Goal: Feedback & Contribution: Submit feedback/report problem

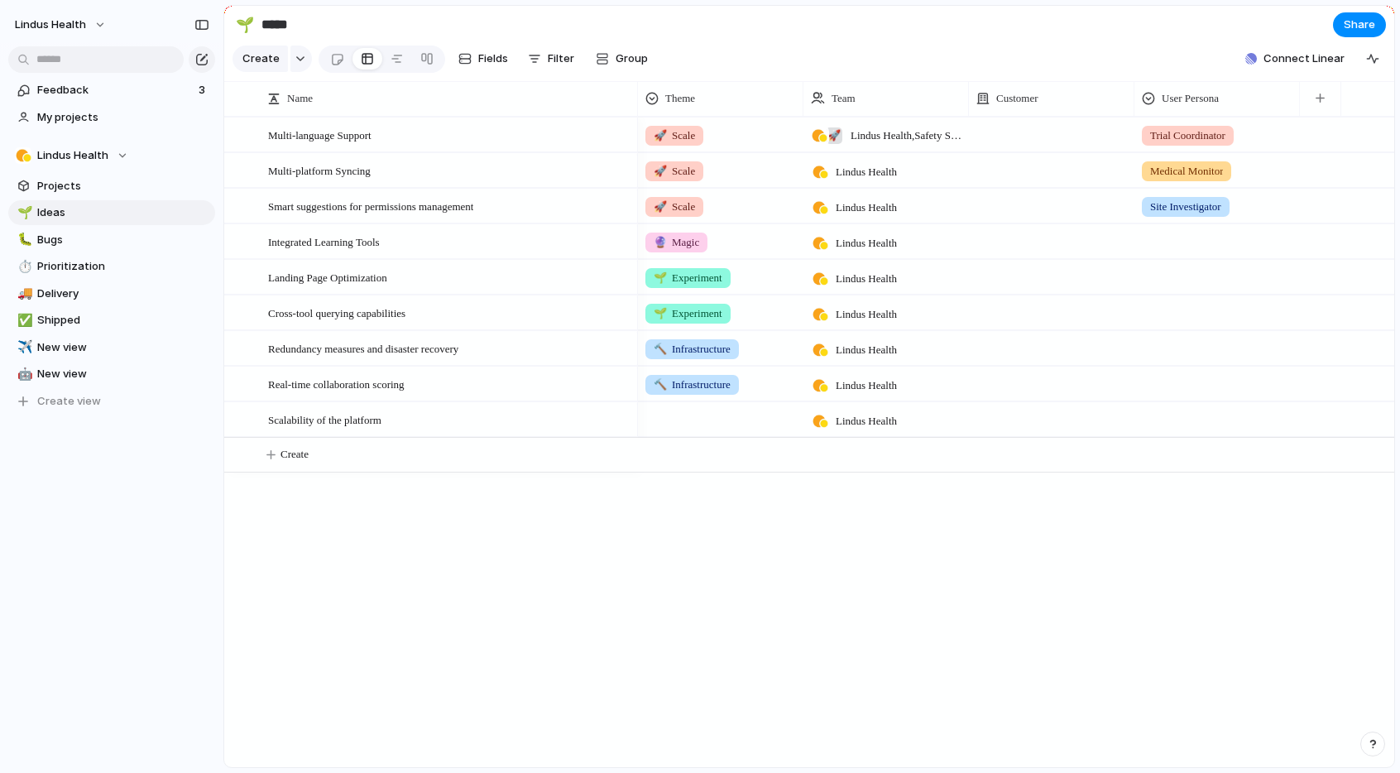
click at [1043, 139] on div at bounding box center [1052, 135] width 166 height 34
click at [1008, 132] on div "Trial Coordinator" at bounding box center [700, 386] width 1400 height 773
click at [1008, 132] on div at bounding box center [1052, 135] width 166 height 34
click at [982, 171] on input "********" at bounding box center [1046, 167] width 153 height 33
type input "**********"
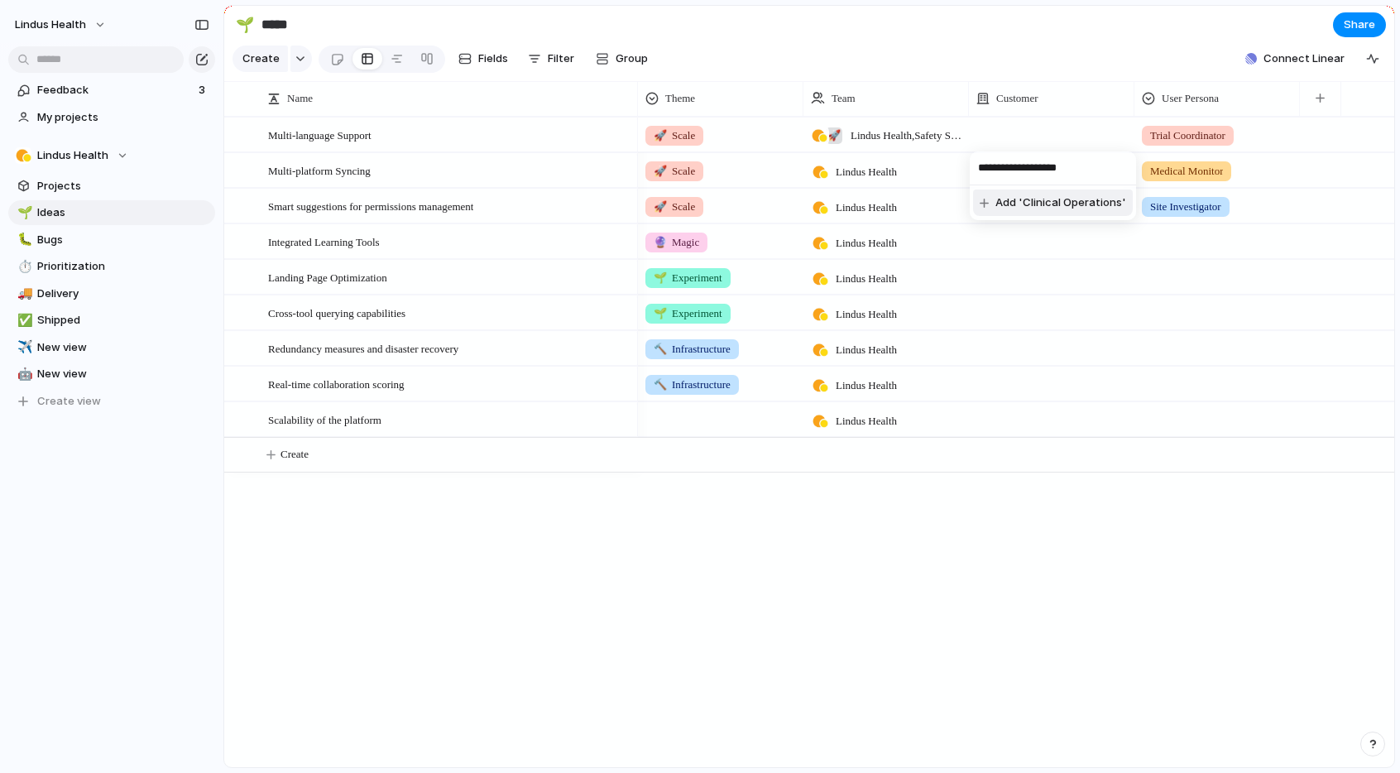
click at [1049, 202] on span "Add 'Clinical Operations'" at bounding box center [1061, 202] width 131 height 17
click at [1022, 158] on div at bounding box center [1052, 157] width 164 height 7
type input "*******"
click at [1008, 232] on span "Add 'Medical'" at bounding box center [1032, 238] width 72 height 17
click at [1032, 212] on div at bounding box center [1052, 206] width 166 height 34
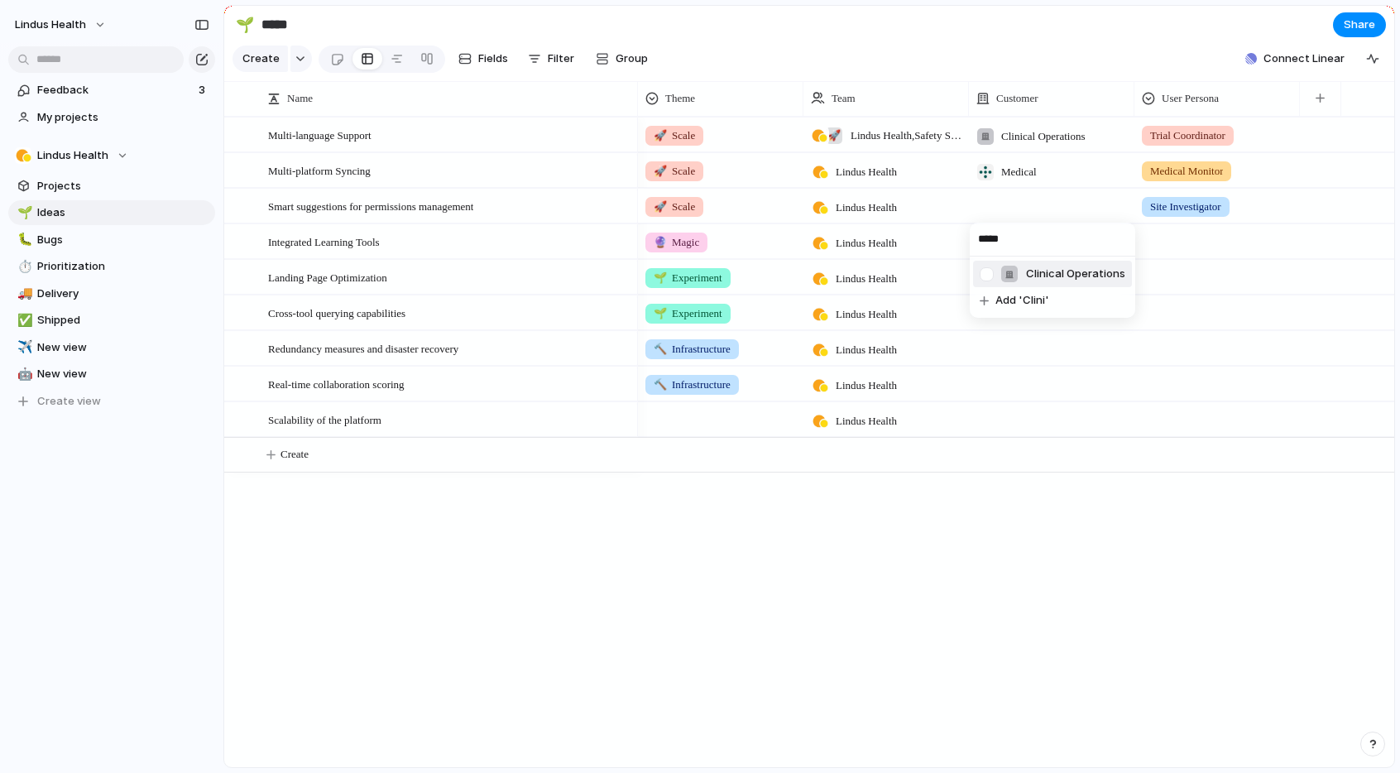
type input "*****"
click at [1072, 281] on span "Clinical Operations" at bounding box center [1075, 274] width 99 height 17
click at [687, 239] on span "🔮 Magic" at bounding box center [677, 242] width 46 height 17
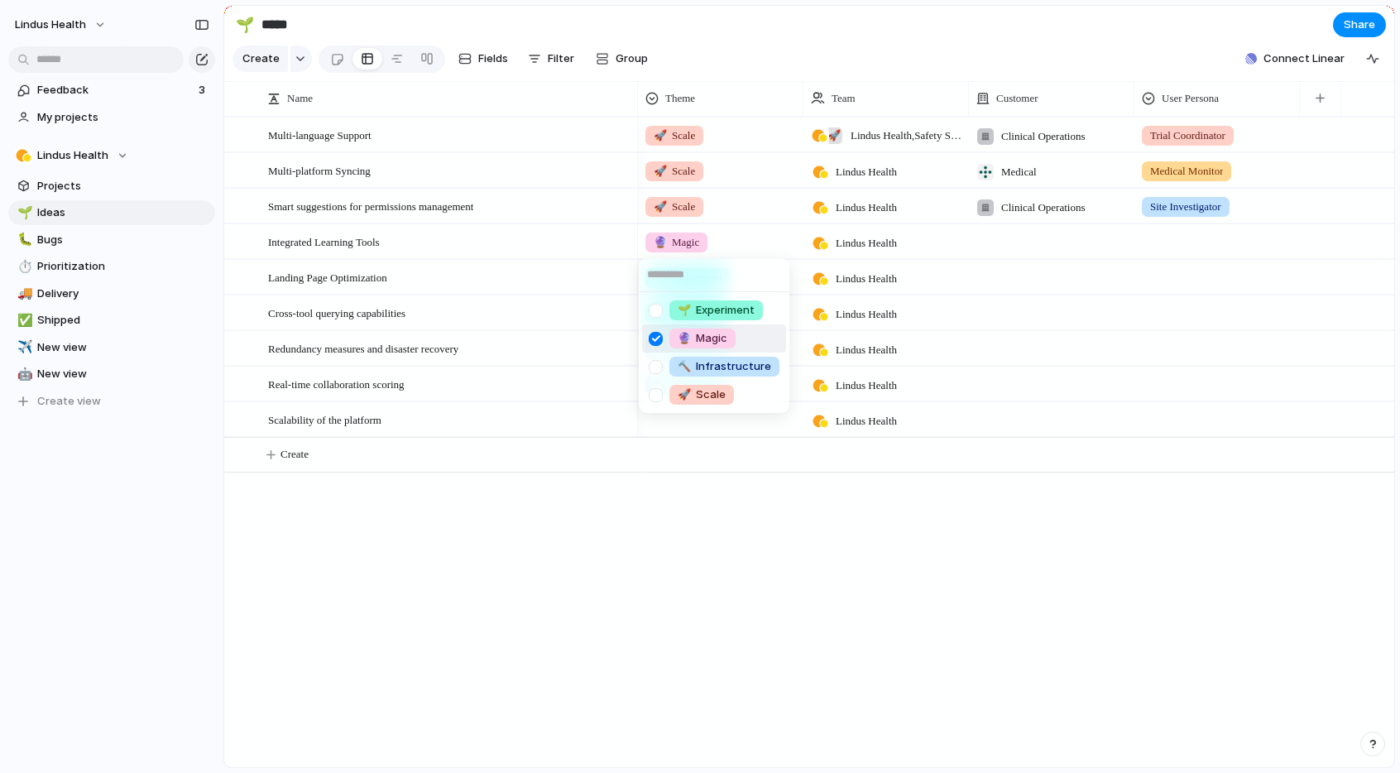
click at [749, 342] on li "🔮 Magic" at bounding box center [714, 338] width 144 height 28
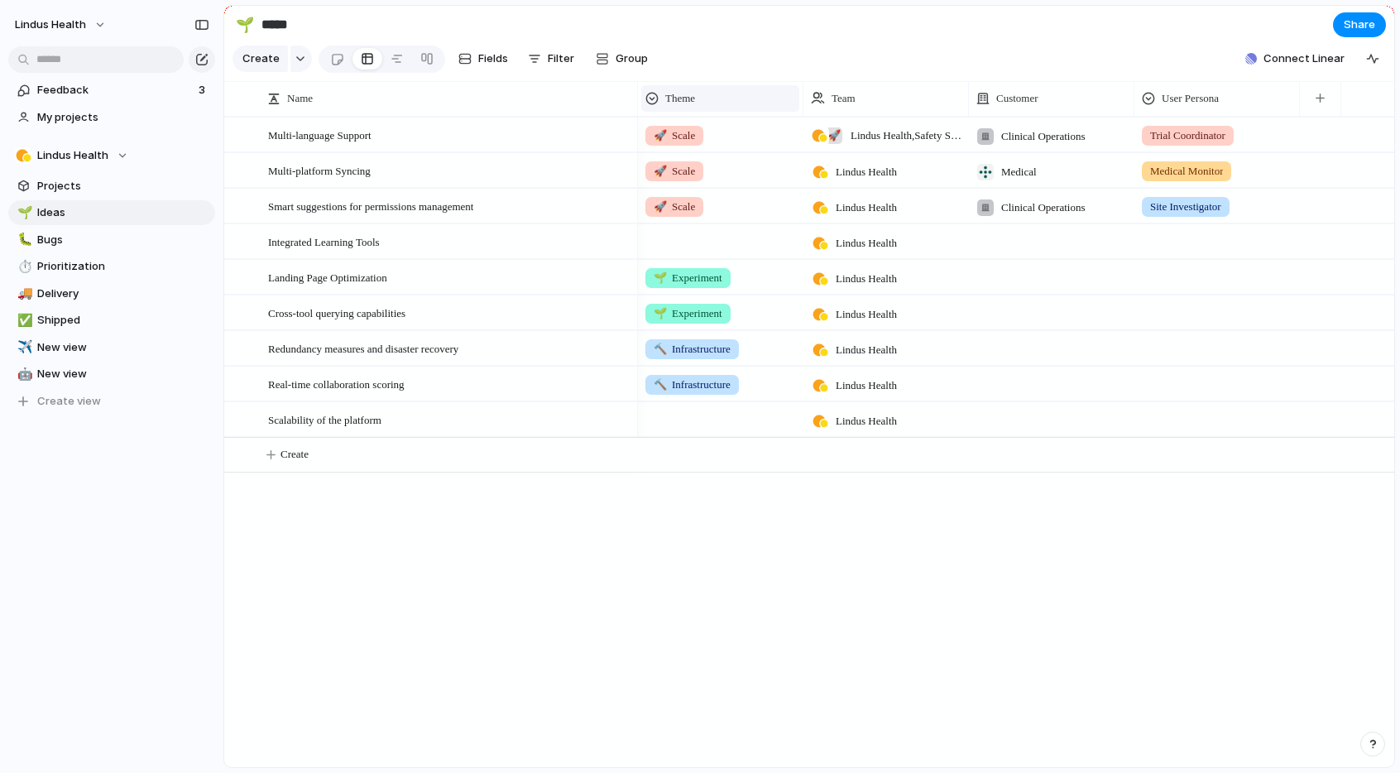
click at [674, 100] on span "Theme" at bounding box center [680, 98] width 30 height 17
click at [701, 139] on span "Modify" at bounding box center [692, 135] width 36 height 17
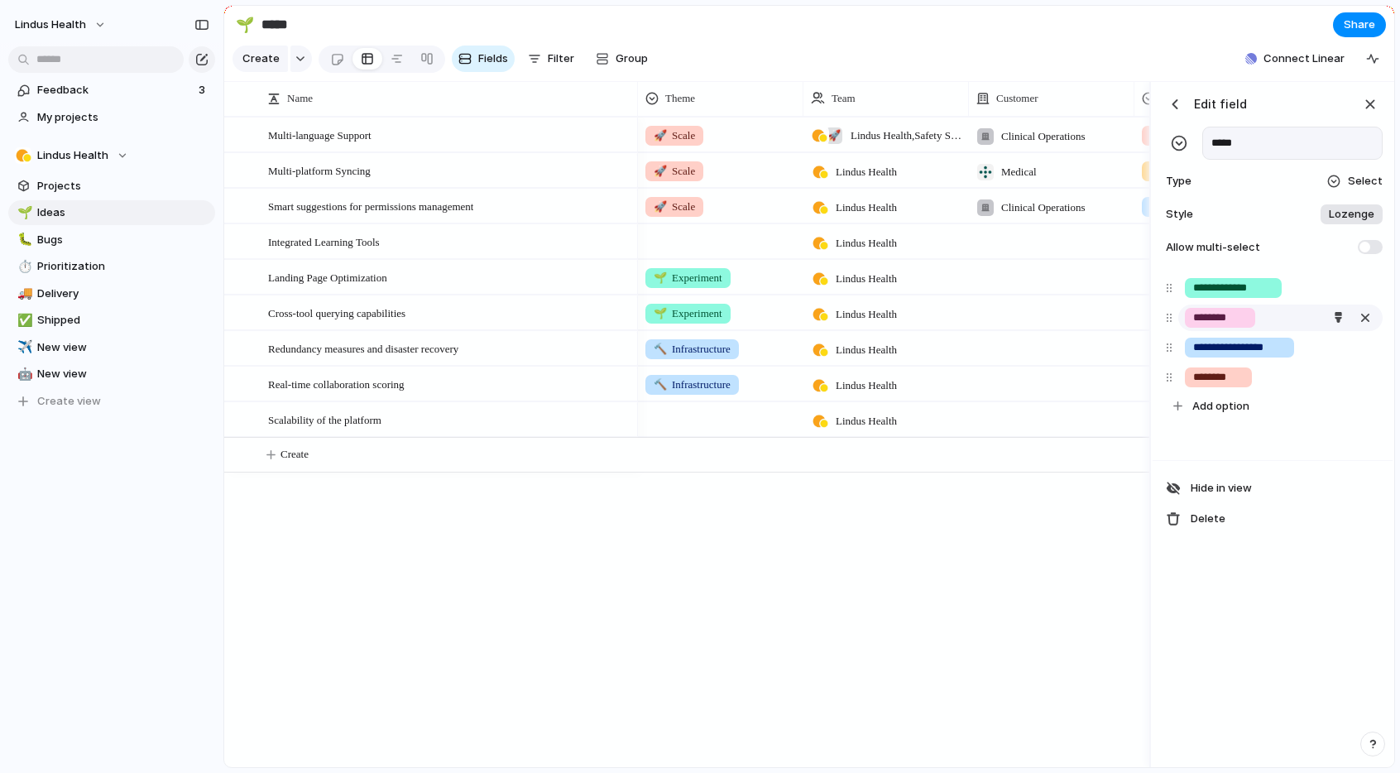
click at [1215, 318] on input "********" at bounding box center [1220, 317] width 54 height 17
drag, startPoint x: 1237, startPoint y: 319, endPoint x: 1208, endPoint y: 318, distance: 29.0
click at [1207, 318] on input "********" at bounding box center [1220, 317] width 54 height 17
type input "**********"
click at [1226, 446] on div "**********" at bounding box center [1273, 364] width 240 height 191
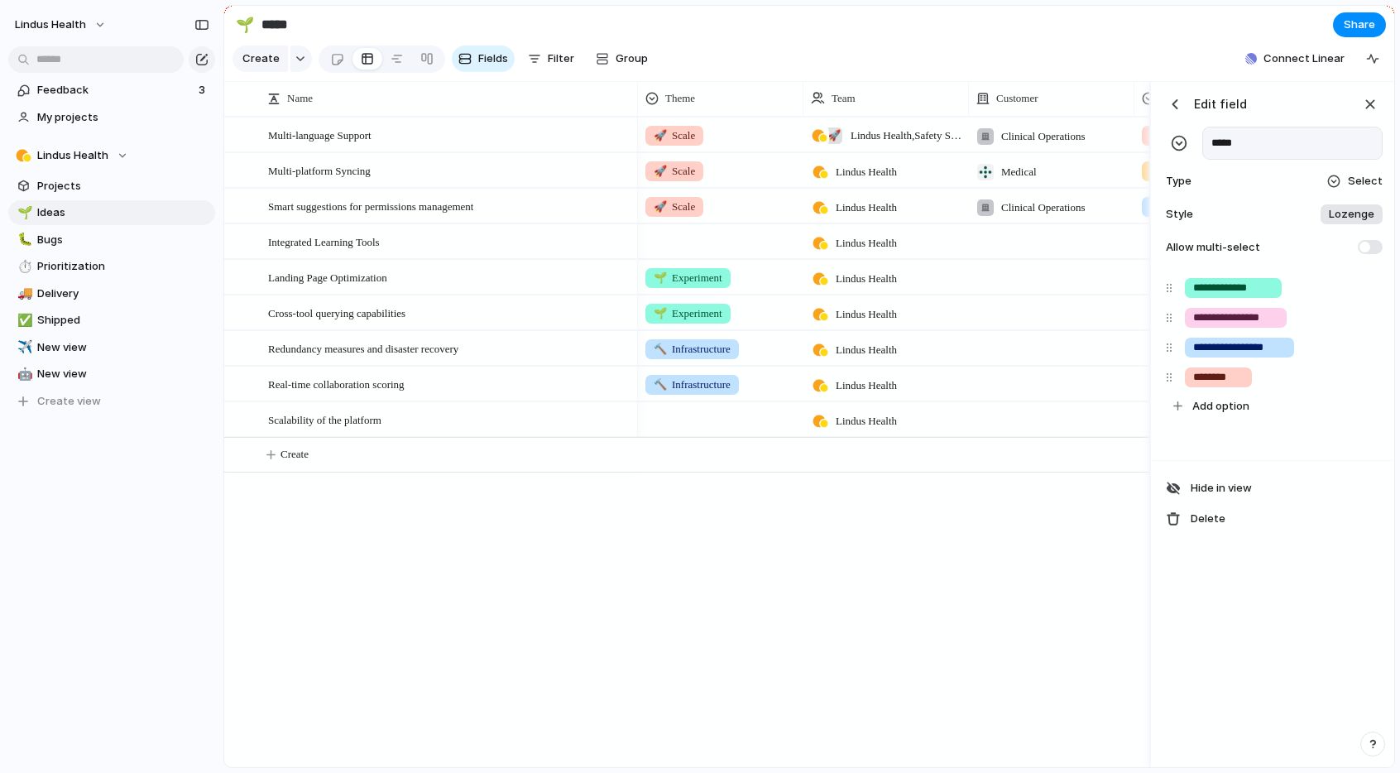
click at [844, 503] on div "🚀 Scale 🚀 Lindus Health , Safety Squad Clinical Operations Trial Coordinator 🚀 …" at bounding box center [893, 442] width 511 height 650
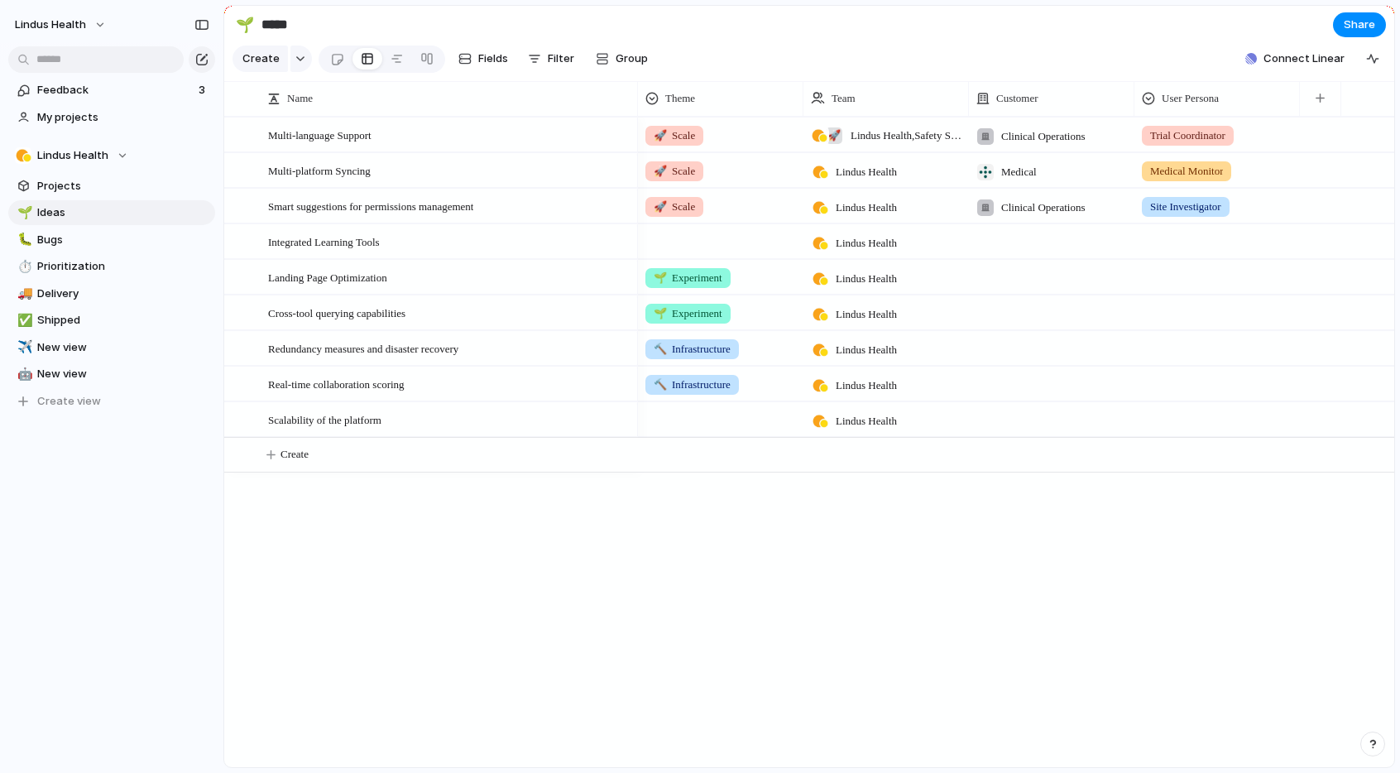
click at [727, 237] on div at bounding box center [721, 238] width 164 height 27
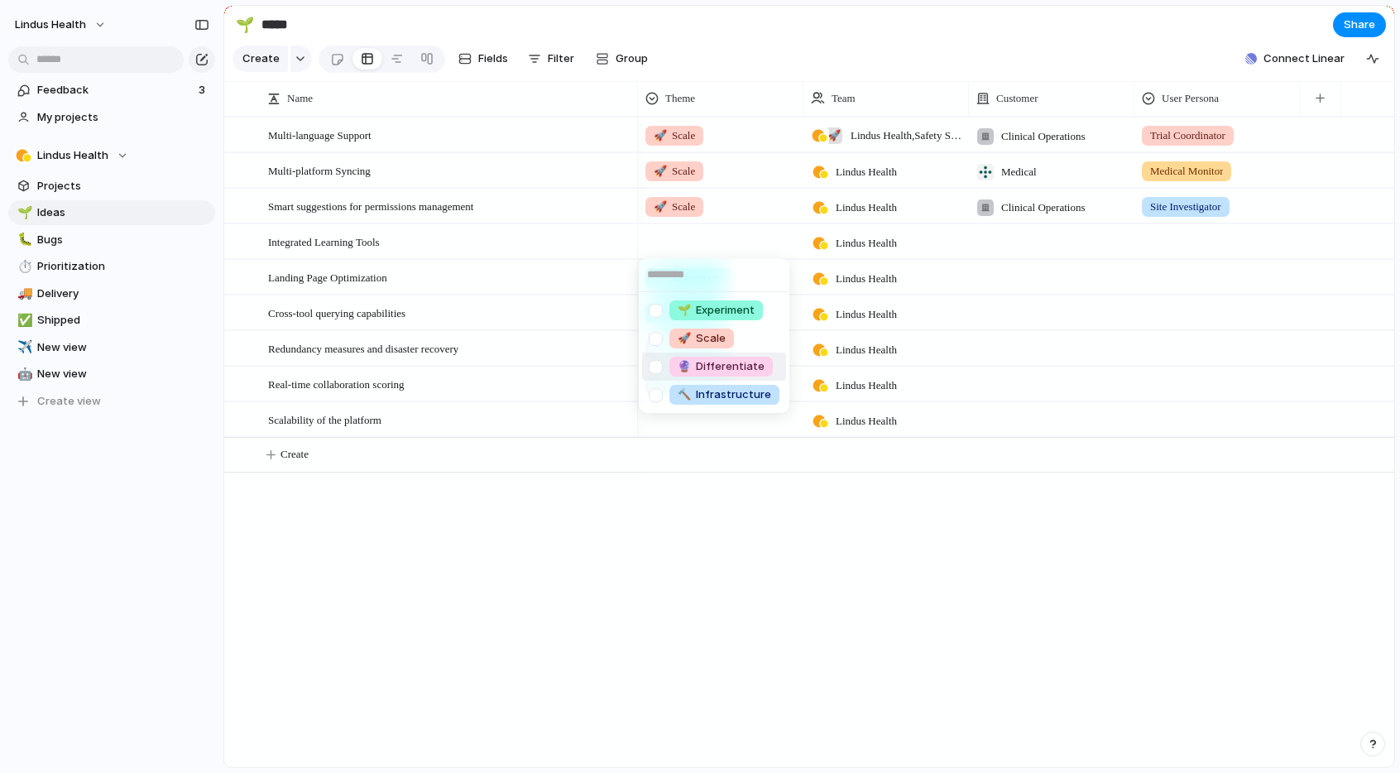
click at [650, 364] on div at bounding box center [655, 367] width 29 height 29
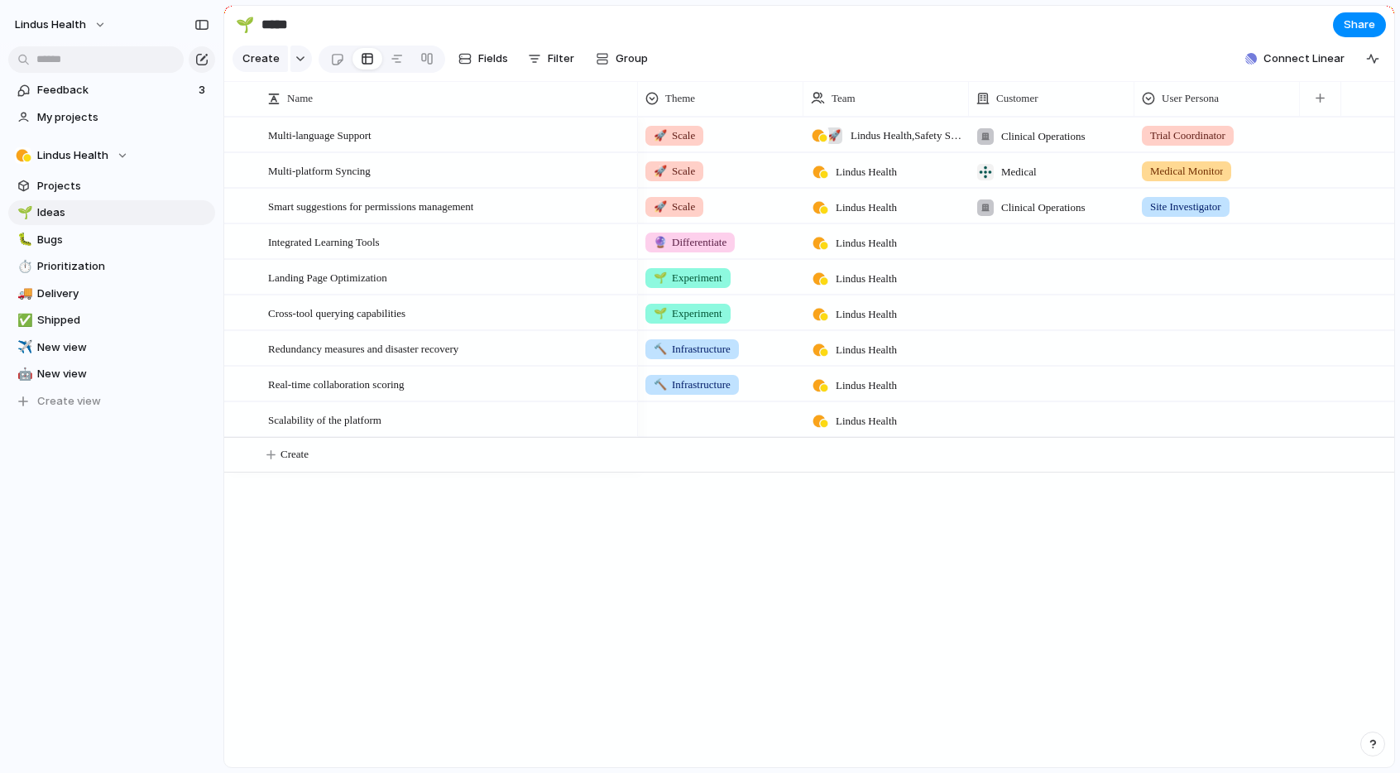
click at [698, 480] on div "🌱 Experiment 🚀 Scale 🔮 Differentiate 🔨 Infrastructure" at bounding box center [700, 386] width 1400 height 773
click at [679, 414] on div at bounding box center [721, 416] width 164 height 27
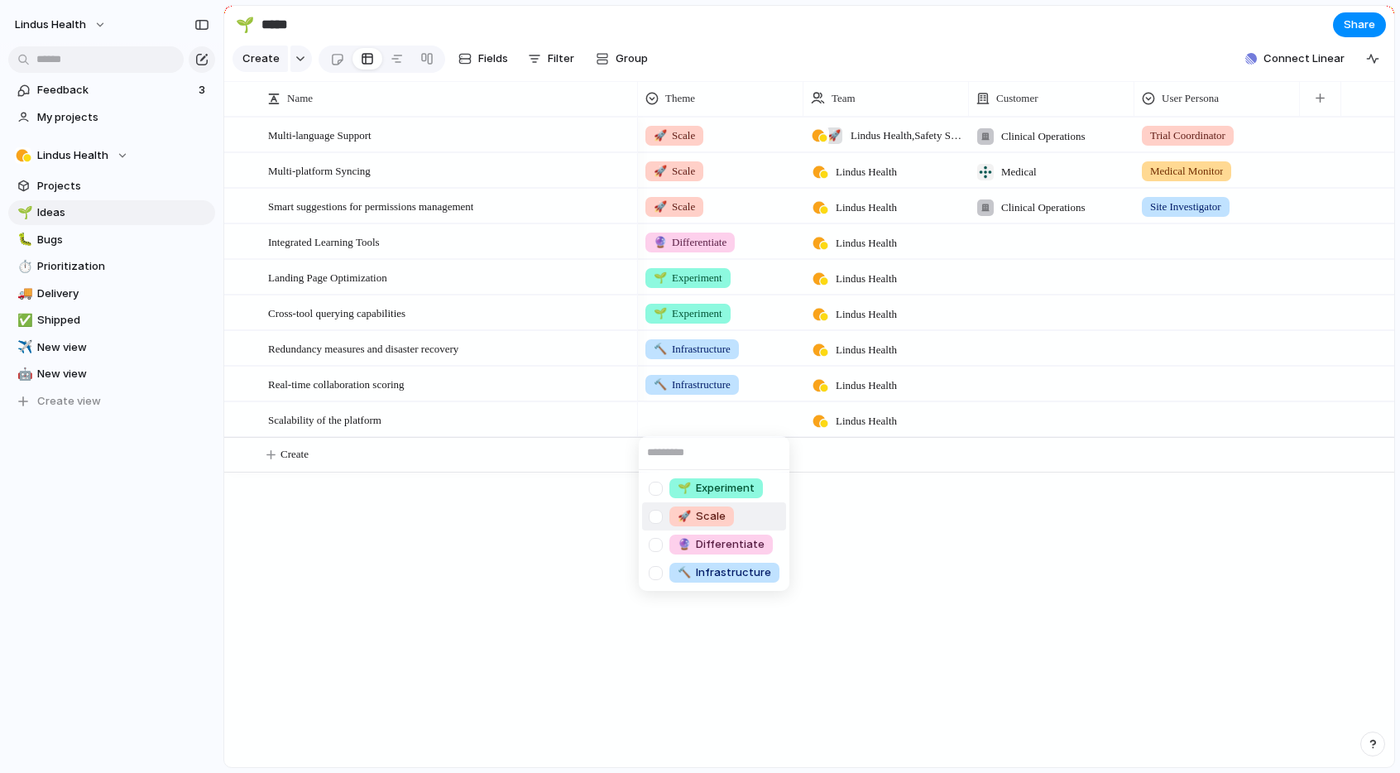
click at [739, 518] on li "🚀 Scale" at bounding box center [714, 516] width 144 height 28
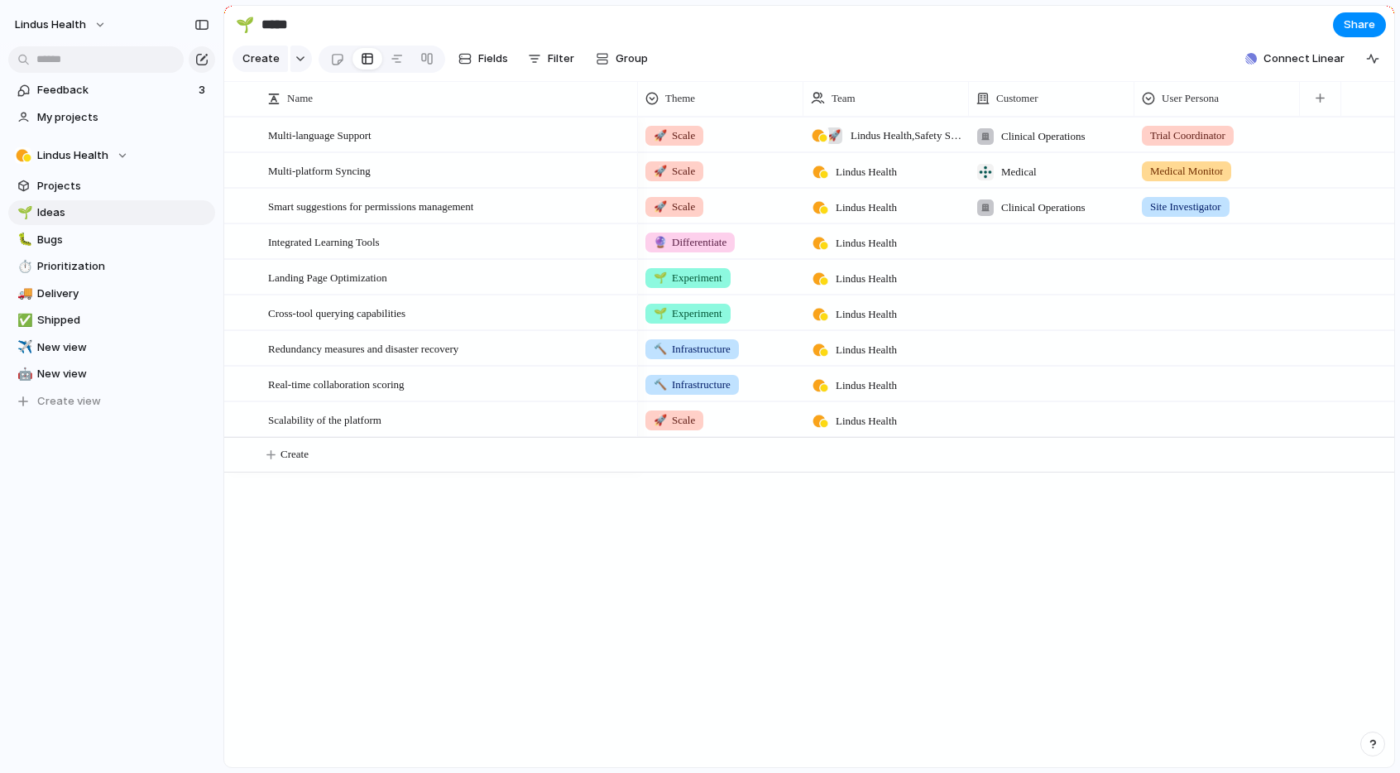
drag, startPoint x: 589, startPoint y: 535, endPoint x: 597, endPoint y: 528, distance: 10.6
click at [589, 535] on div "Multi-language Support Multi-platform Syncing Smart suggestions for permissions…" at bounding box center [809, 442] width 1170 height 650
click at [909, 137] on span "Lindus Health , Safety Squad" at bounding box center [906, 135] width 111 height 17
drag, startPoint x: 821, startPoint y: 204, endPoint x: 832, endPoint y: 181, distance: 24.8
click at [821, 204] on div at bounding box center [821, 203] width 29 height 29
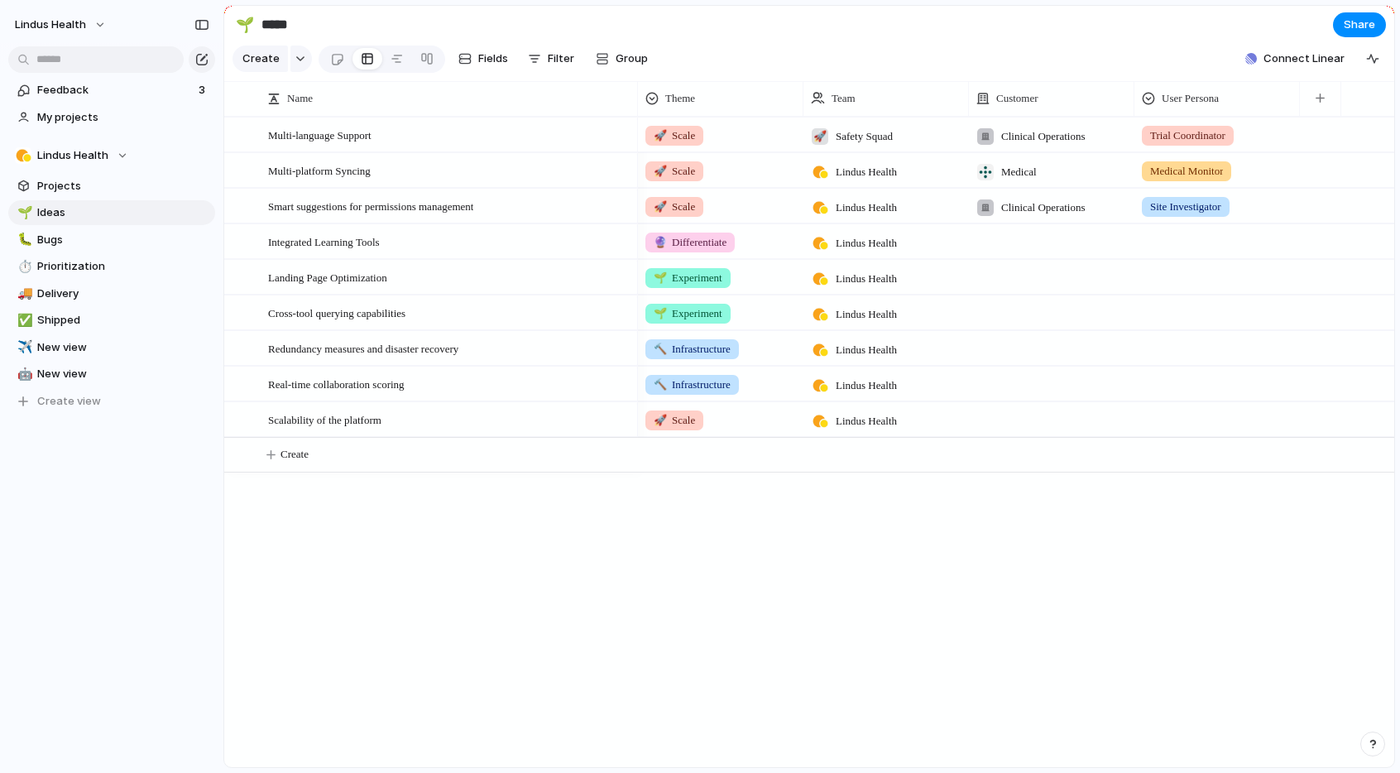
click at [949, 42] on div "Lindus Health 🚀 Safety Squad" at bounding box center [700, 386] width 1400 height 773
click at [868, 167] on span "Lindus Health" at bounding box center [866, 172] width 61 height 17
click at [820, 238] on div at bounding box center [821, 238] width 29 height 29
click at [824, 264] on div at bounding box center [821, 265] width 29 height 29
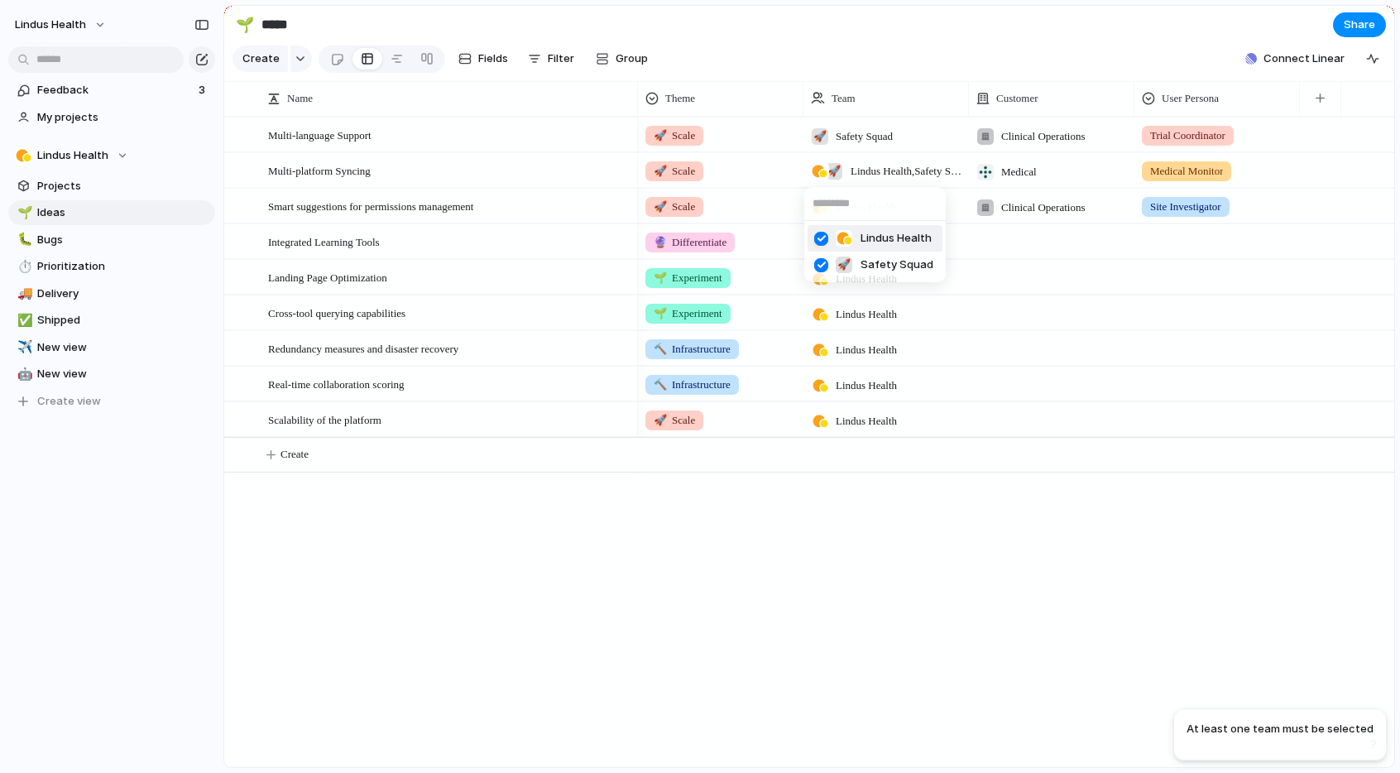
click at [823, 240] on div at bounding box center [821, 238] width 29 height 29
click at [928, 46] on div "Lindus Health 🚀 Safety Squad" at bounding box center [700, 386] width 1400 height 773
click at [852, 206] on span "Lindus Health" at bounding box center [866, 207] width 61 height 17
click at [853, 96] on div "Lindus Health 🚀 Safety Squad" at bounding box center [700, 386] width 1400 height 773
click at [850, 100] on span "Team" at bounding box center [844, 98] width 24 height 17
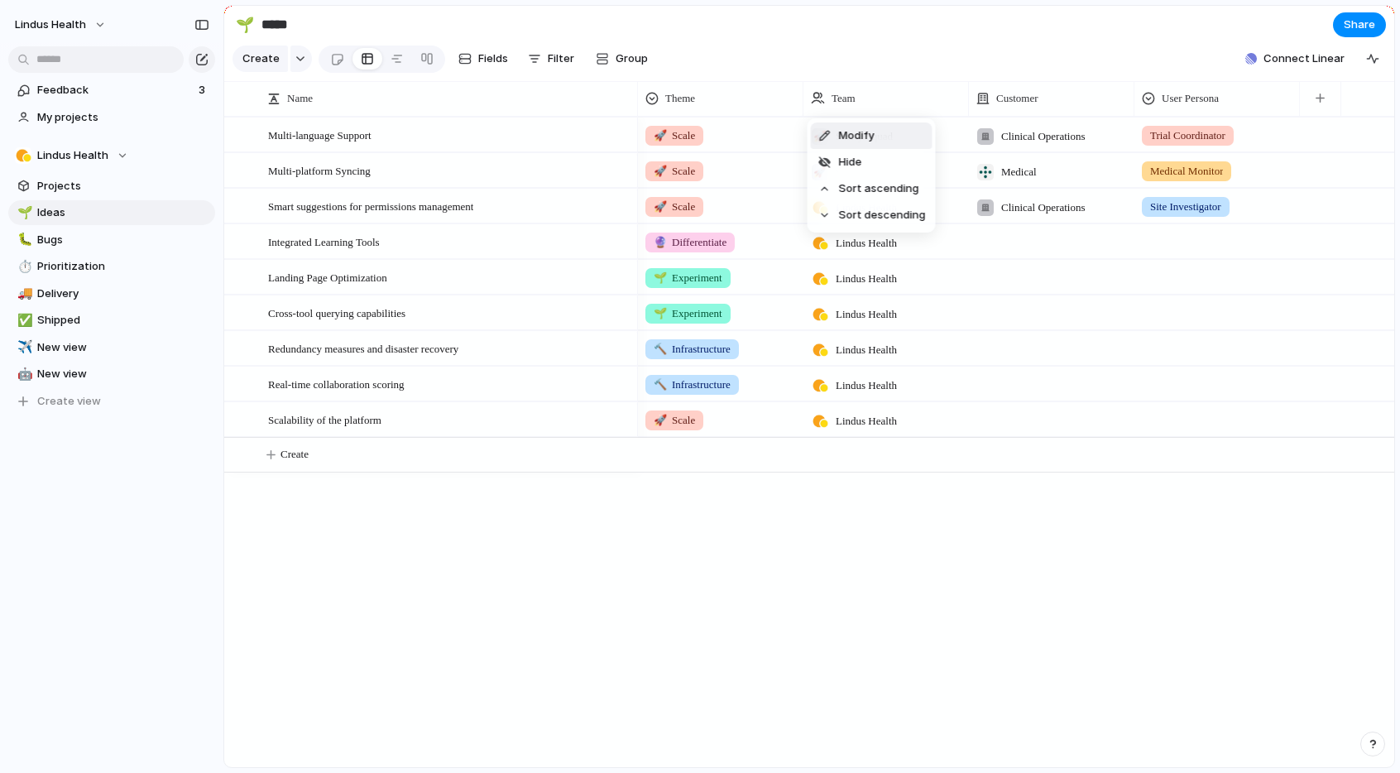
click at [891, 136] on li "Modify" at bounding box center [872, 135] width 122 height 26
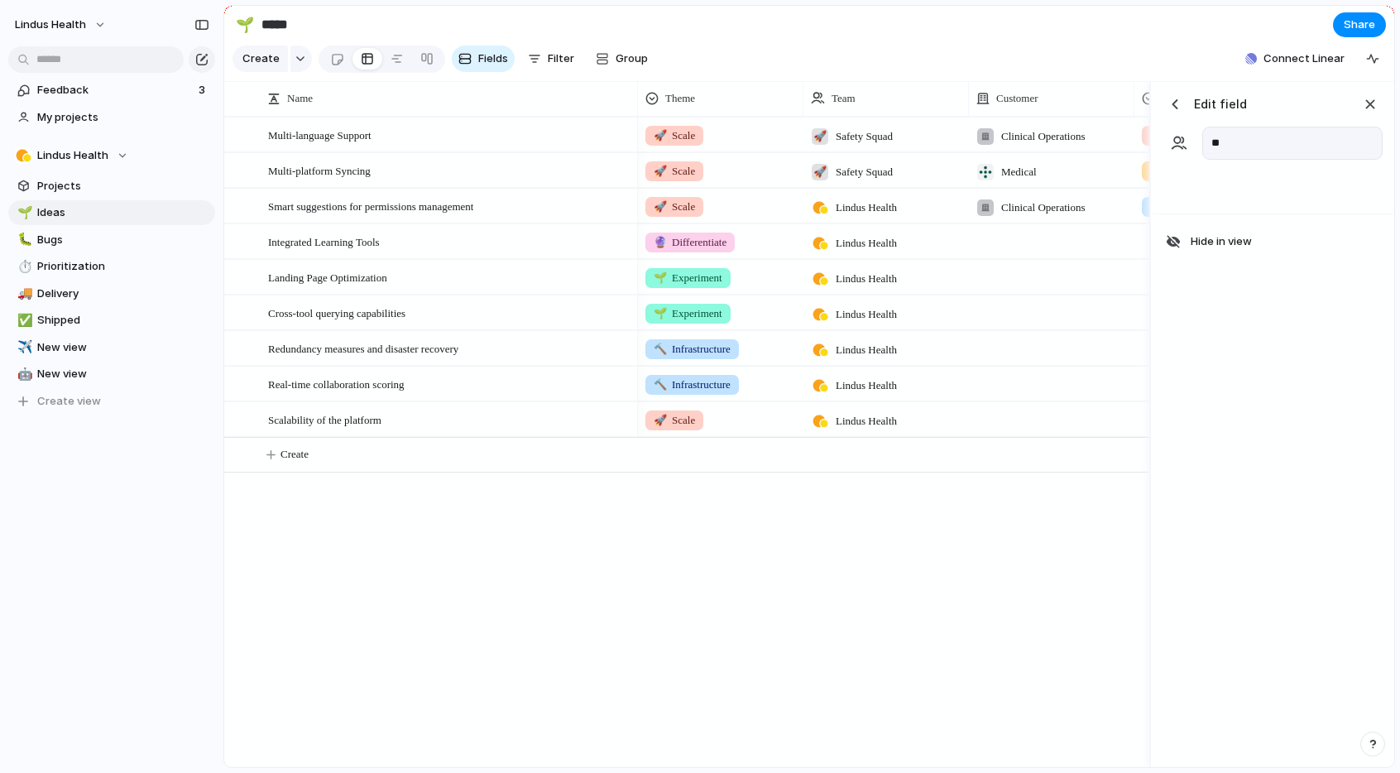
type input "*"
type input "**********"
click at [1369, 101] on div "button" at bounding box center [1370, 104] width 18 height 18
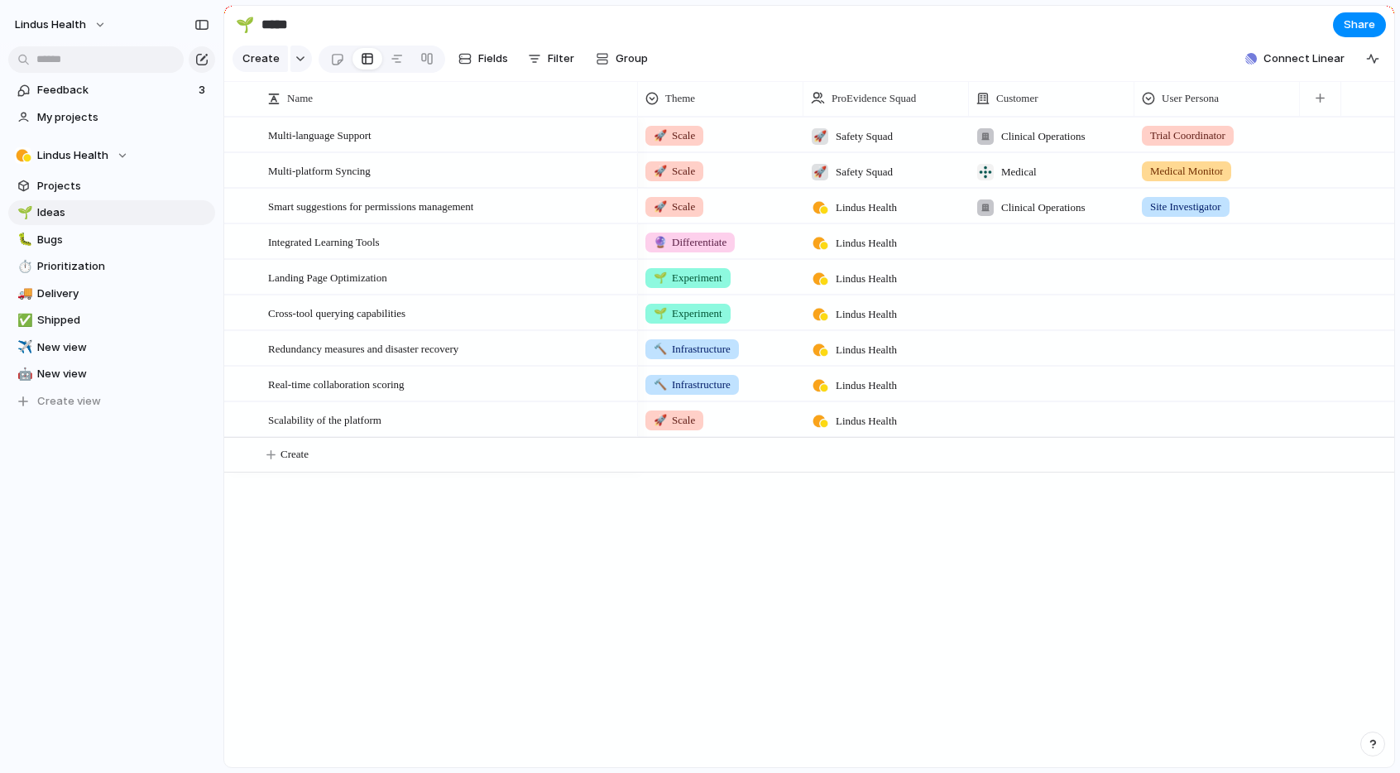
click at [873, 201] on span "Lindus Health" at bounding box center [866, 207] width 61 height 17
click at [871, 94] on div "Lindus Health 🚀 Safety Squad" at bounding box center [700, 386] width 1400 height 773
click at [861, 97] on span "ProEvidence Squad" at bounding box center [874, 98] width 84 height 17
drag, startPoint x: 871, startPoint y: 135, endPoint x: 902, endPoint y: 135, distance: 31.4
click at [871, 135] on span "Modify" at bounding box center [857, 135] width 36 height 17
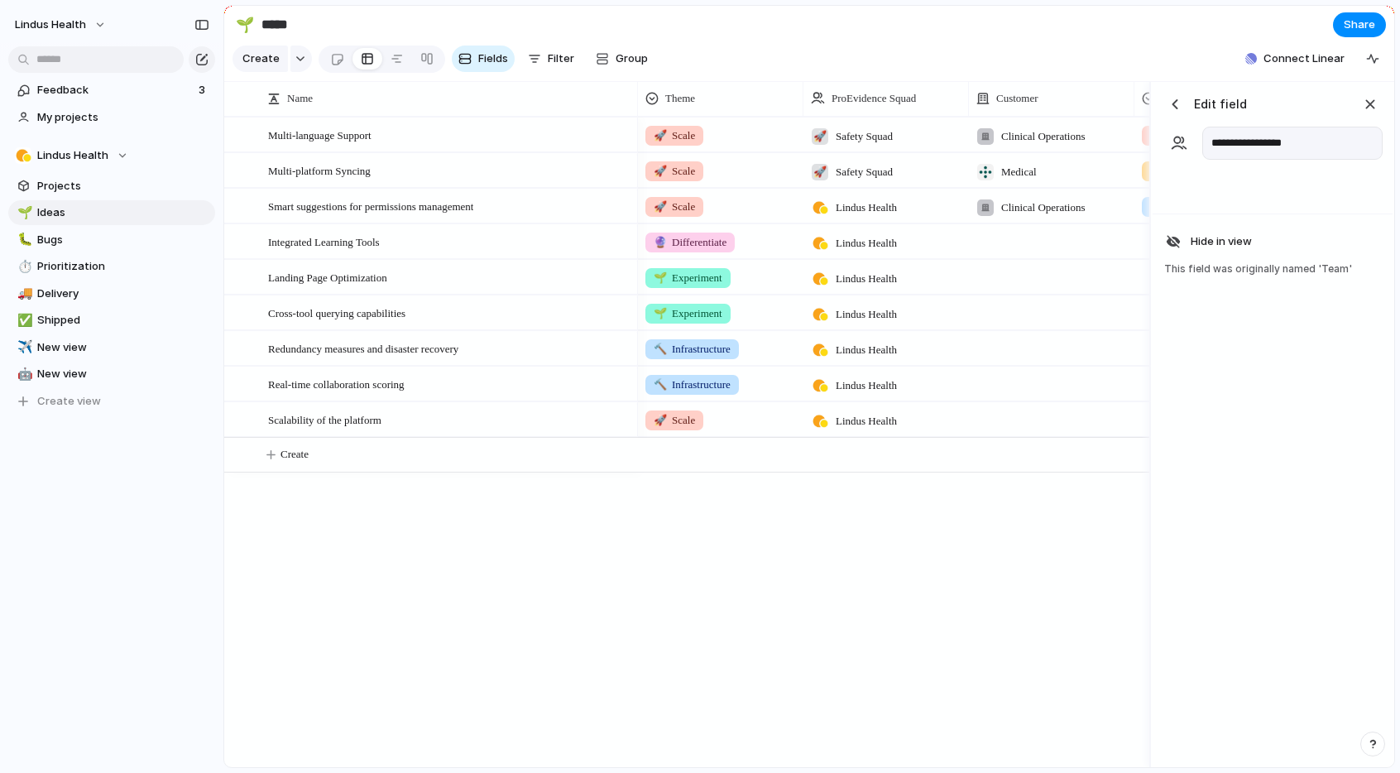
drag, startPoint x: 1245, startPoint y: 137, endPoint x: 1139, endPoint y: 134, distance: 106.0
click at [1139, 134] on div "Press ENTER to sort Name Theme ProEvidence Squad Customer User Persona Multi-la…" at bounding box center [809, 425] width 1170 height 686
type input "*"
type input "*****"
click at [1284, 142] on input "*****" at bounding box center [1292, 143] width 180 height 33
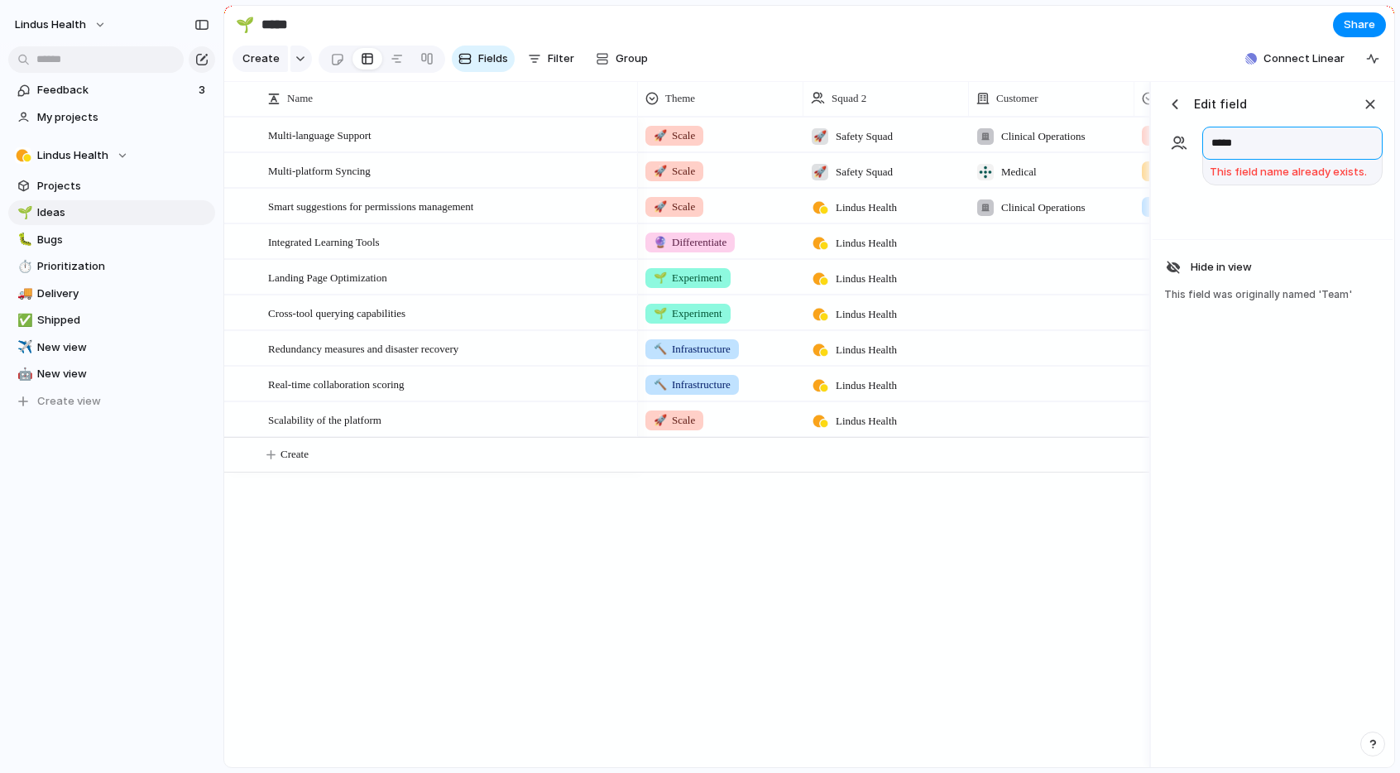
click at [1163, 142] on div "*****" at bounding box center [1273, 143] width 220 height 33
type input "****"
click at [1183, 96] on div "button" at bounding box center [1175, 104] width 17 height 17
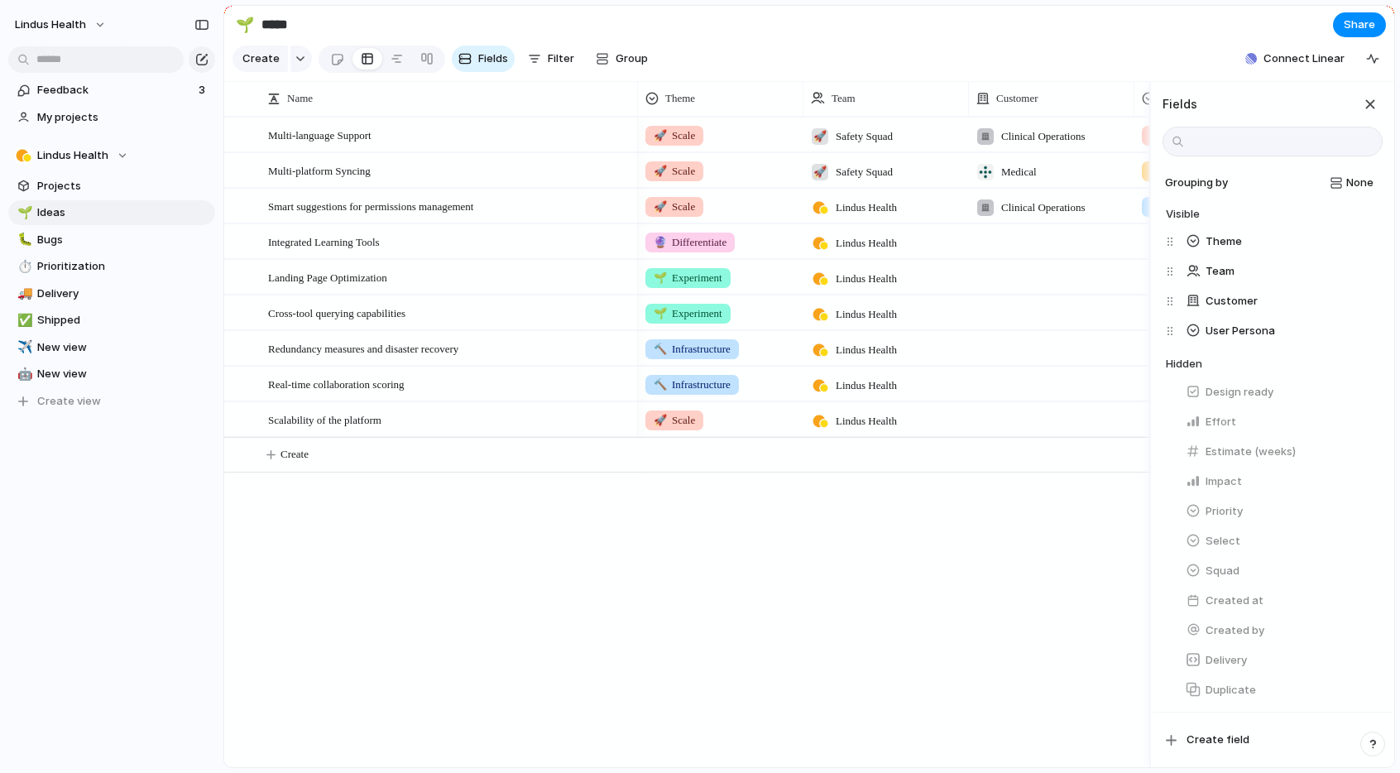
click at [860, 141] on span "Safety Squad" at bounding box center [864, 136] width 57 height 17
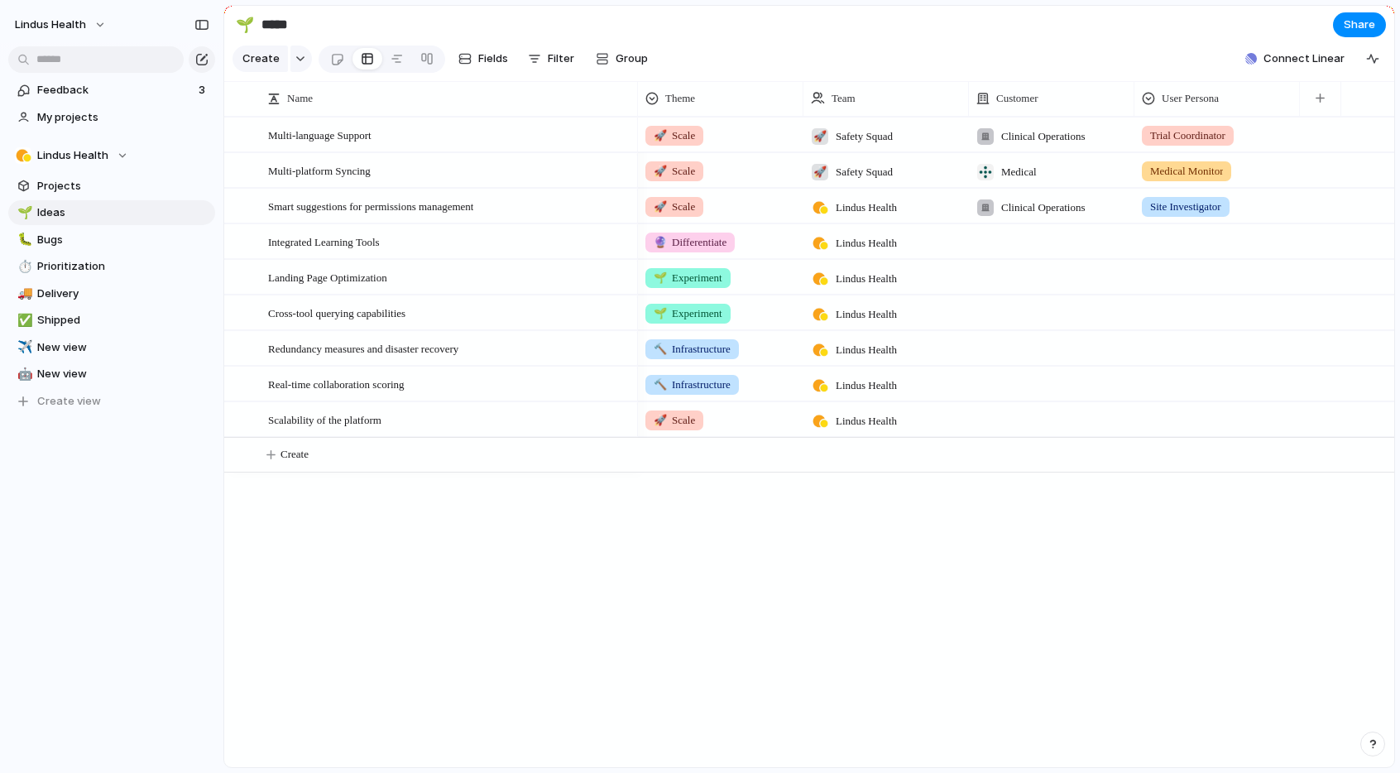
click at [873, 100] on div "Lindus Health 🚀 Safety Squad" at bounding box center [700, 386] width 1400 height 773
click at [889, 99] on div "Team" at bounding box center [886, 98] width 150 height 17
click at [860, 140] on span "Modify" at bounding box center [857, 135] width 36 height 17
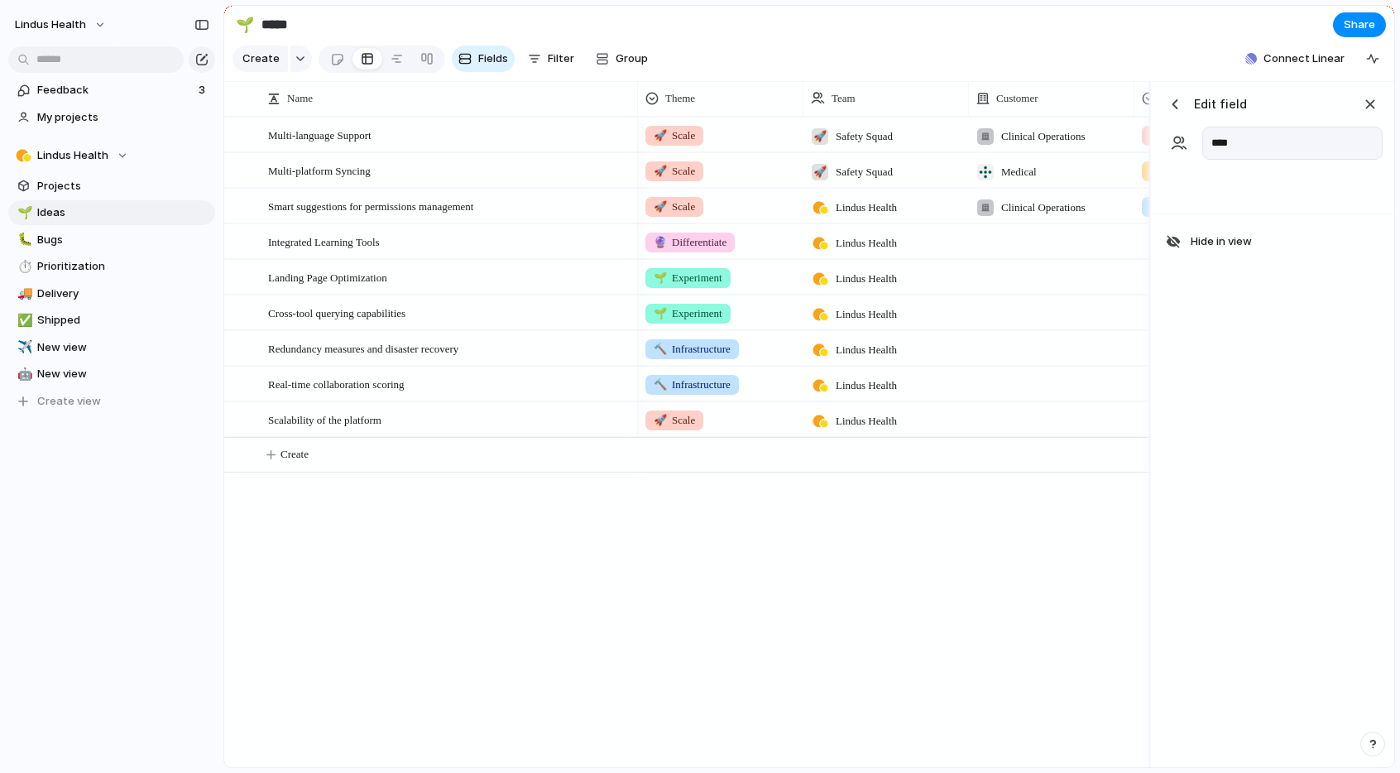
drag, startPoint x: 1177, startPoint y: 147, endPoint x: 1177, endPoint y: 137, distance: 9.9
click at [1177, 145] on div "button" at bounding box center [1179, 143] width 17 height 17
click at [1173, 99] on div "button" at bounding box center [1175, 104] width 17 height 17
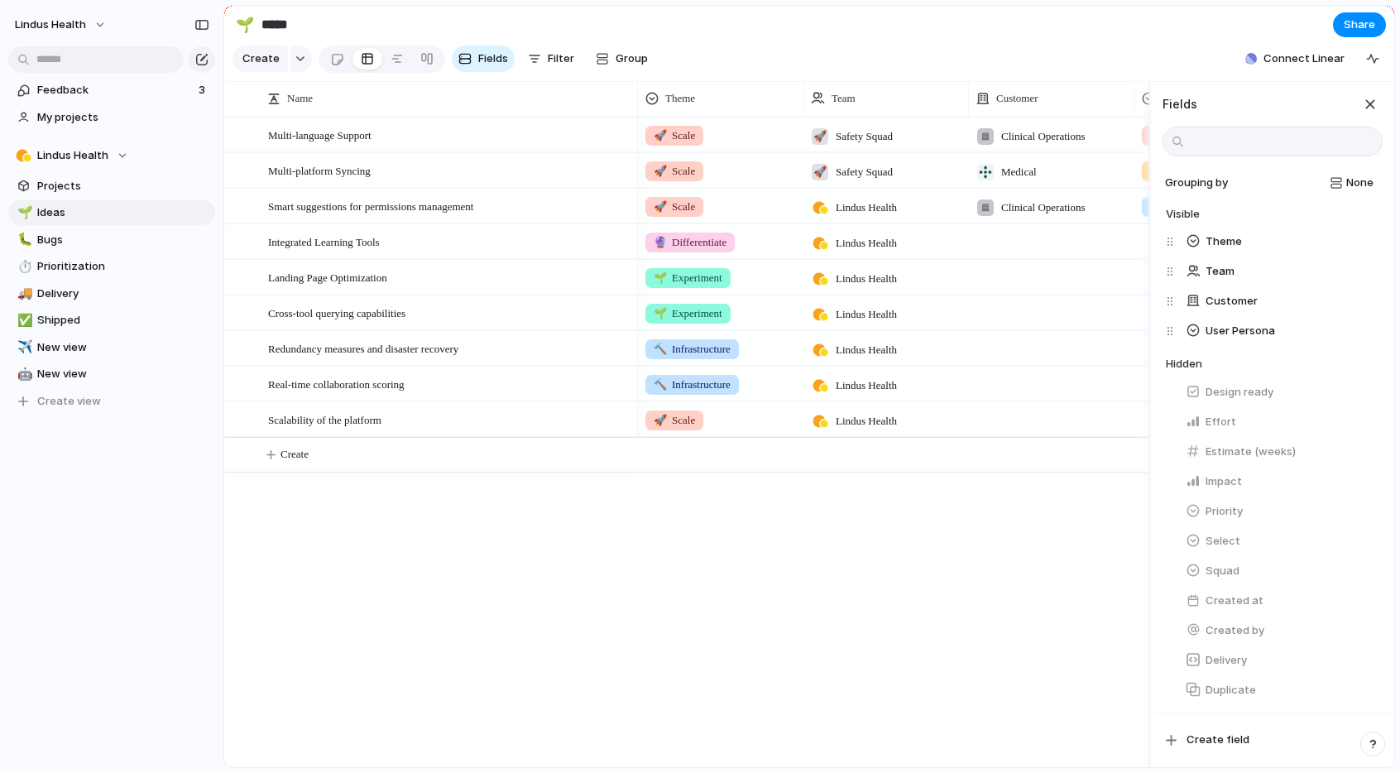
scroll to position [0, 2]
click at [1375, 104] on div "button" at bounding box center [1370, 104] width 18 height 18
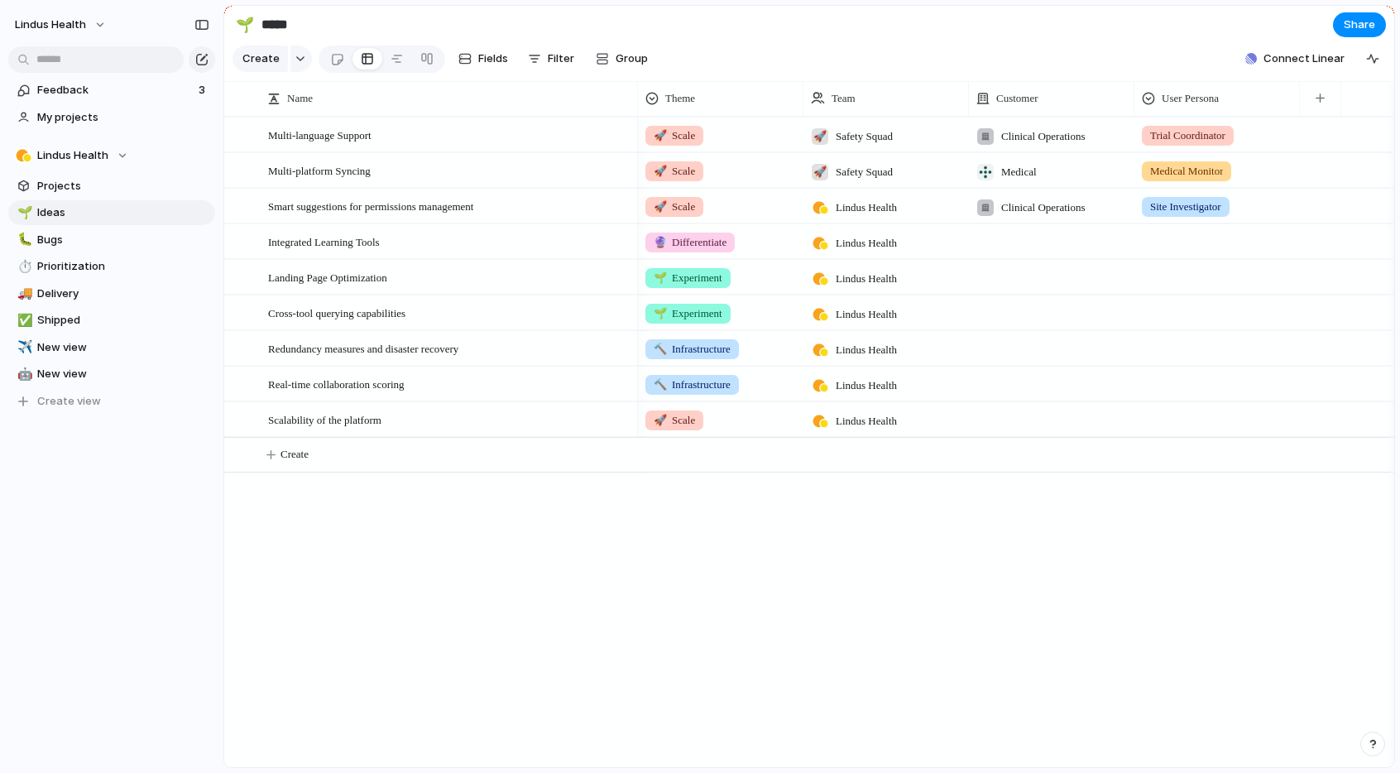
scroll to position [0, 0]
click at [70, 182] on span "Projects" at bounding box center [123, 186] width 172 height 17
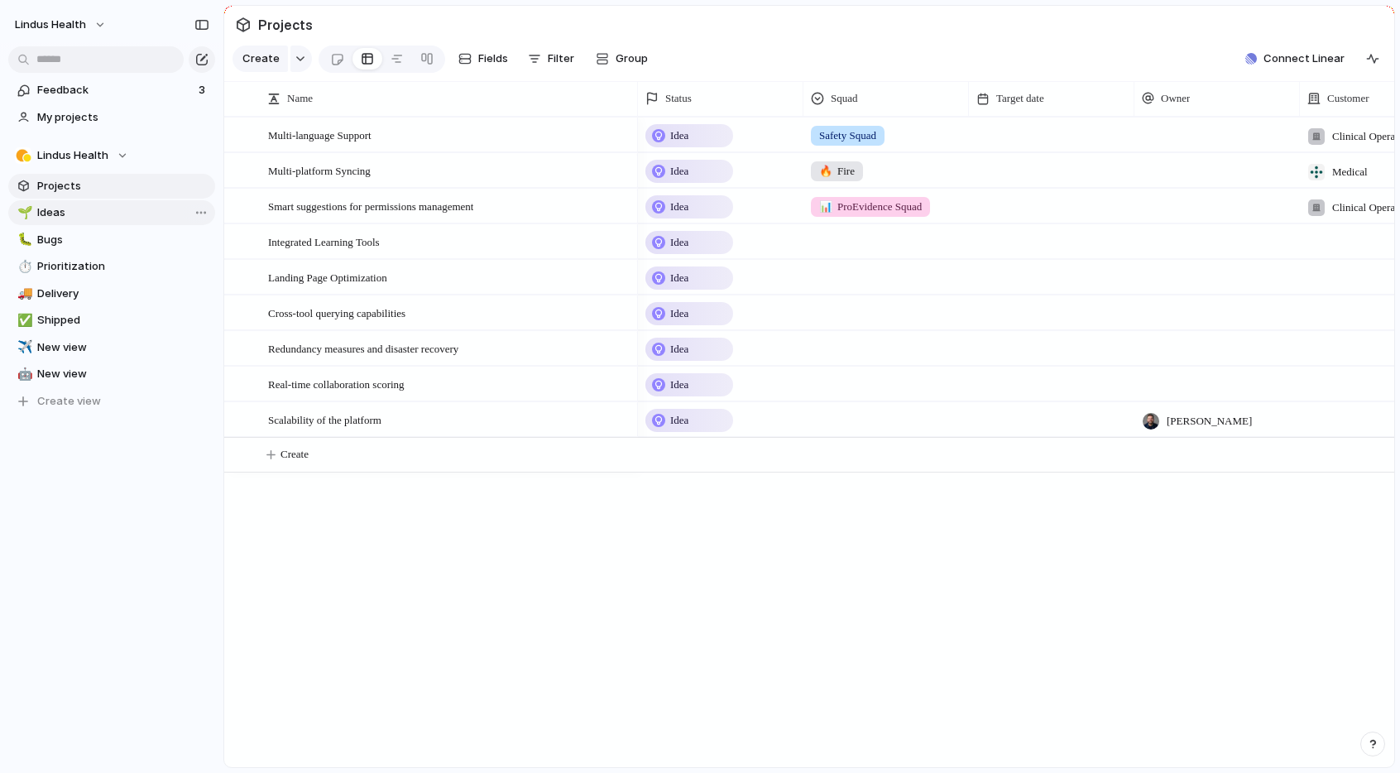
click at [67, 211] on span "Ideas" at bounding box center [123, 212] width 172 height 17
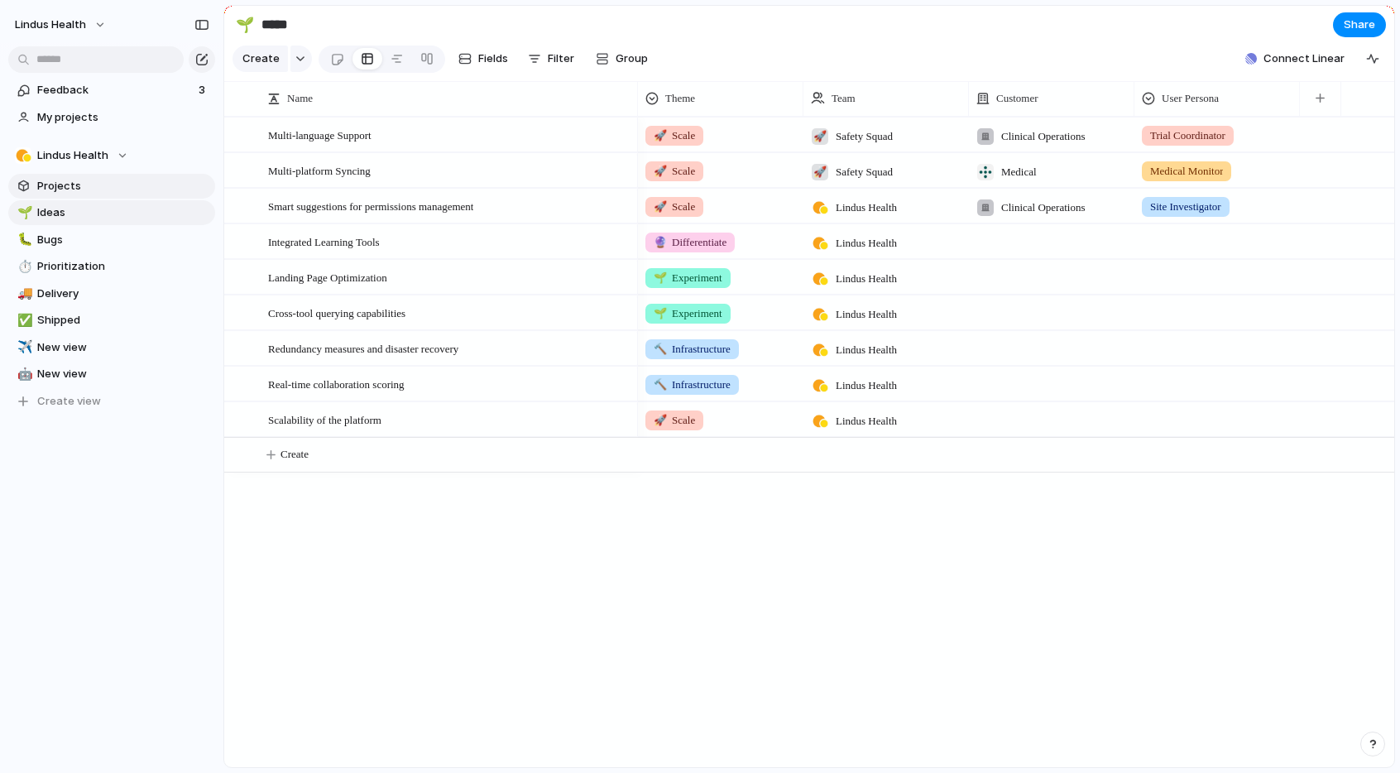
click at [93, 183] on span "Projects" at bounding box center [123, 186] width 172 height 17
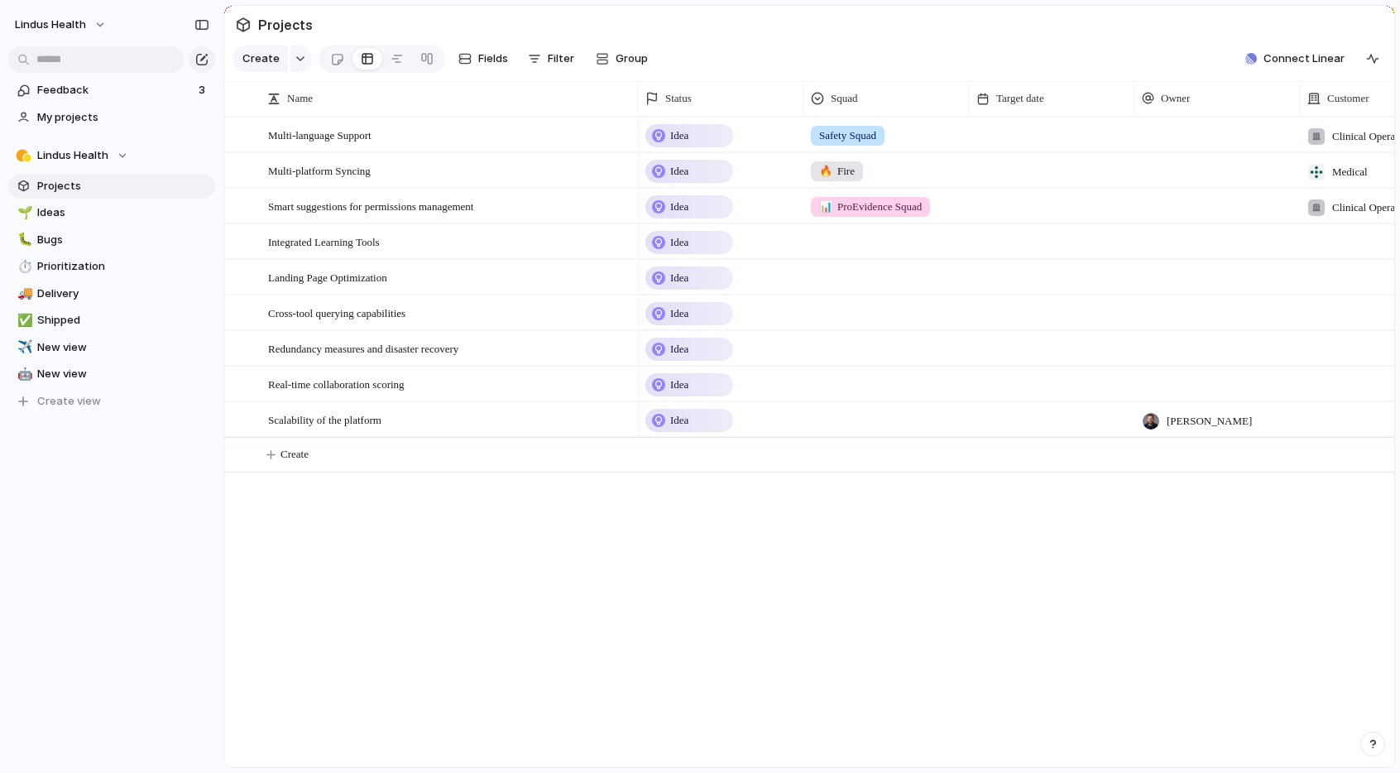
click at [129, 187] on span "Projects" at bounding box center [123, 186] width 172 height 17
click at [113, 185] on span "Projects" at bounding box center [123, 186] width 172 height 17
click at [198, 183] on span "Projects" at bounding box center [123, 186] width 172 height 17
click at [101, 208] on span "Ideas" at bounding box center [123, 212] width 172 height 17
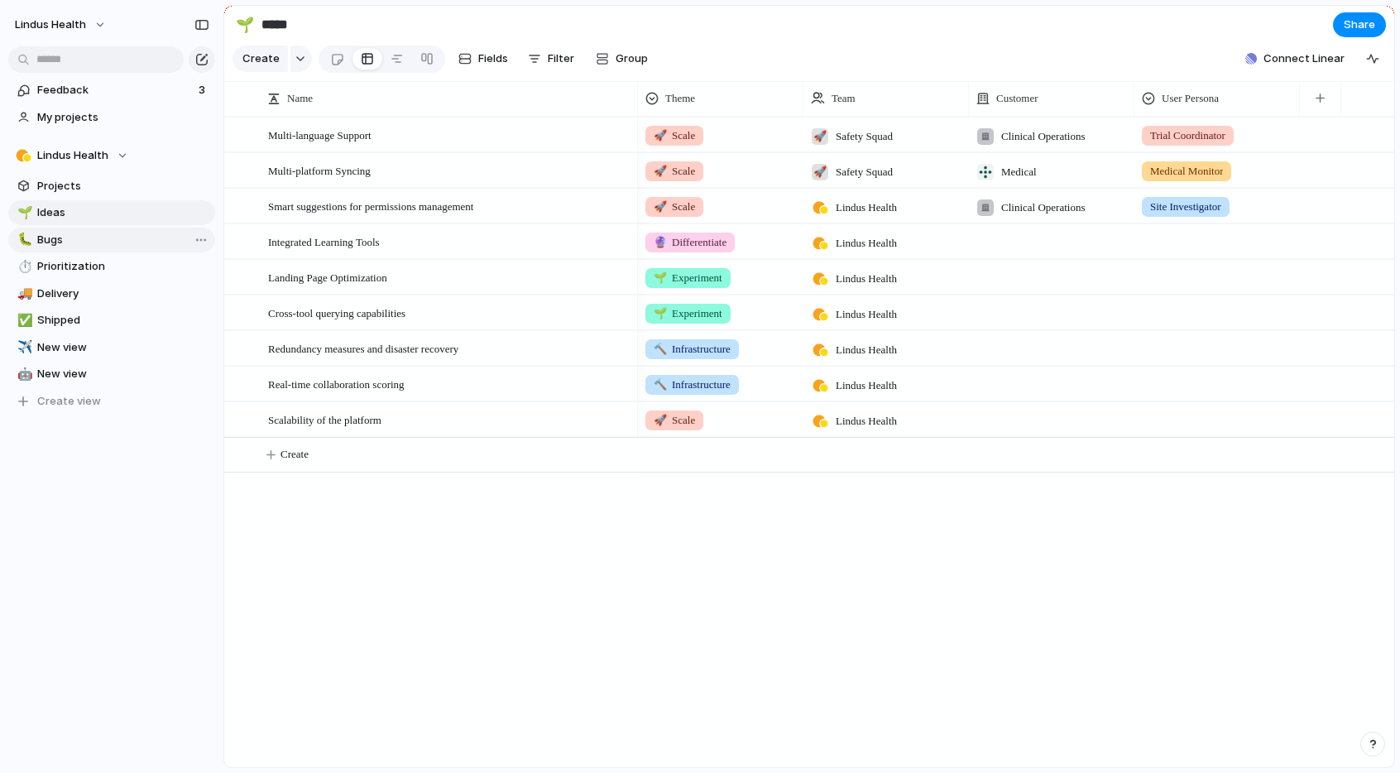
click at [94, 229] on link "🐛 Bugs" at bounding box center [111, 240] width 207 height 25
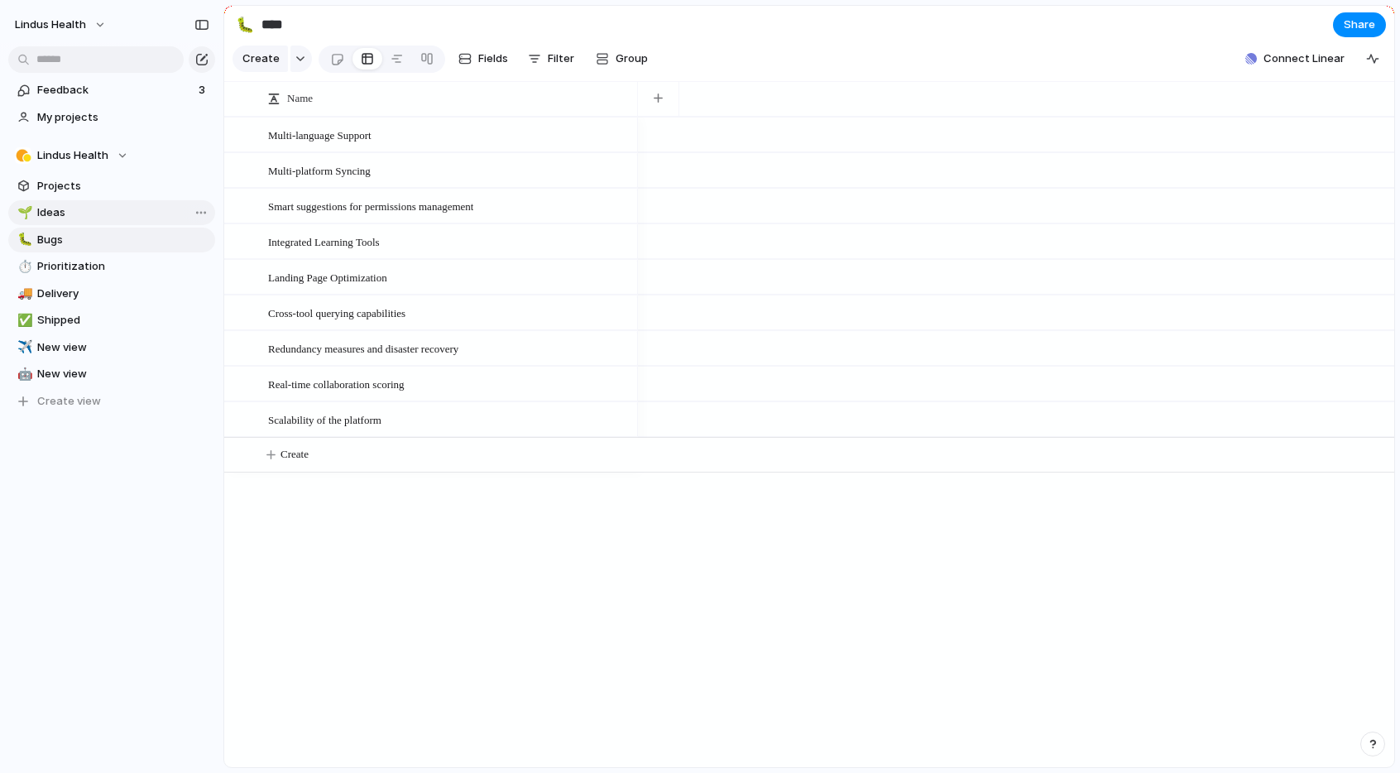
click at [93, 211] on span "Ideas" at bounding box center [123, 212] width 172 height 17
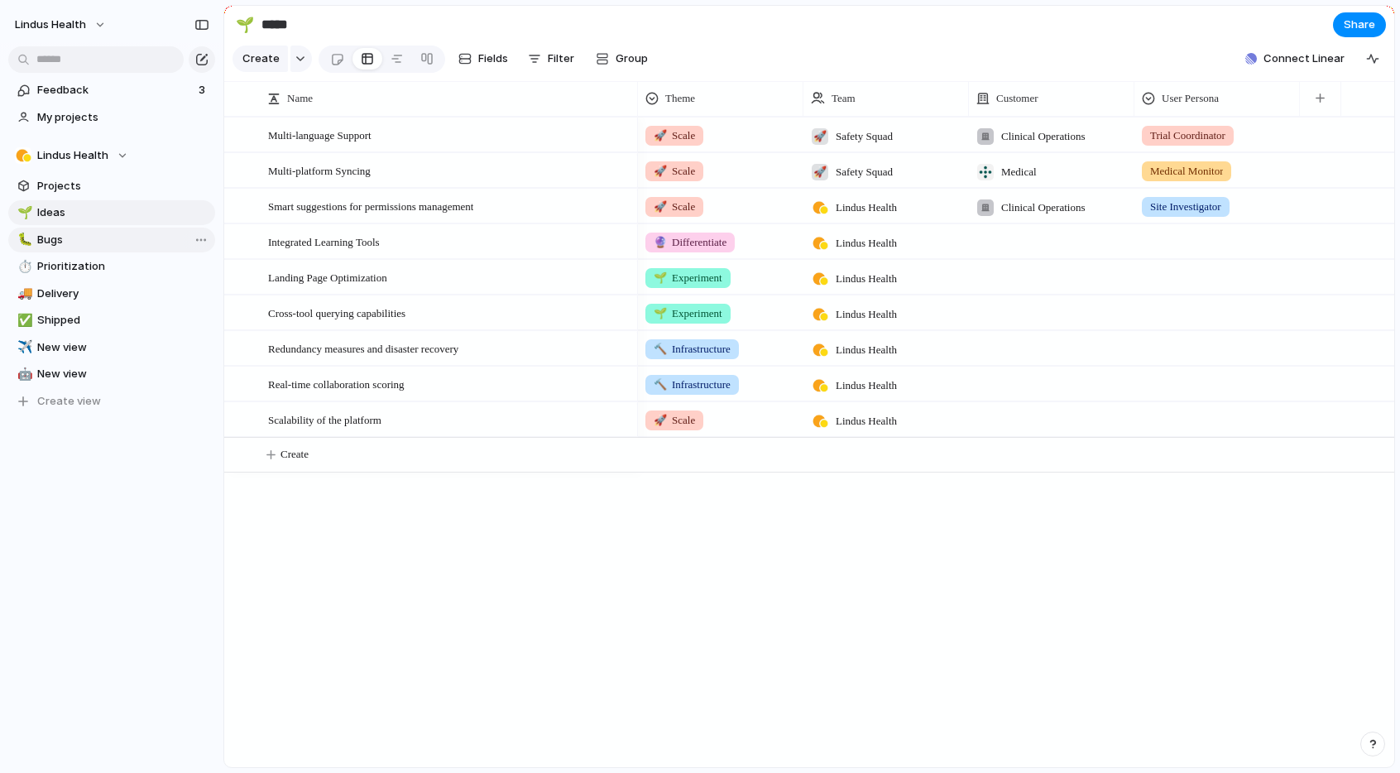
click at [90, 229] on link "🐛 Bugs" at bounding box center [111, 240] width 207 height 25
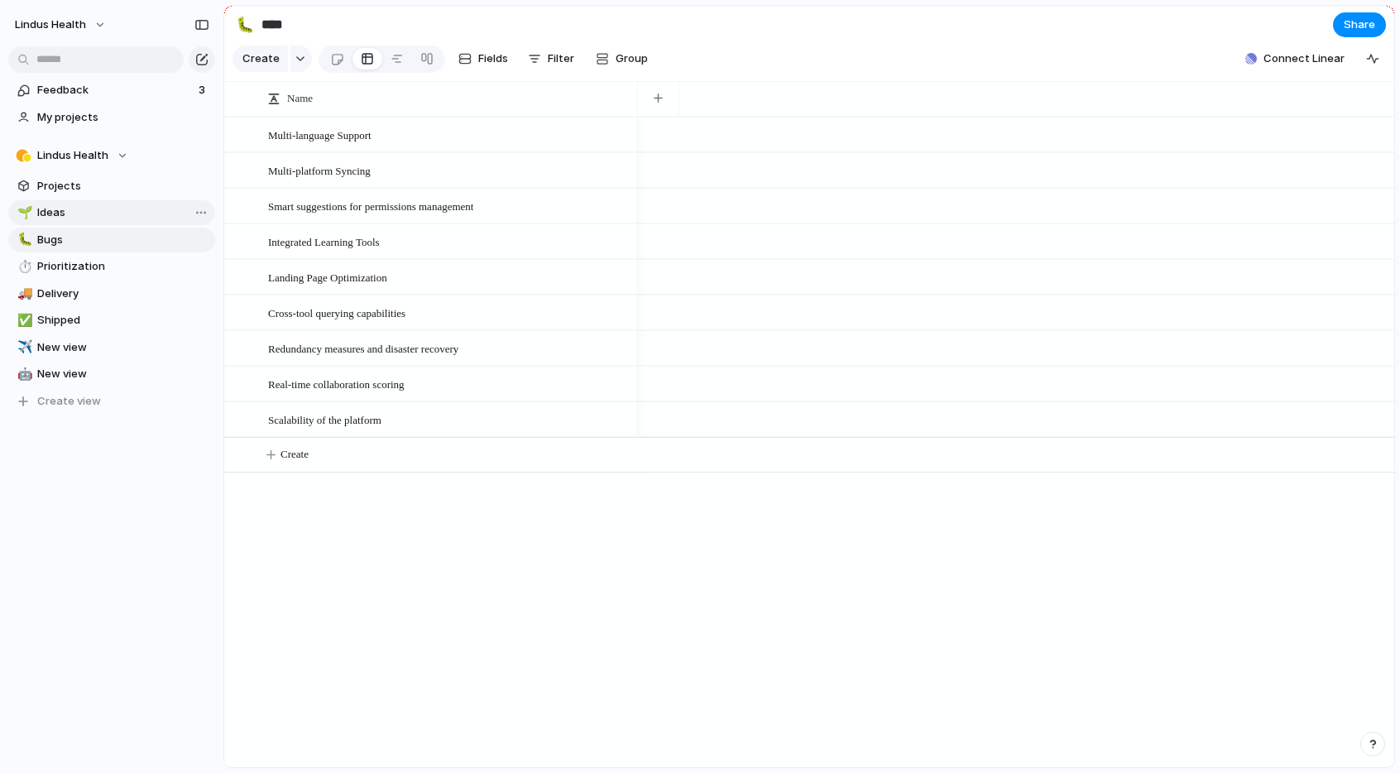
click at [92, 218] on span "Ideas" at bounding box center [123, 212] width 172 height 17
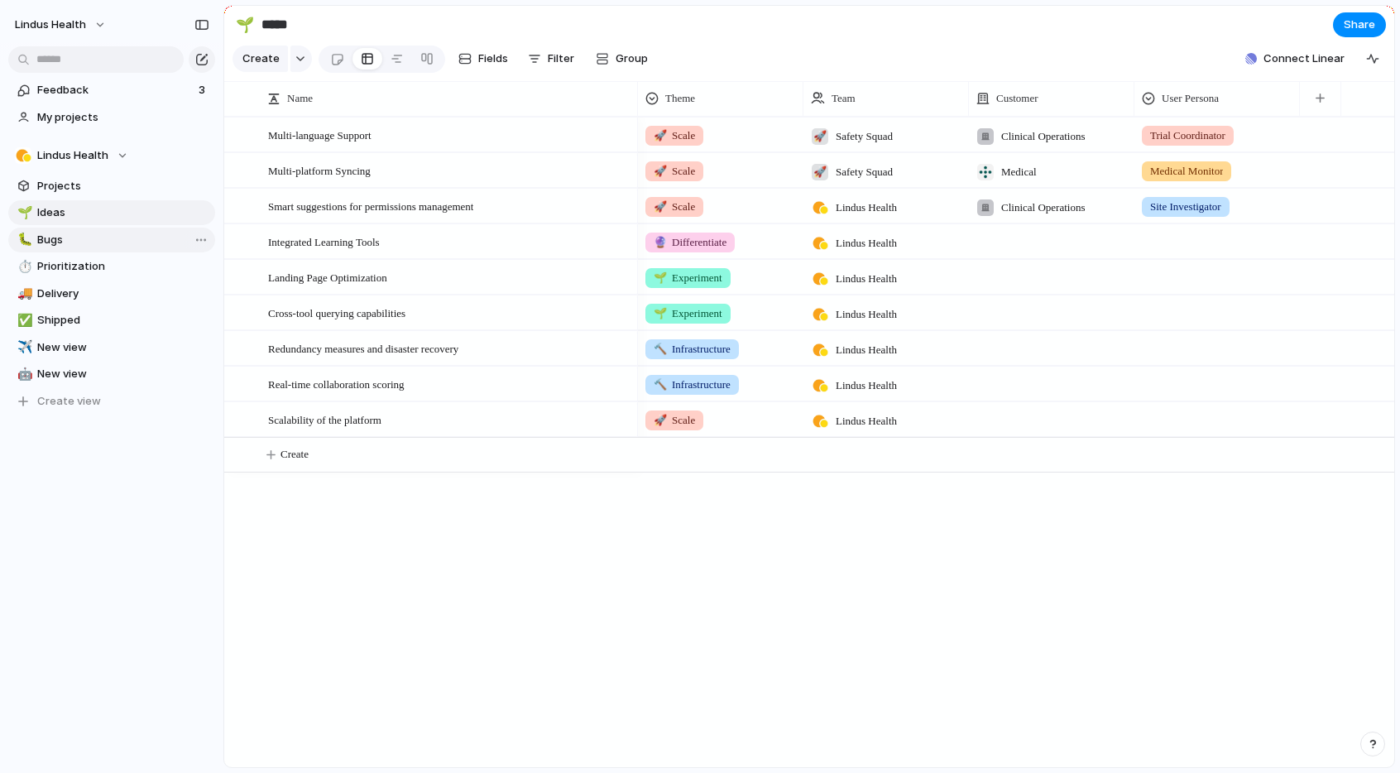
click at [83, 233] on span "Bugs" at bounding box center [123, 240] width 172 height 17
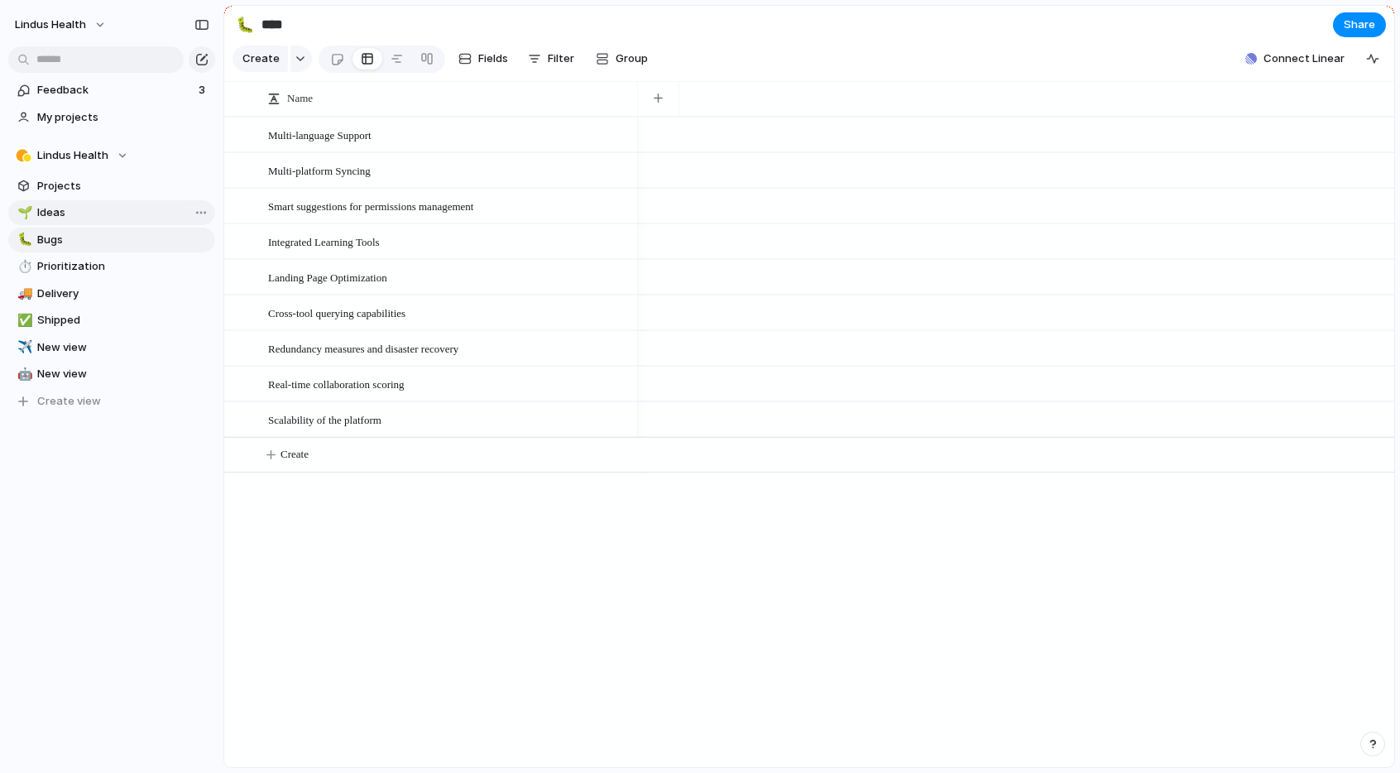
click at [89, 216] on span "Ideas" at bounding box center [123, 212] width 172 height 17
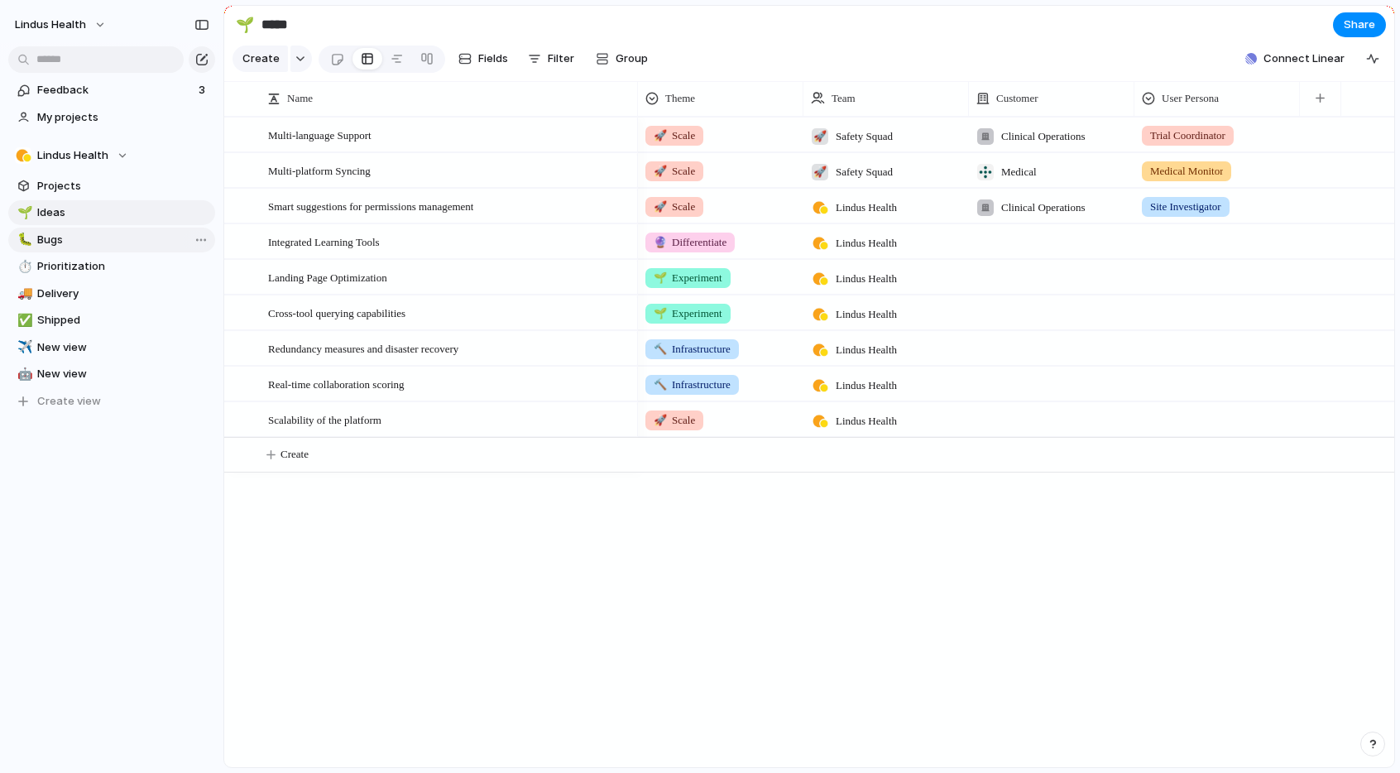
click at [84, 233] on span "Bugs" at bounding box center [123, 240] width 172 height 17
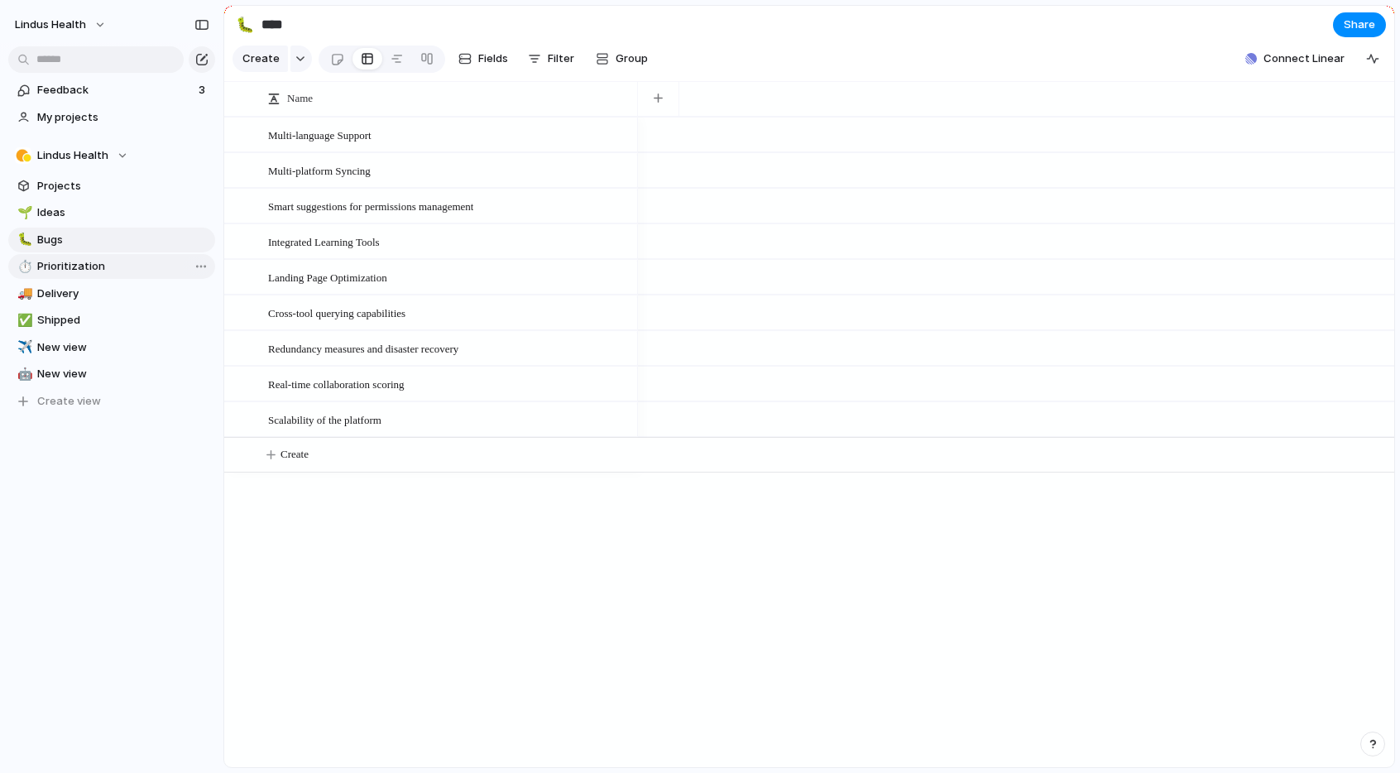
click at [97, 270] on span "Prioritization" at bounding box center [123, 266] width 172 height 17
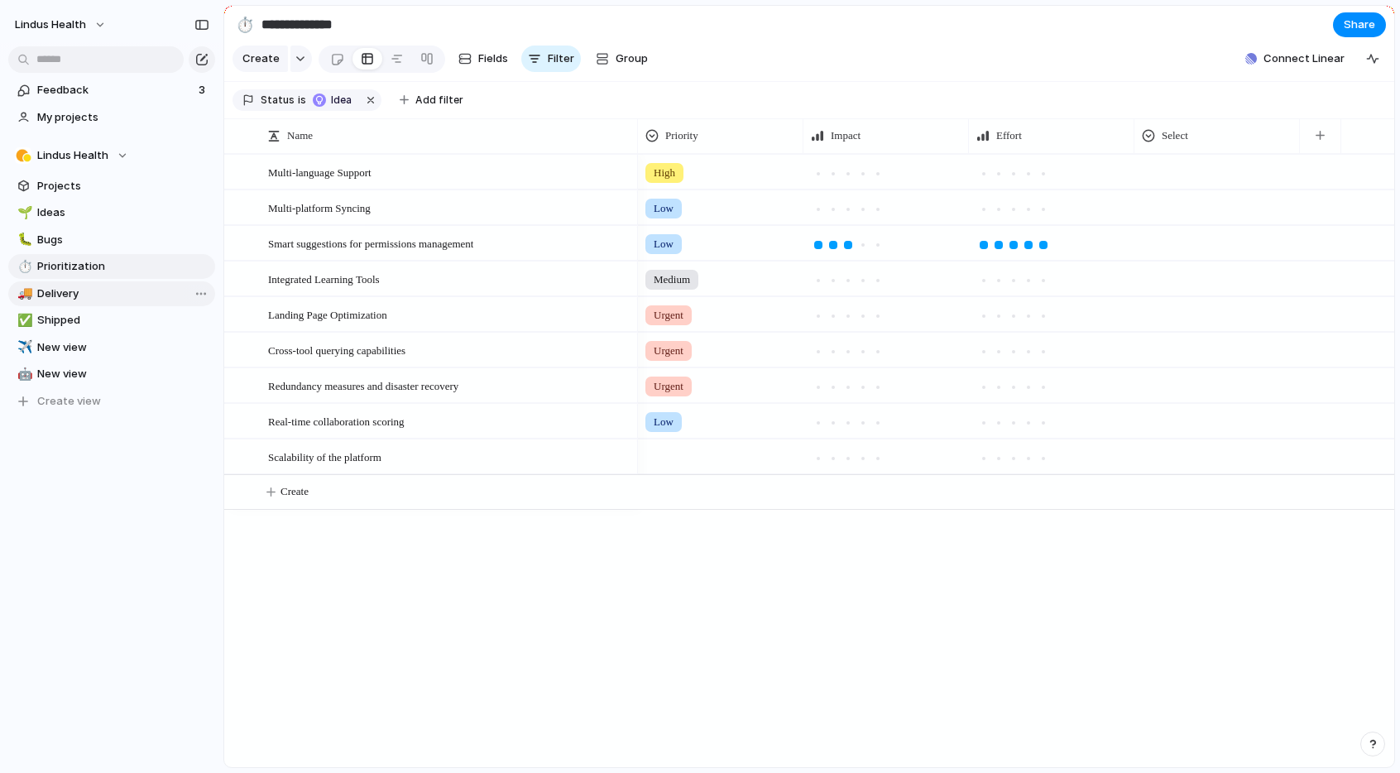
click at [84, 295] on span "Delivery" at bounding box center [123, 293] width 172 height 17
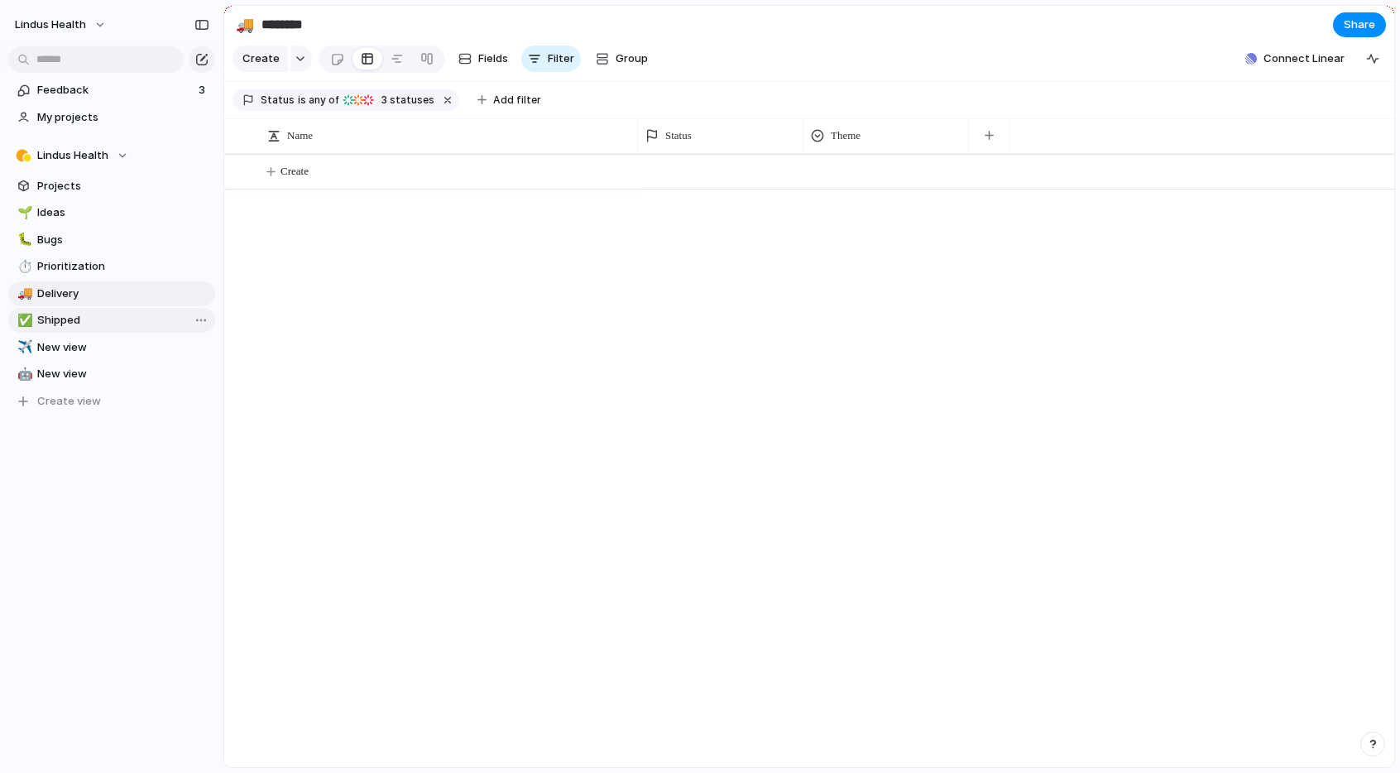
click at [88, 323] on span "Shipped" at bounding box center [123, 320] width 172 height 17
type input "*******"
click at [96, 356] on link "✈️ New view" at bounding box center [111, 347] width 207 height 25
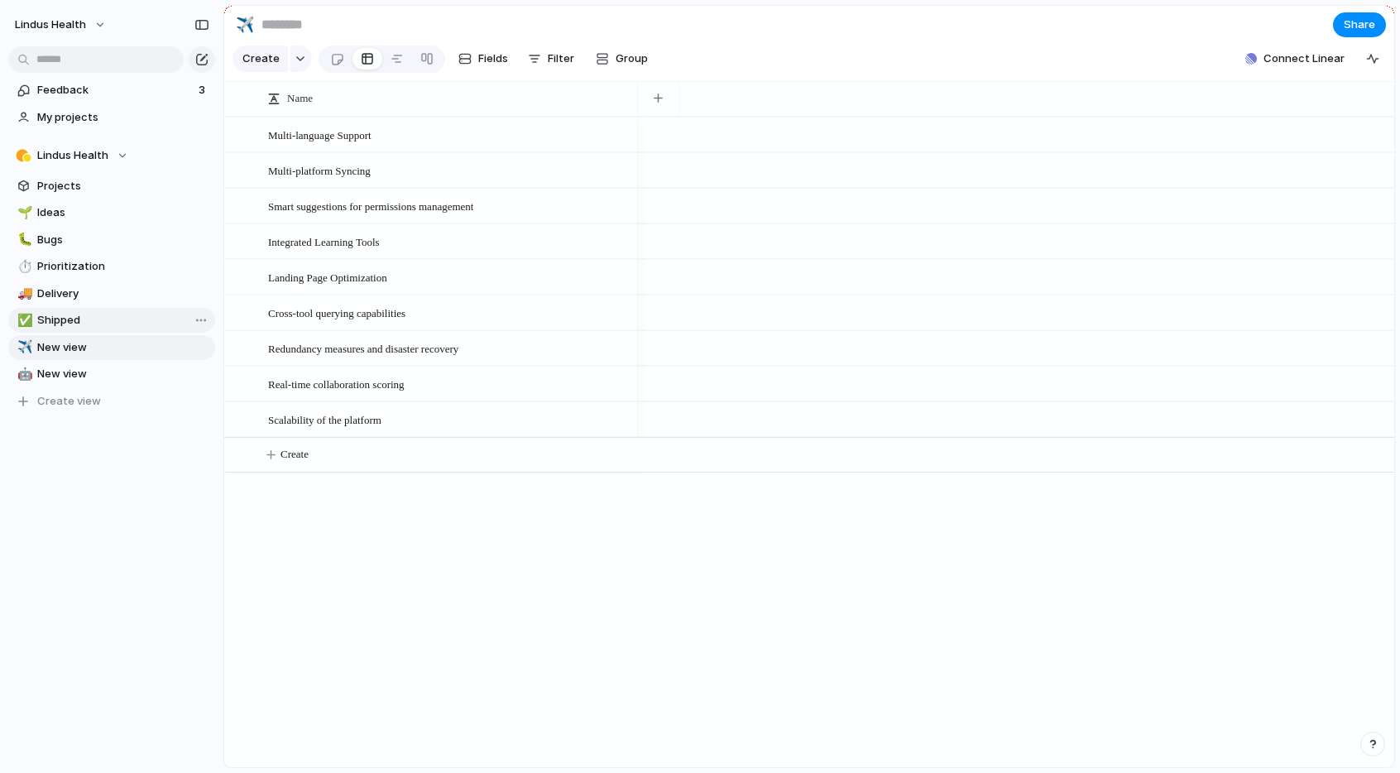
click at [89, 320] on span "Shipped" at bounding box center [123, 320] width 172 height 17
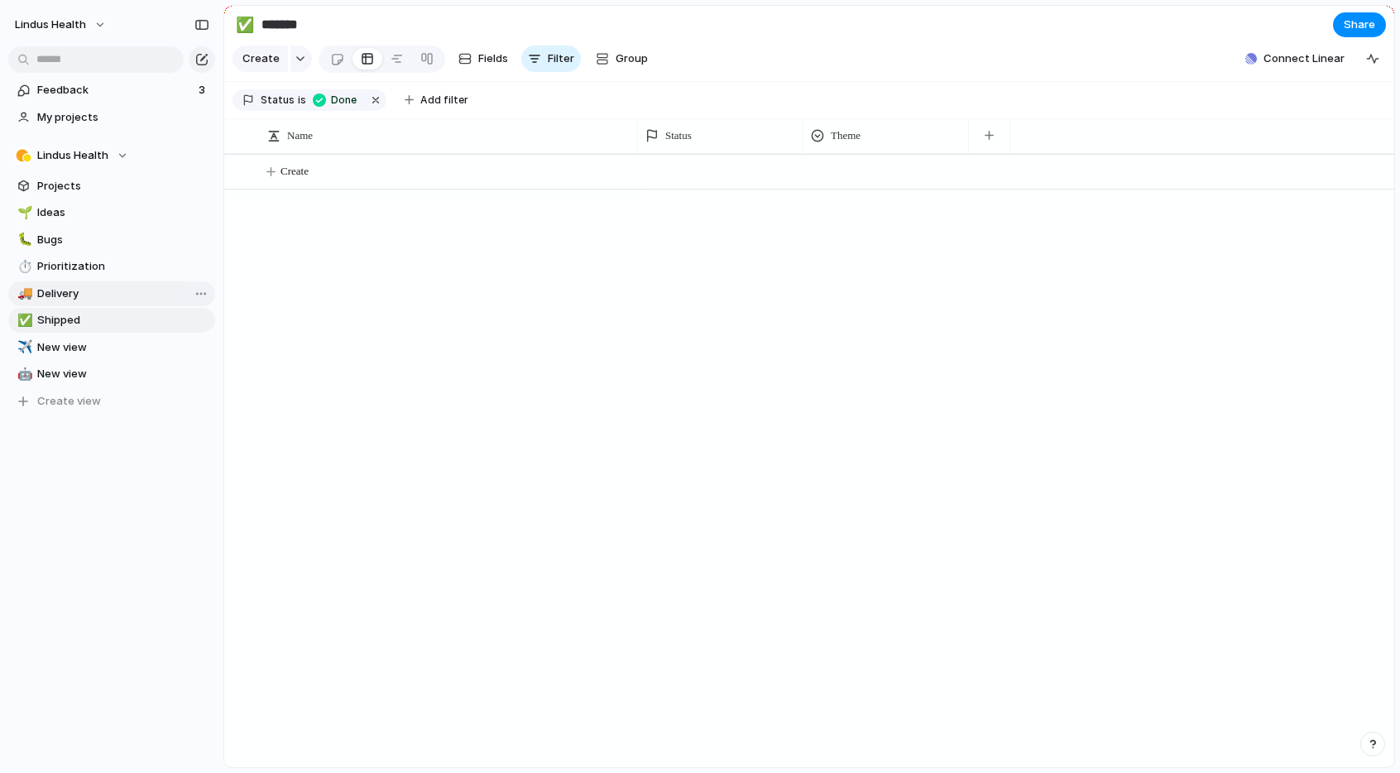
click at [88, 298] on span "Delivery" at bounding box center [123, 293] width 172 height 17
click at [90, 269] on span "Prioritization" at bounding box center [123, 266] width 172 height 17
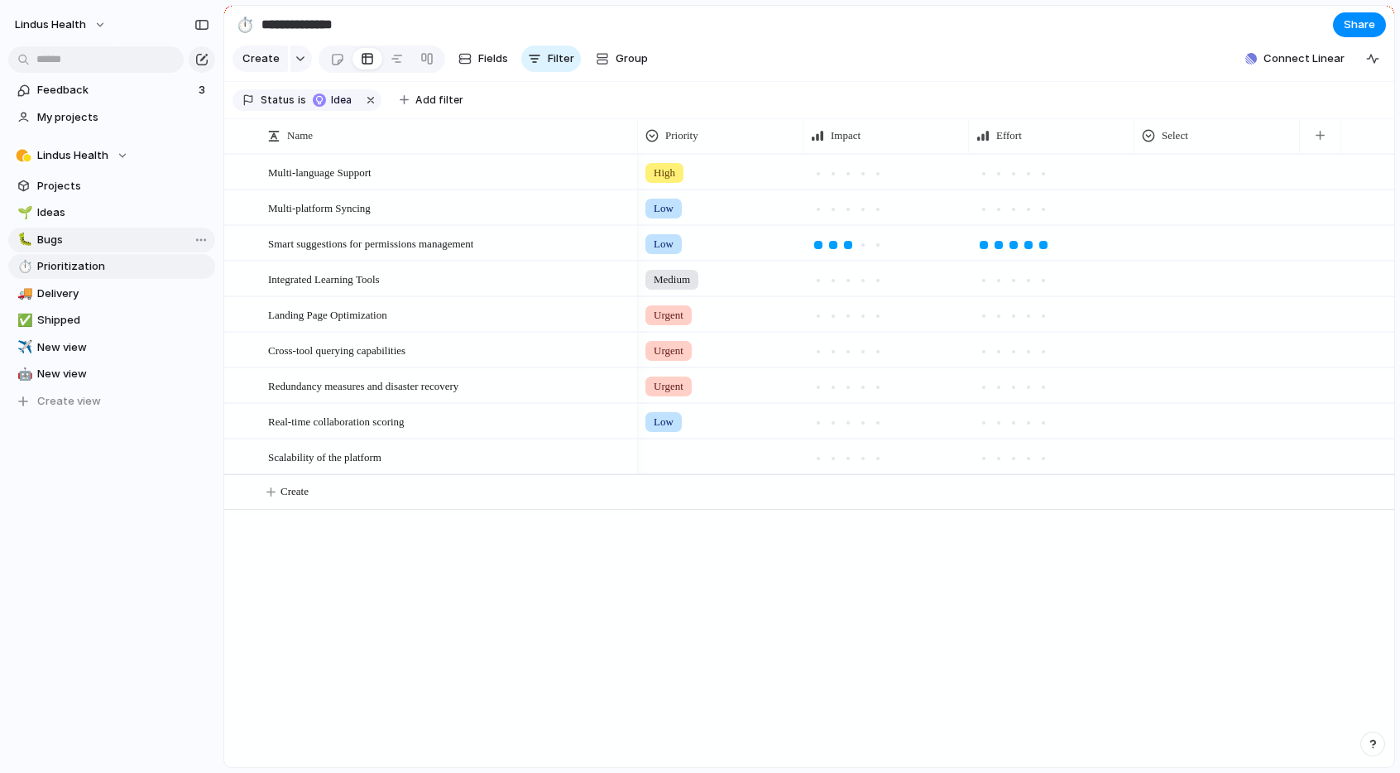
click at [79, 242] on span "Bugs" at bounding box center [123, 240] width 172 height 17
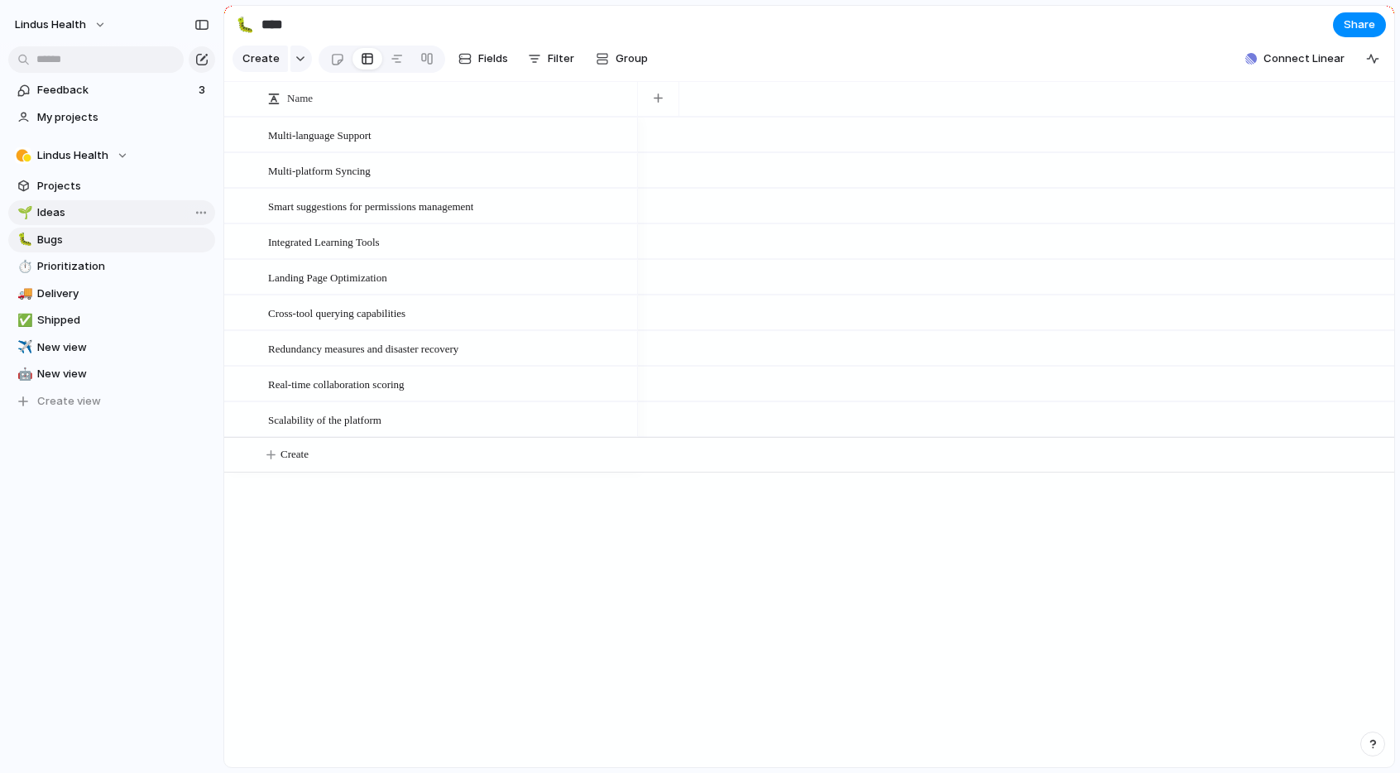
click at [78, 216] on span "Ideas" at bounding box center [123, 212] width 172 height 17
type input "*****"
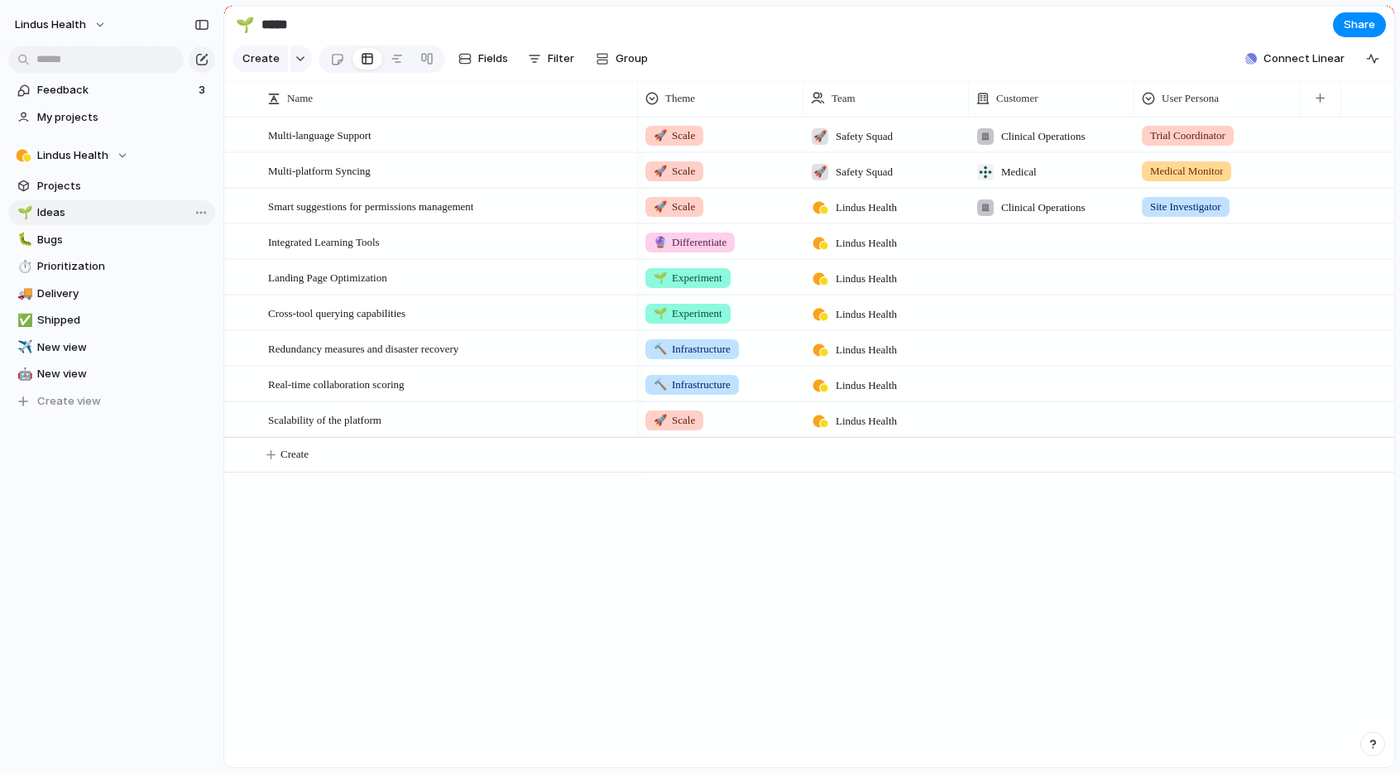
click at [103, 209] on span "Ideas" at bounding box center [123, 212] width 172 height 17
drag, startPoint x: 904, startPoint y: 186, endPoint x: 892, endPoint y: 194, distance: 13.8
click at [900, 188] on div "🚀 Scale 🚀 Safety Squad Clinical Operations Trial Coordinator 🚀 Scale 🚀 Safety S…" at bounding box center [1016, 295] width 756 height 356
click at [875, 203] on span "Lindus Health" at bounding box center [866, 207] width 61 height 17
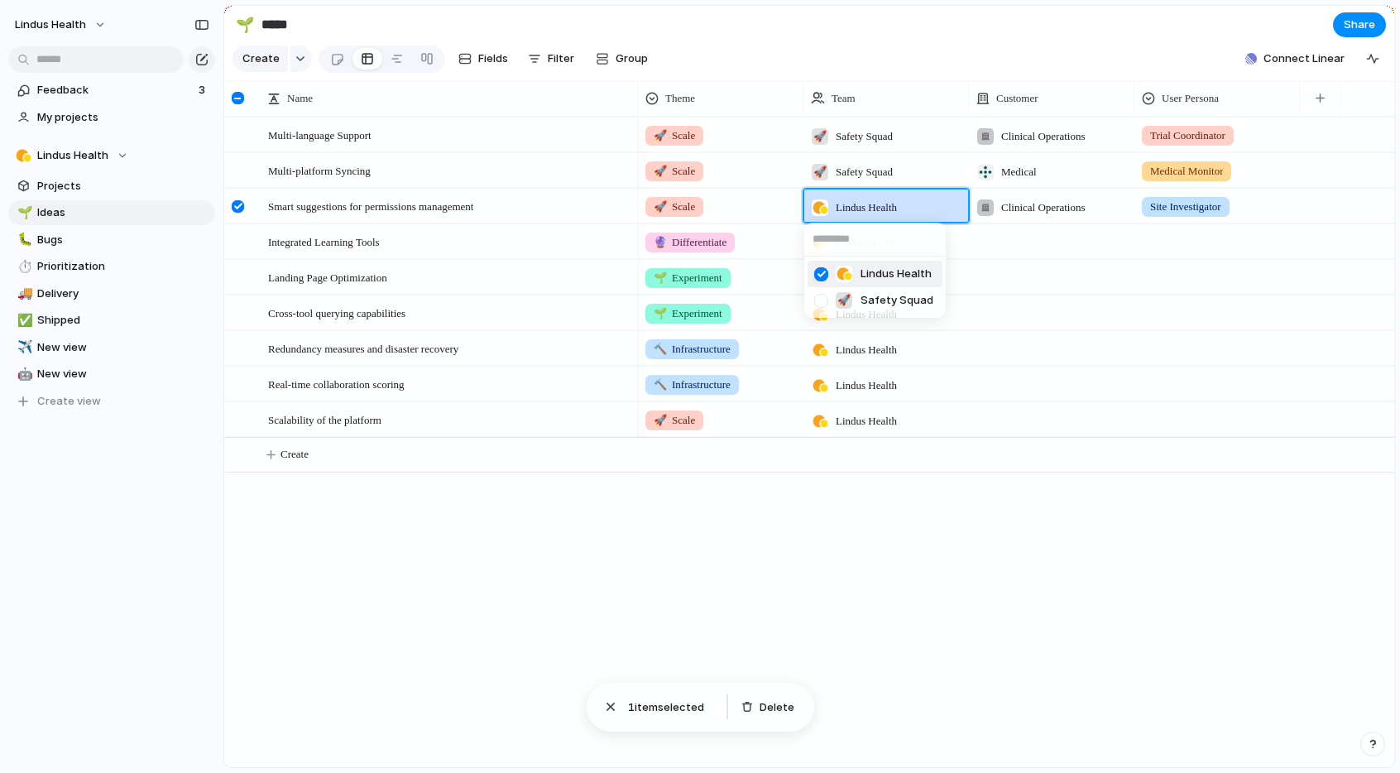
click at [823, 275] on div at bounding box center [821, 274] width 29 height 29
click at [820, 275] on div at bounding box center [821, 274] width 29 height 29
drag, startPoint x: 1024, startPoint y: 533, endPoint x: 1011, endPoint y: 491, distance: 44.0
click at [1023, 531] on div "Lindus Health 🚀 Safety Squad" at bounding box center [700, 386] width 1400 height 773
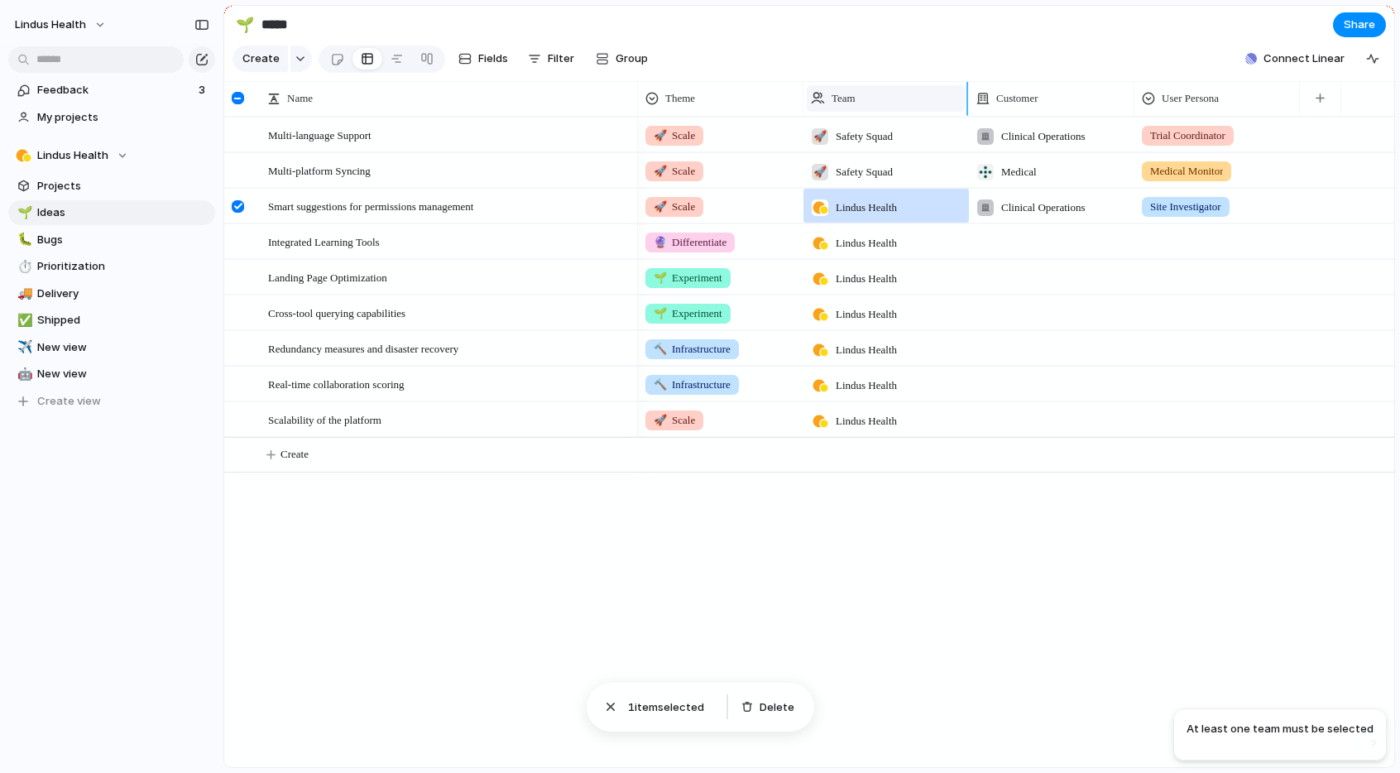
click at [888, 101] on div "Team" at bounding box center [886, 98] width 150 height 17
click at [872, 70] on div "Modify Hide Sort ascending Sort descending" at bounding box center [700, 386] width 1400 height 773
click at [879, 200] on span "Lindus Health" at bounding box center [866, 207] width 61 height 17
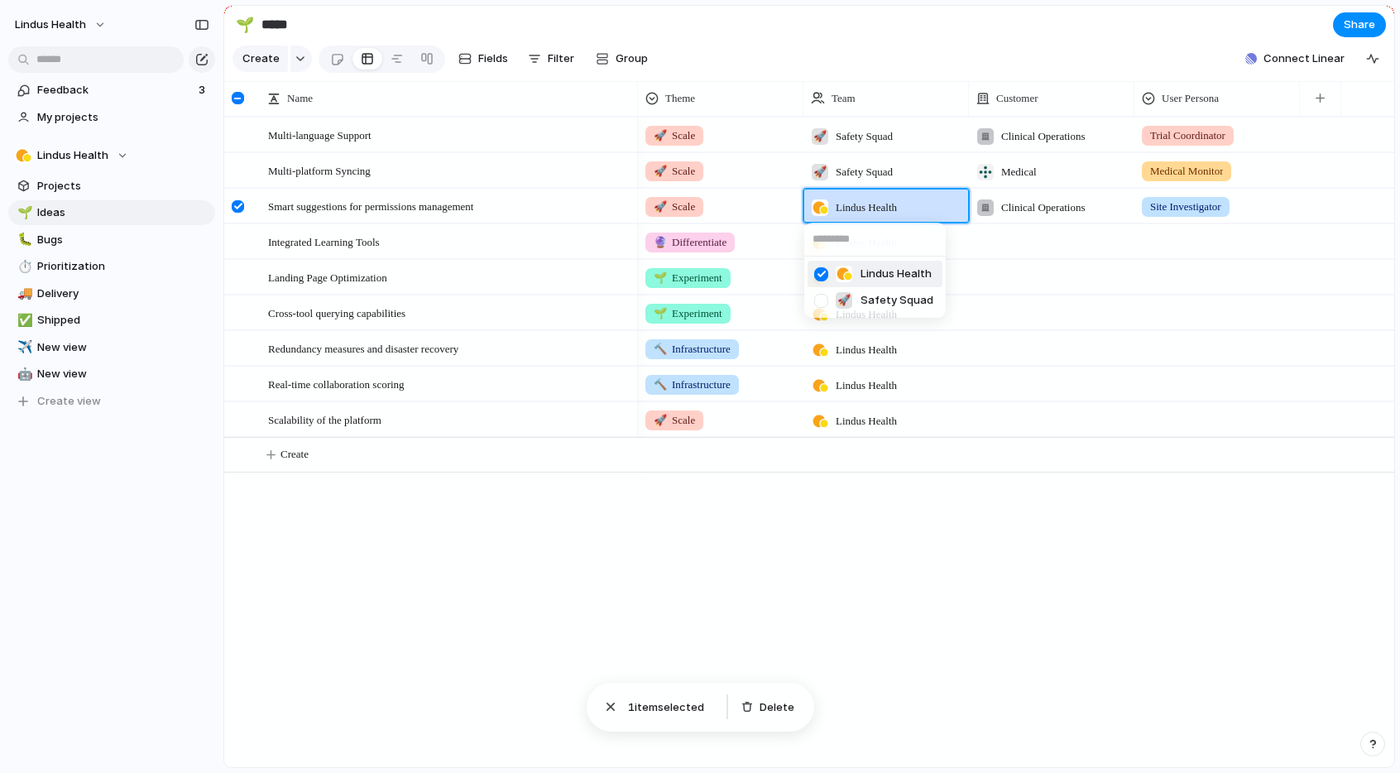
click at [832, 242] on input "text" at bounding box center [875, 239] width 142 height 33
type input "**********"
click at [847, 271] on span "Add 'ProEvidence Squad'" at bounding box center [896, 274] width 132 height 17
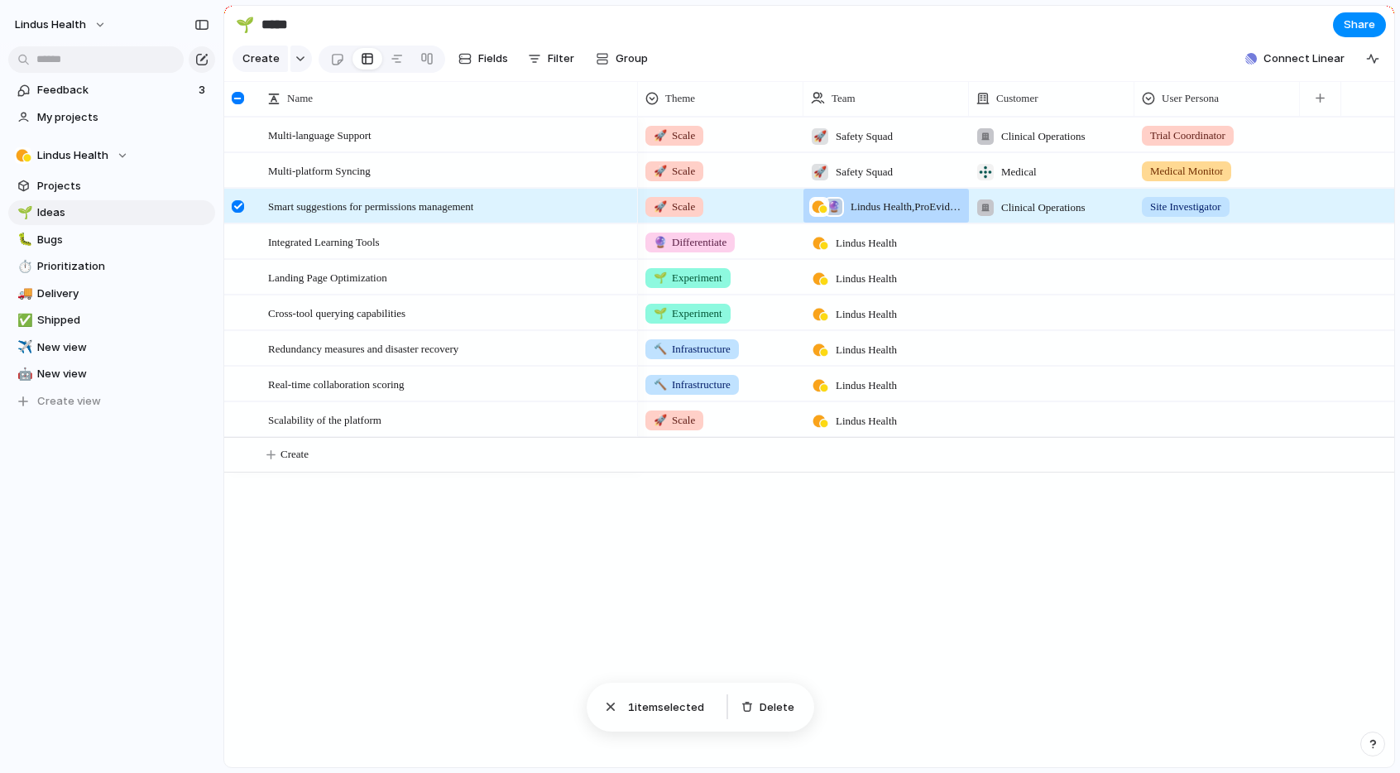
click at [879, 203] on span "Lindus Health , ProEvidence Squad" at bounding box center [906, 207] width 111 height 17
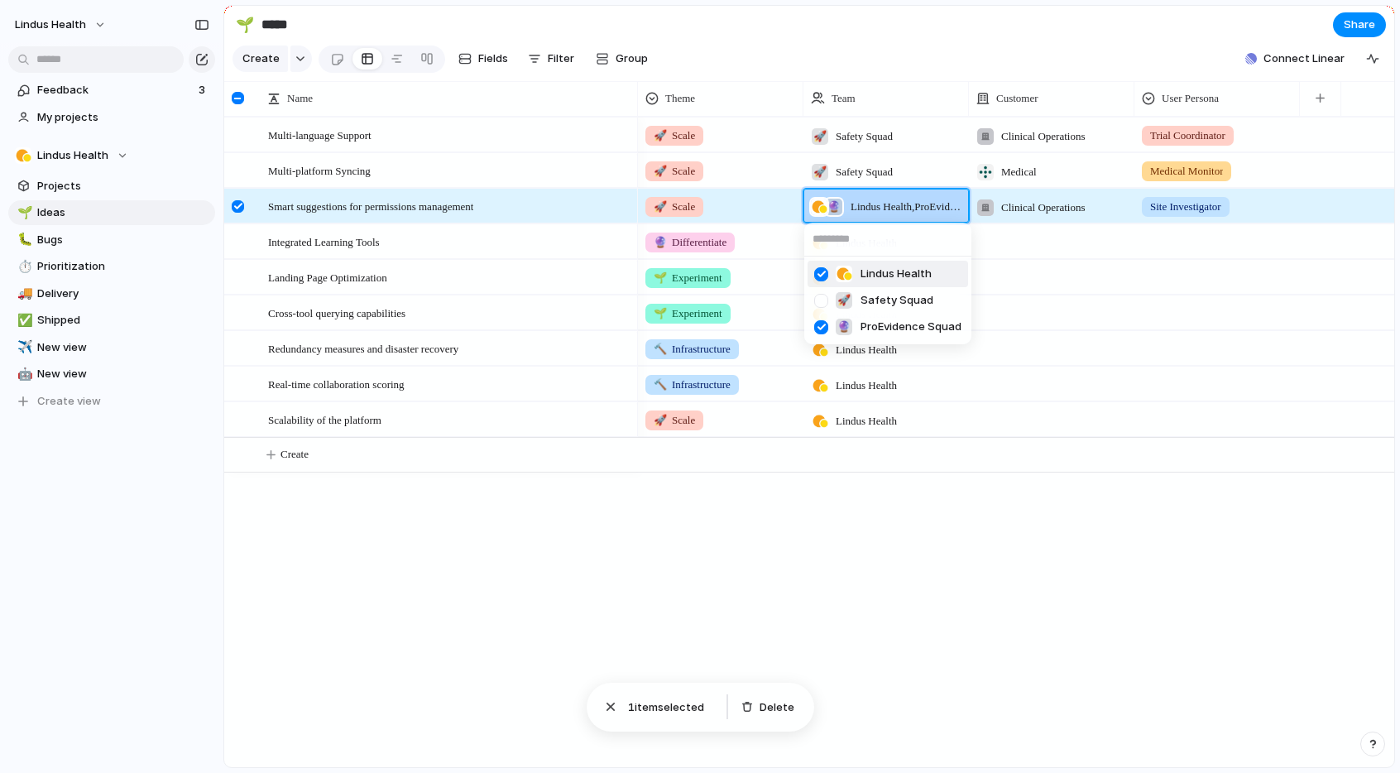
click at [823, 276] on div at bounding box center [821, 274] width 29 height 29
drag, startPoint x: 995, startPoint y: 492, endPoint x: 947, endPoint y: 350, distance: 149.4
click at [995, 490] on div "Lindus Health 🚀 Safety Squad 🔮 ProEvidence Squad" at bounding box center [700, 386] width 1400 height 773
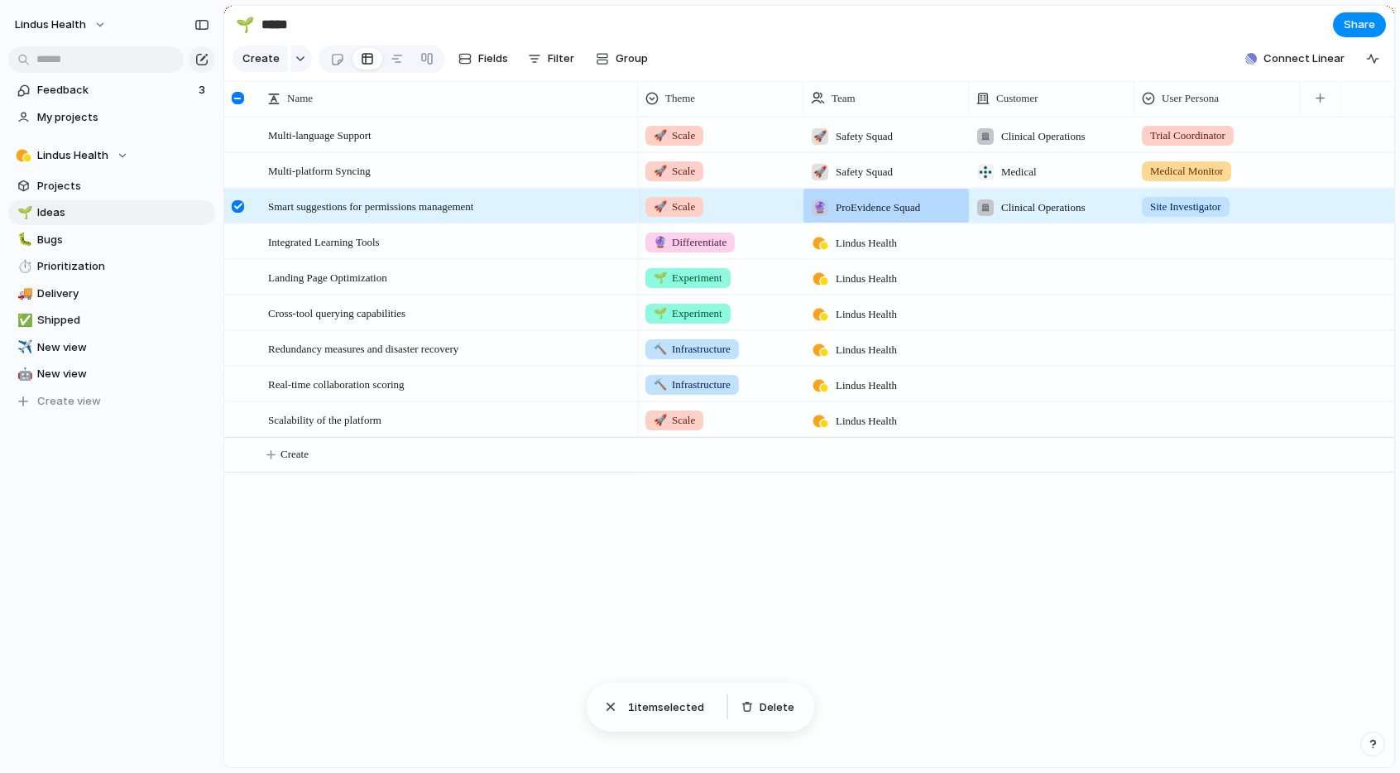
click at [882, 243] on span "Lindus Health" at bounding box center [866, 243] width 61 height 17
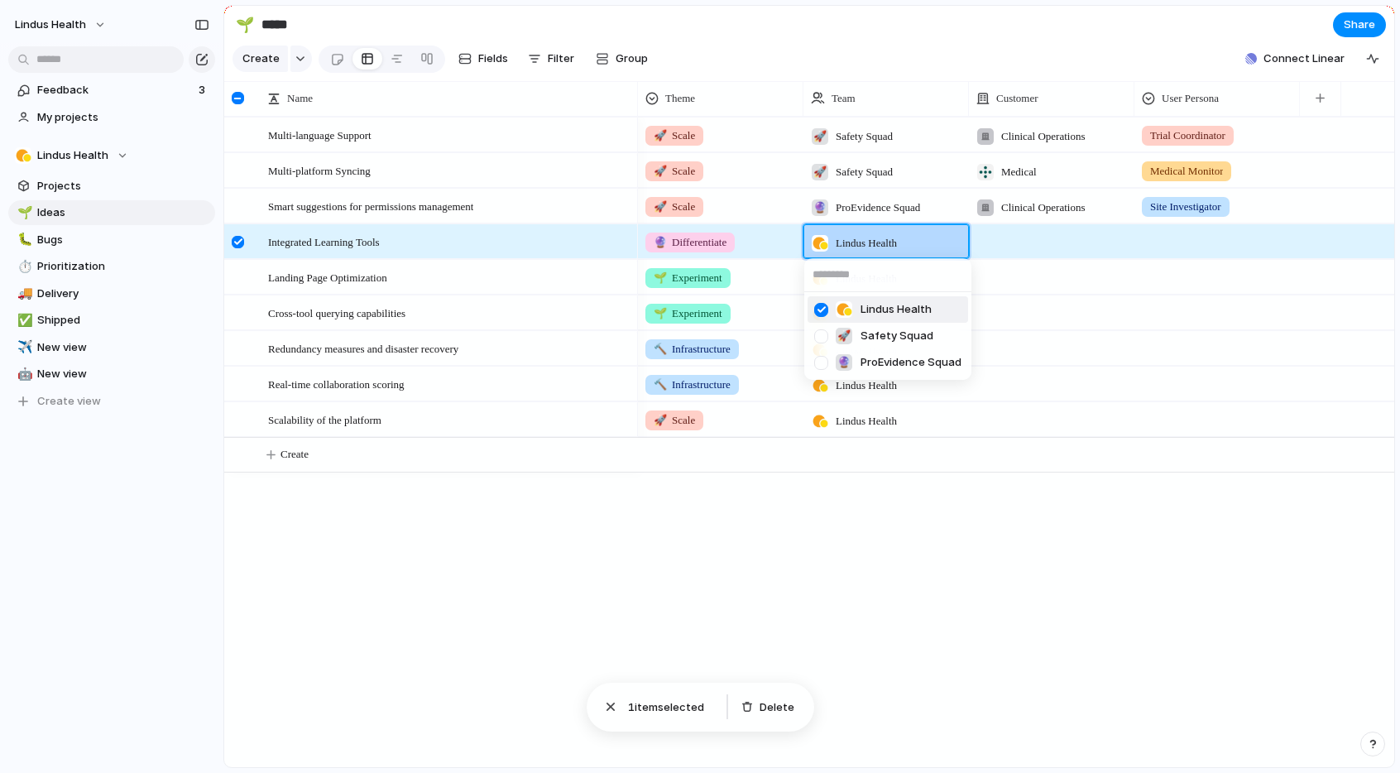
click at [818, 307] on div at bounding box center [821, 309] width 29 height 29
click at [824, 363] on div at bounding box center [821, 362] width 29 height 29
drag, startPoint x: 824, startPoint y: 311, endPoint x: 894, endPoint y: 473, distance: 175.7
click at [825, 312] on div at bounding box center [821, 309] width 29 height 29
click at [933, 523] on div "Lindus Health 🚀 Safety Squad 🔮 ProEvidence Squad" at bounding box center [700, 386] width 1400 height 773
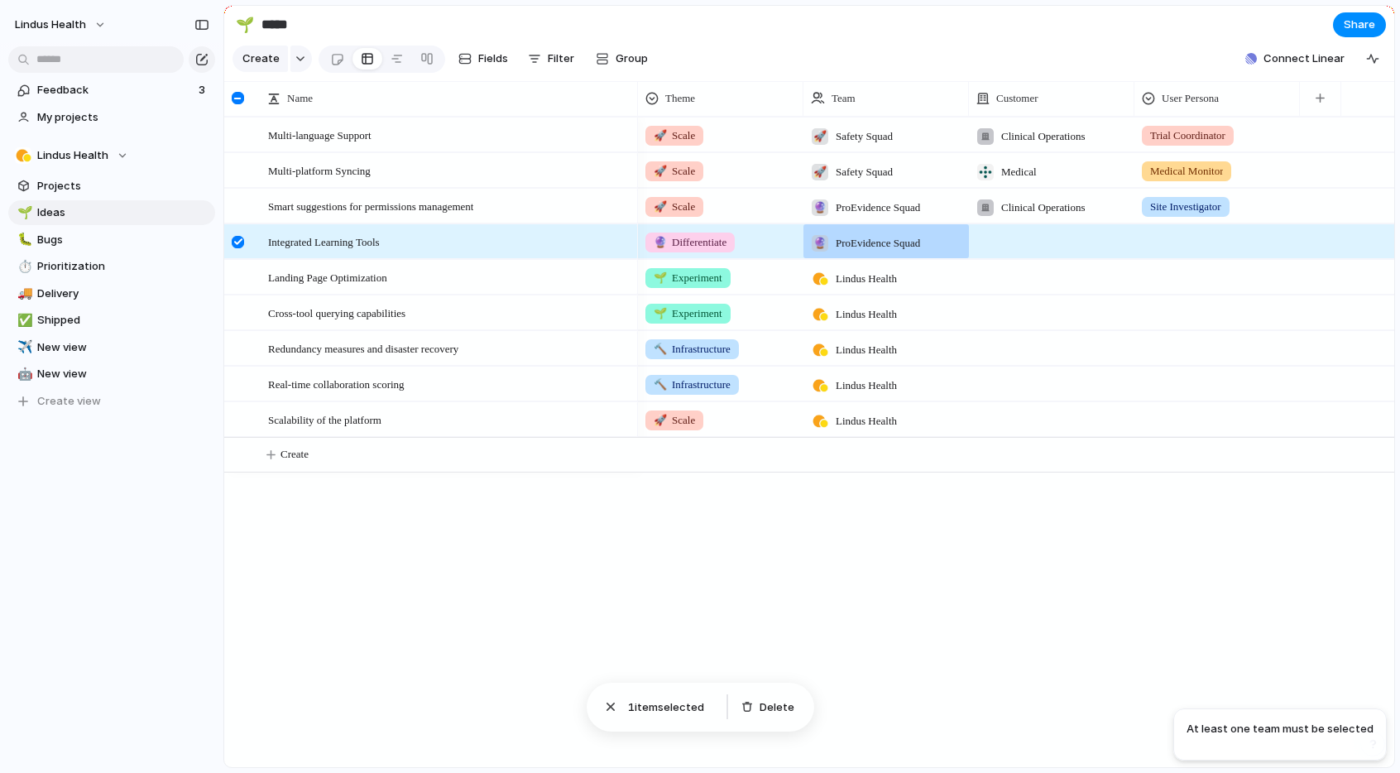
click at [830, 276] on div "Lindus Health" at bounding box center [853, 274] width 99 height 27
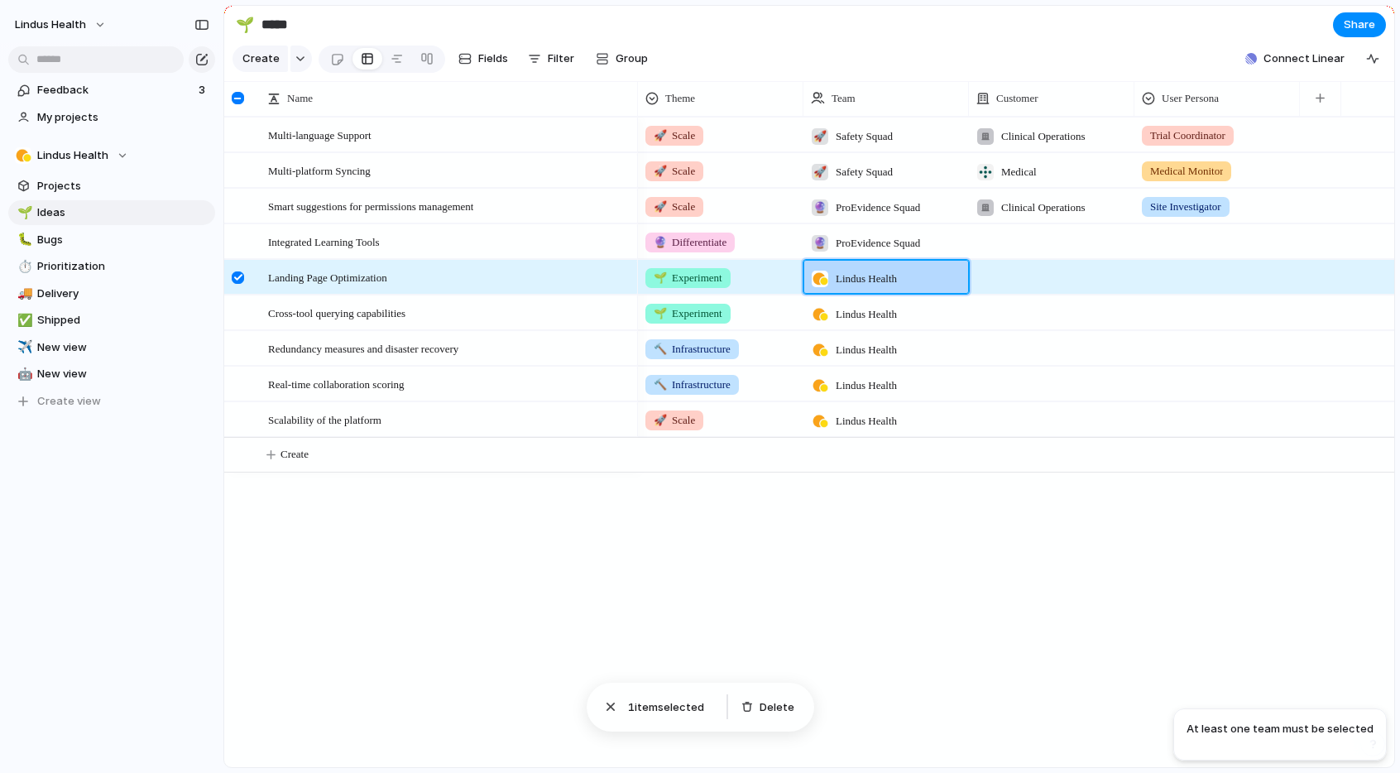
click at [820, 276] on div "Lindus Health 🚀 Safety Squad 🔮 ProEvidence Squad" at bounding box center [700, 386] width 1400 height 773
click at [824, 279] on div at bounding box center [820, 279] width 17 height 17
drag, startPoint x: 821, startPoint y: 340, endPoint x: 822, endPoint y: 377, distance: 36.4
click at [822, 341] on div at bounding box center [821, 345] width 29 height 29
drag, startPoint x: 823, startPoint y: 398, endPoint x: 890, endPoint y: 501, distance: 123.3
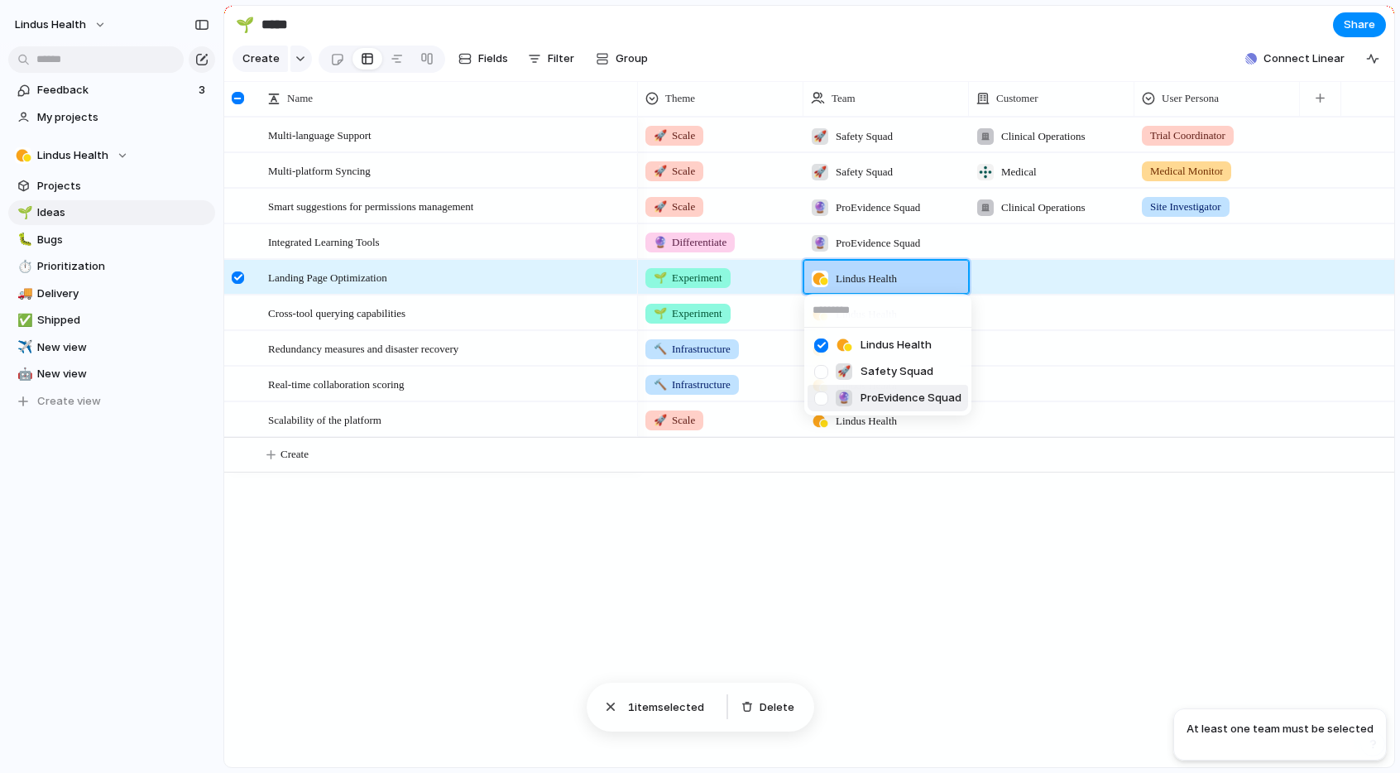
click at [823, 399] on div at bounding box center [821, 398] width 29 height 29
drag, startPoint x: 919, startPoint y: 528, endPoint x: 907, endPoint y: 496, distance: 34.3
click at [918, 525] on div "Lindus Health 🚀 Safety Squad 🔮 ProEvidence Squad" at bounding box center [700, 386] width 1400 height 773
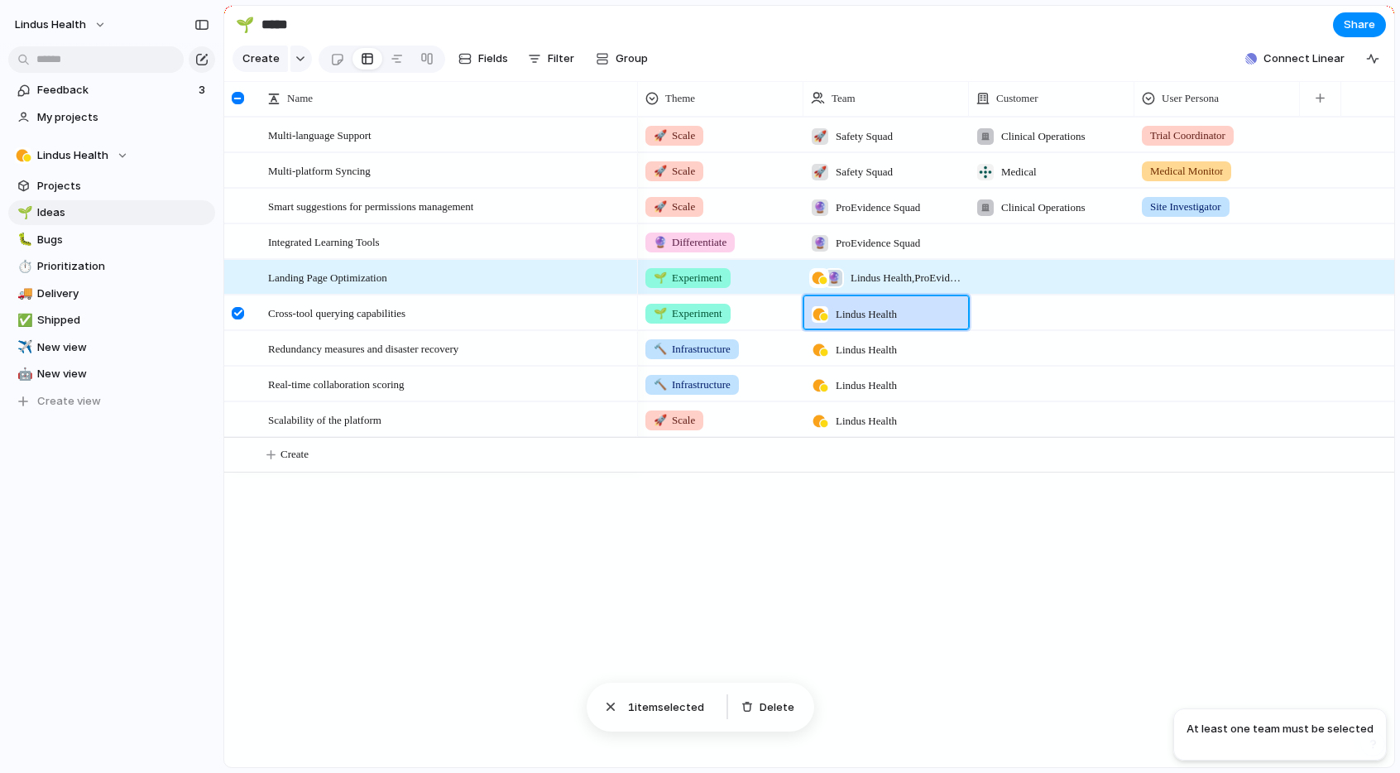
click at [842, 309] on span "Lindus Health" at bounding box center [866, 314] width 61 height 17
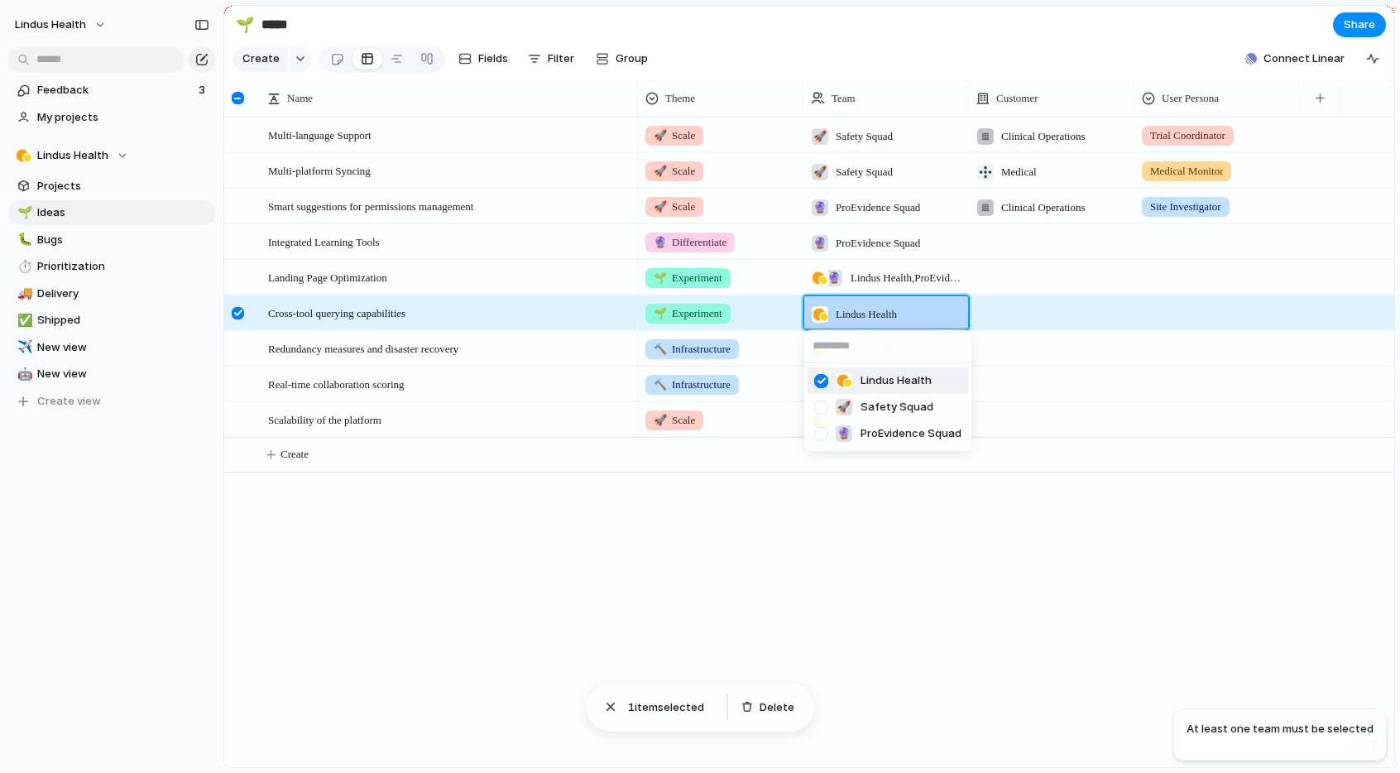
click at [823, 388] on div at bounding box center [821, 381] width 29 height 29
click at [822, 387] on div at bounding box center [821, 381] width 29 height 29
drag, startPoint x: 822, startPoint y: 408, endPoint x: 821, endPoint y: 391, distance: 17.4
click at [822, 406] on div at bounding box center [821, 407] width 29 height 29
click at [822, 386] on div at bounding box center [821, 381] width 29 height 29
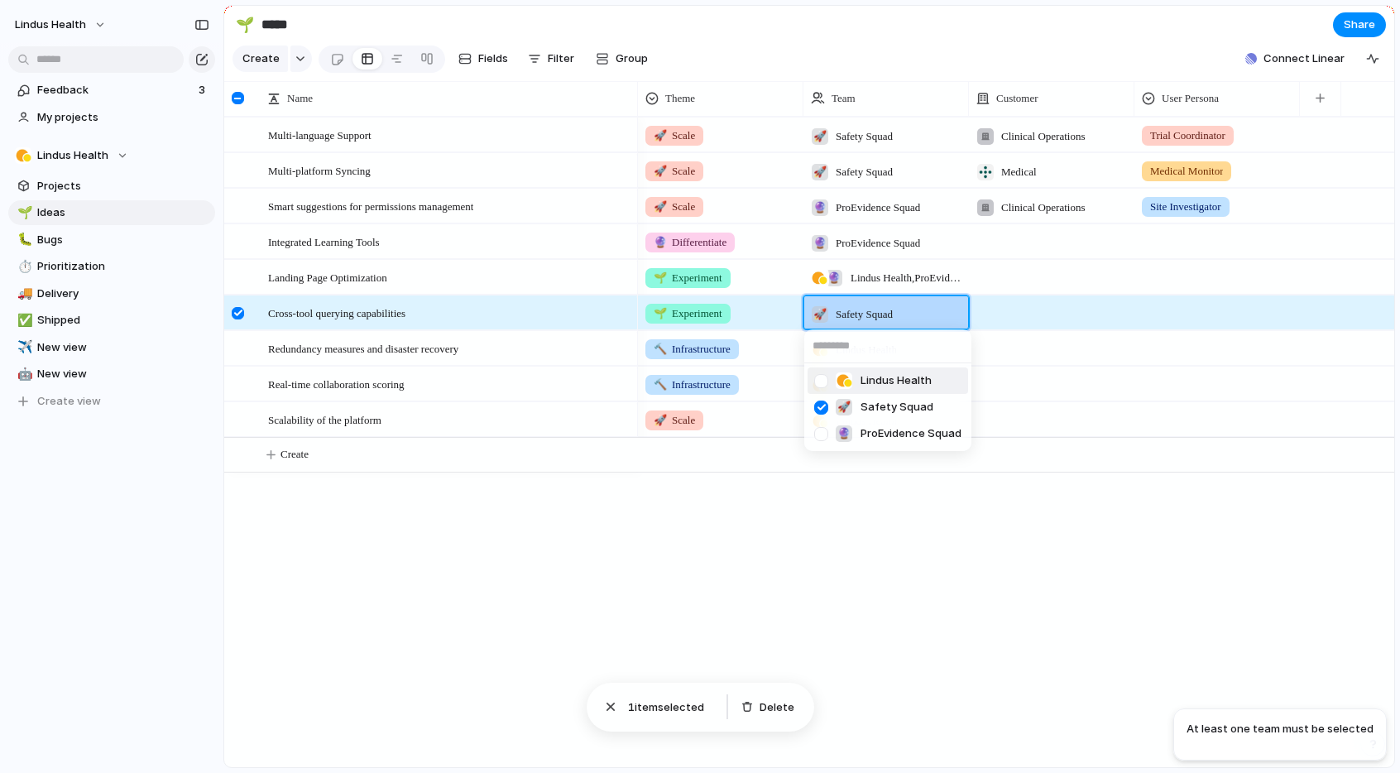
click at [869, 283] on div "Lindus Health 🚀 Safety Squad 🔮 ProEvidence Squad" at bounding box center [700, 386] width 1400 height 773
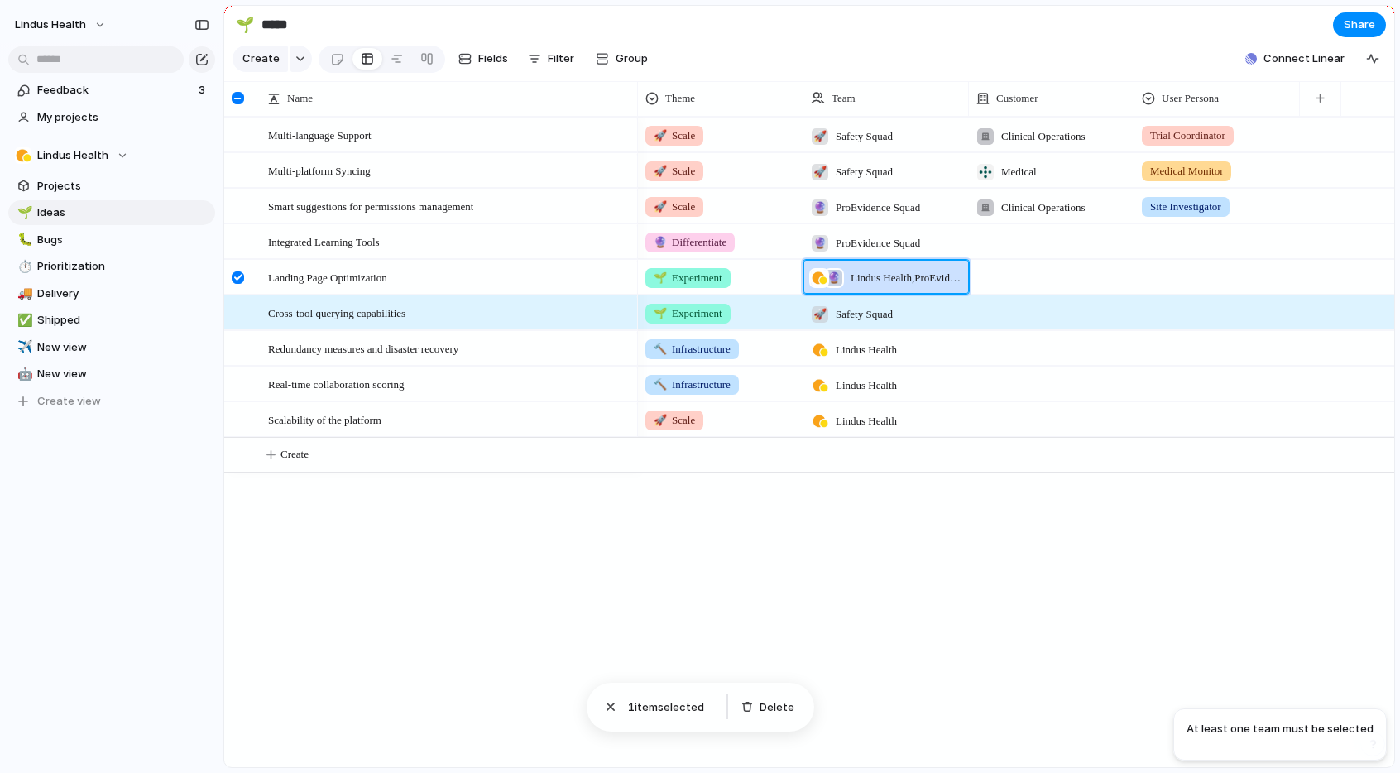
click at [867, 276] on span "Lindus Health , ProEvidence Squad" at bounding box center [906, 278] width 111 height 17
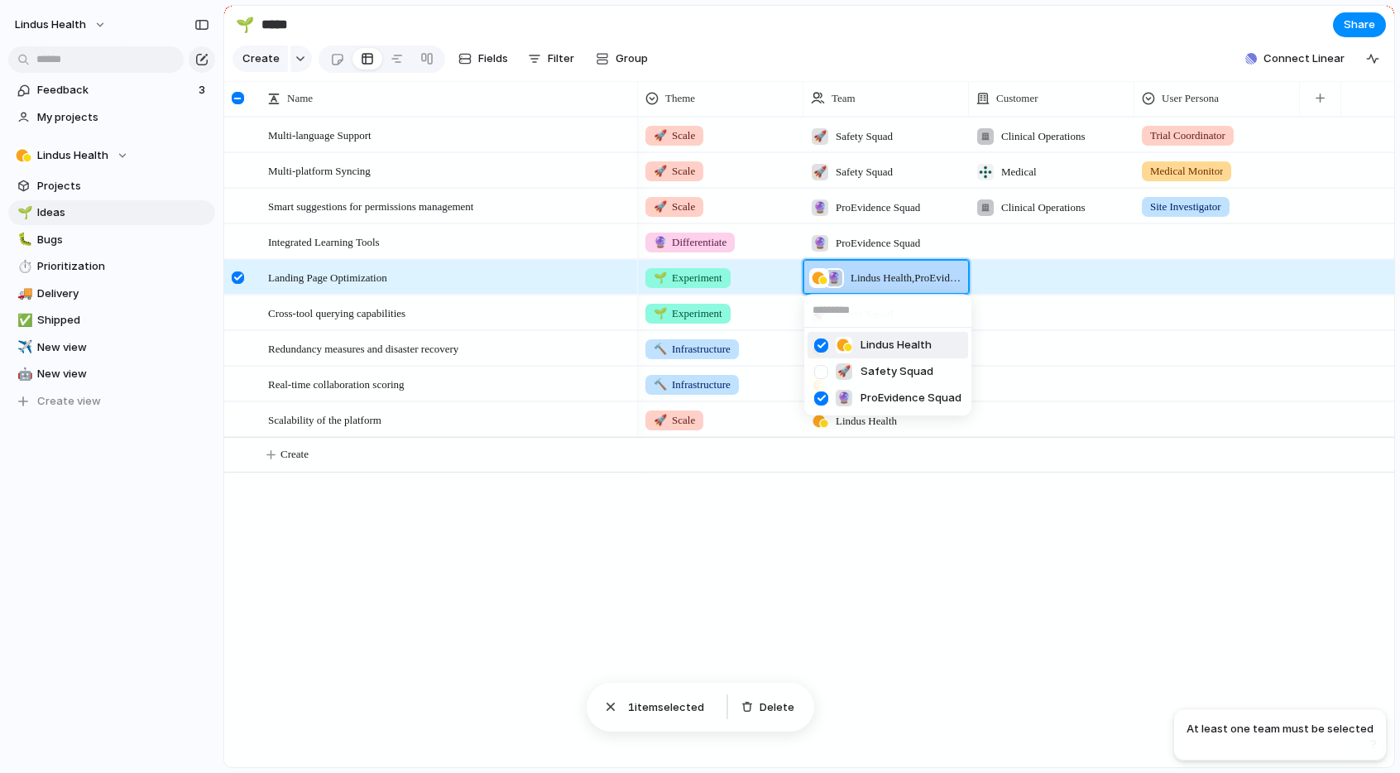
drag, startPoint x: 825, startPoint y: 346, endPoint x: 837, endPoint y: 387, distance: 43.0
click at [825, 346] on div at bounding box center [821, 345] width 29 height 29
click at [935, 543] on div "Lindus Health 🚀 Safety Squad 🔮 ProEvidence Squad" at bounding box center [700, 386] width 1400 height 773
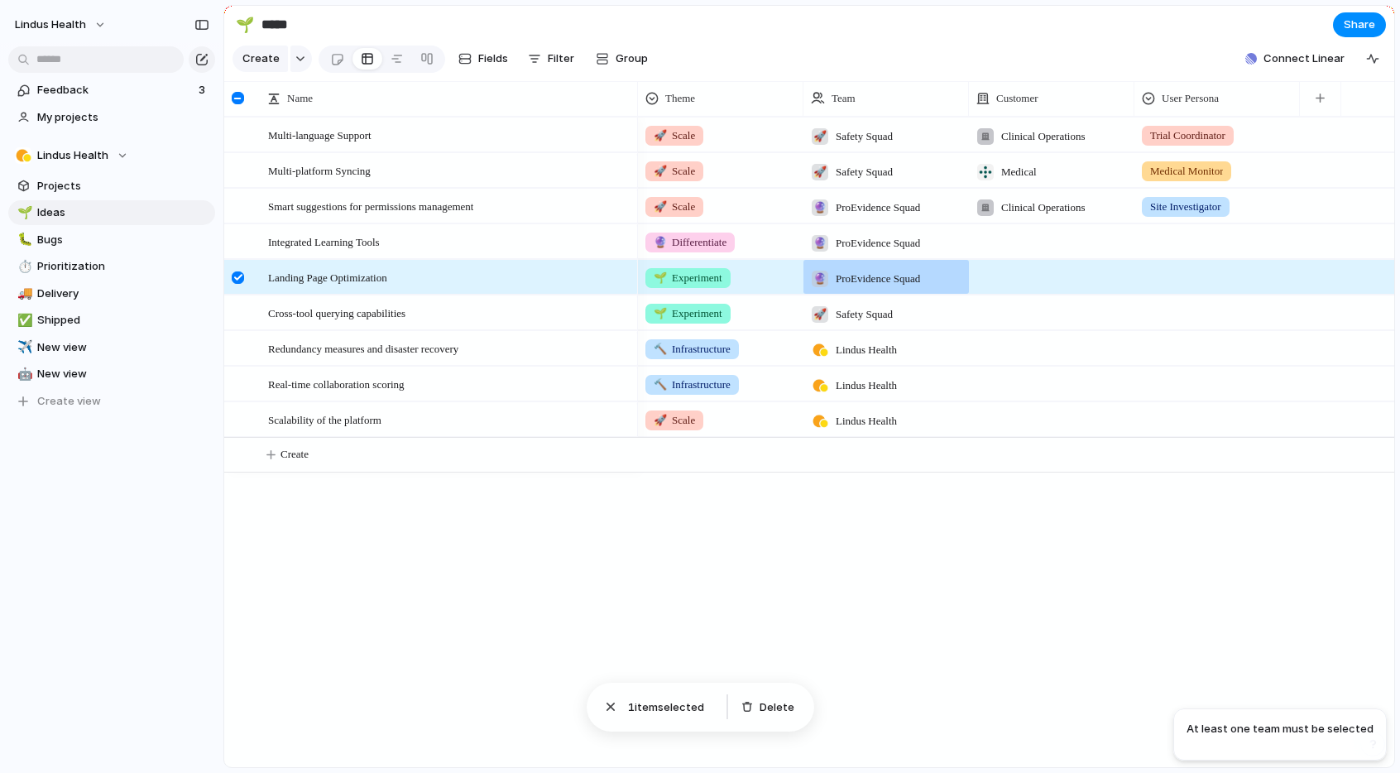
click at [864, 353] on span "Lindus Health" at bounding box center [866, 350] width 61 height 17
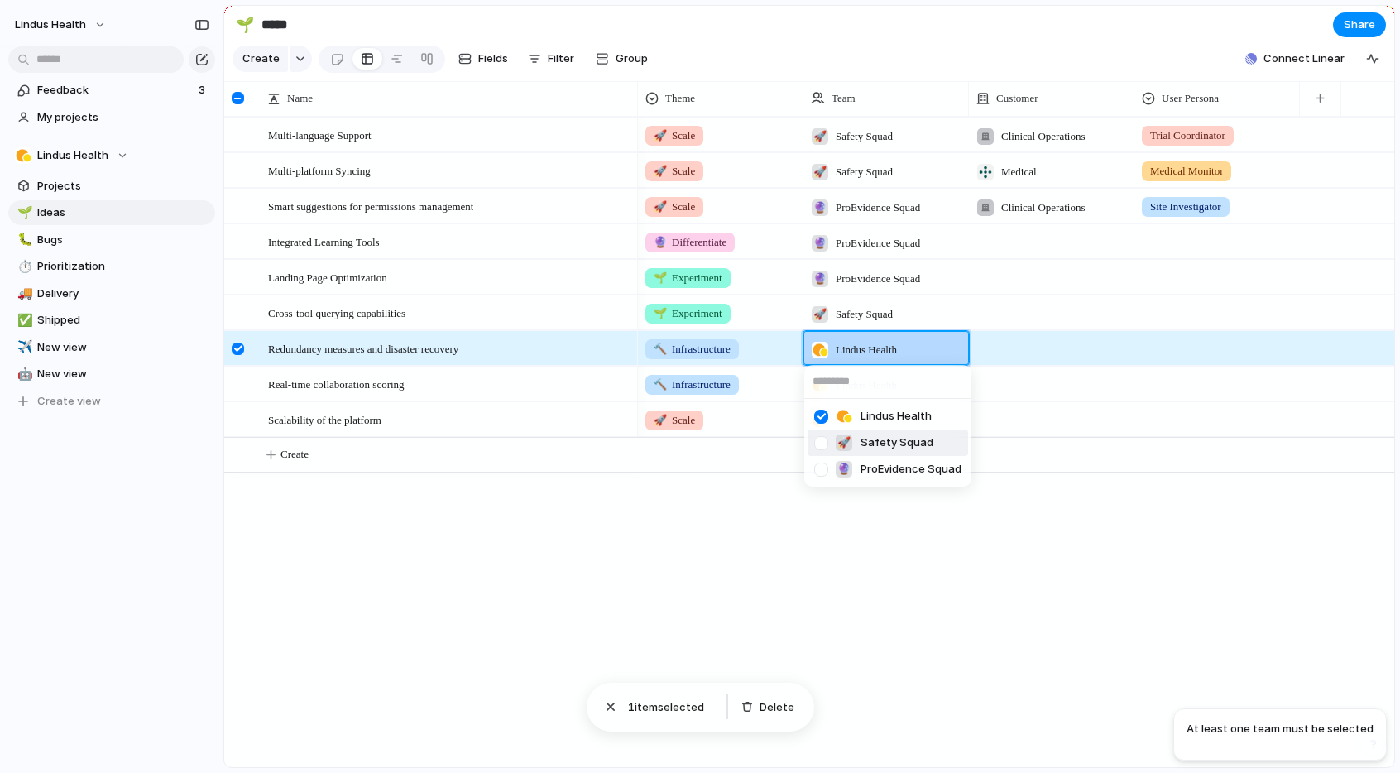
click at [821, 439] on div at bounding box center [821, 443] width 29 height 29
drag, startPoint x: 823, startPoint y: 415, endPoint x: 865, endPoint y: 494, distance: 89.2
click at [823, 415] on div at bounding box center [821, 416] width 29 height 29
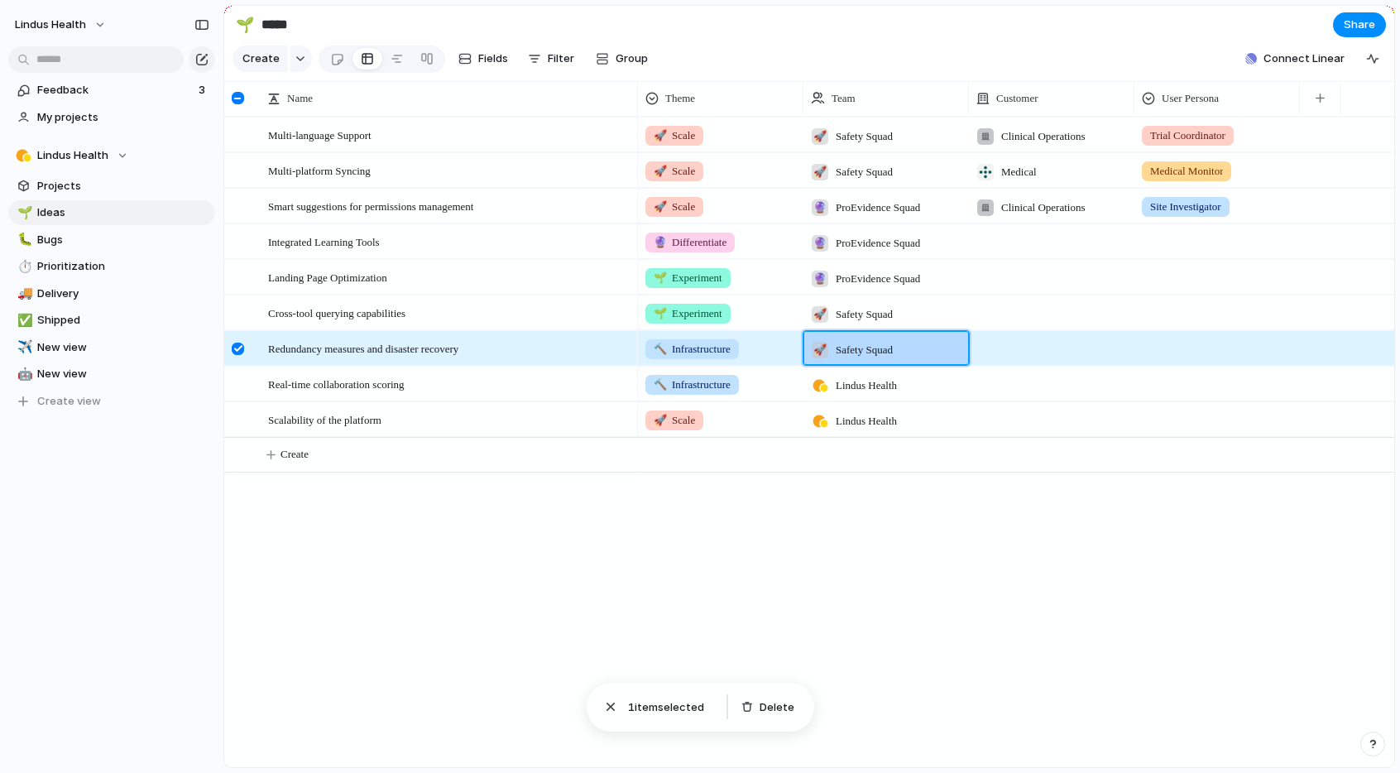
click at [911, 552] on div "Lindus Health 🚀 Safety Squad 🔮 ProEvidence Squad" at bounding box center [700, 386] width 1400 height 773
click at [854, 387] on span "Lindus Health" at bounding box center [866, 385] width 61 height 17
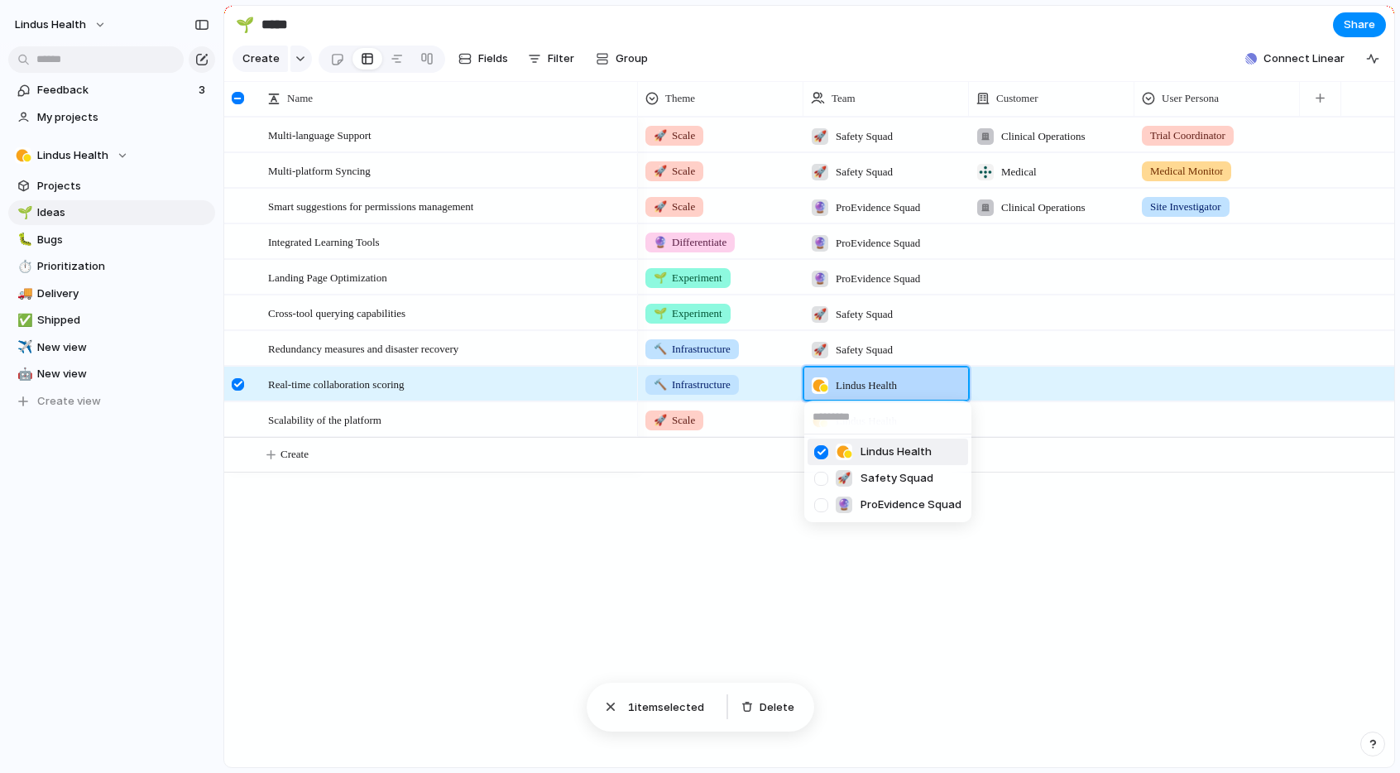
drag, startPoint x: 823, startPoint y: 457, endPoint x: 826, endPoint y: 492, distance: 35.7
click at [823, 458] on div at bounding box center [821, 452] width 29 height 29
click at [825, 506] on div at bounding box center [821, 505] width 29 height 29
click at [965, 602] on div "Lindus Health 🚀 Safety Squad 🔮 ProEvidence Squad" at bounding box center [700, 386] width 1400 height 773
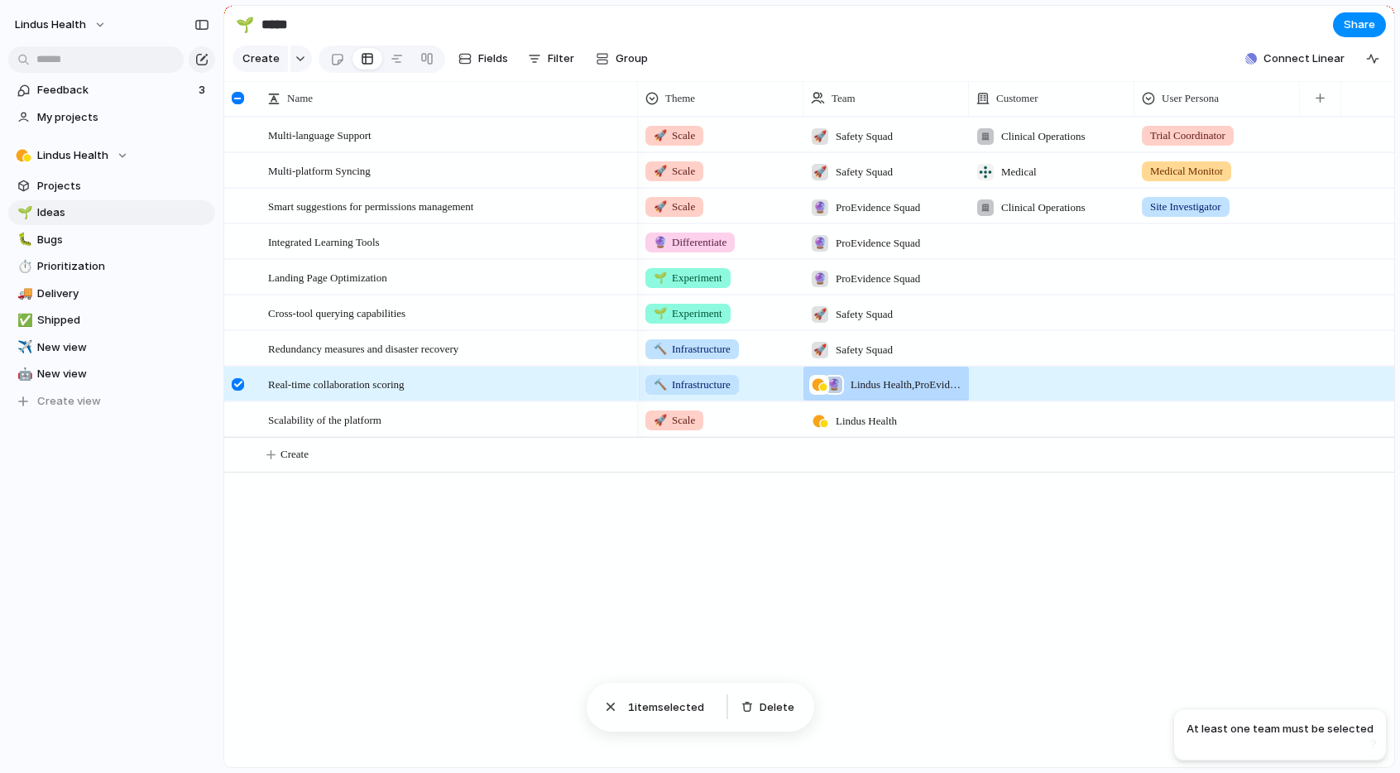
click at [848, 382] on div "🔮 Lindus Health , ProEvidence Squad" at bounding box center [886, 380] width 164 height 27
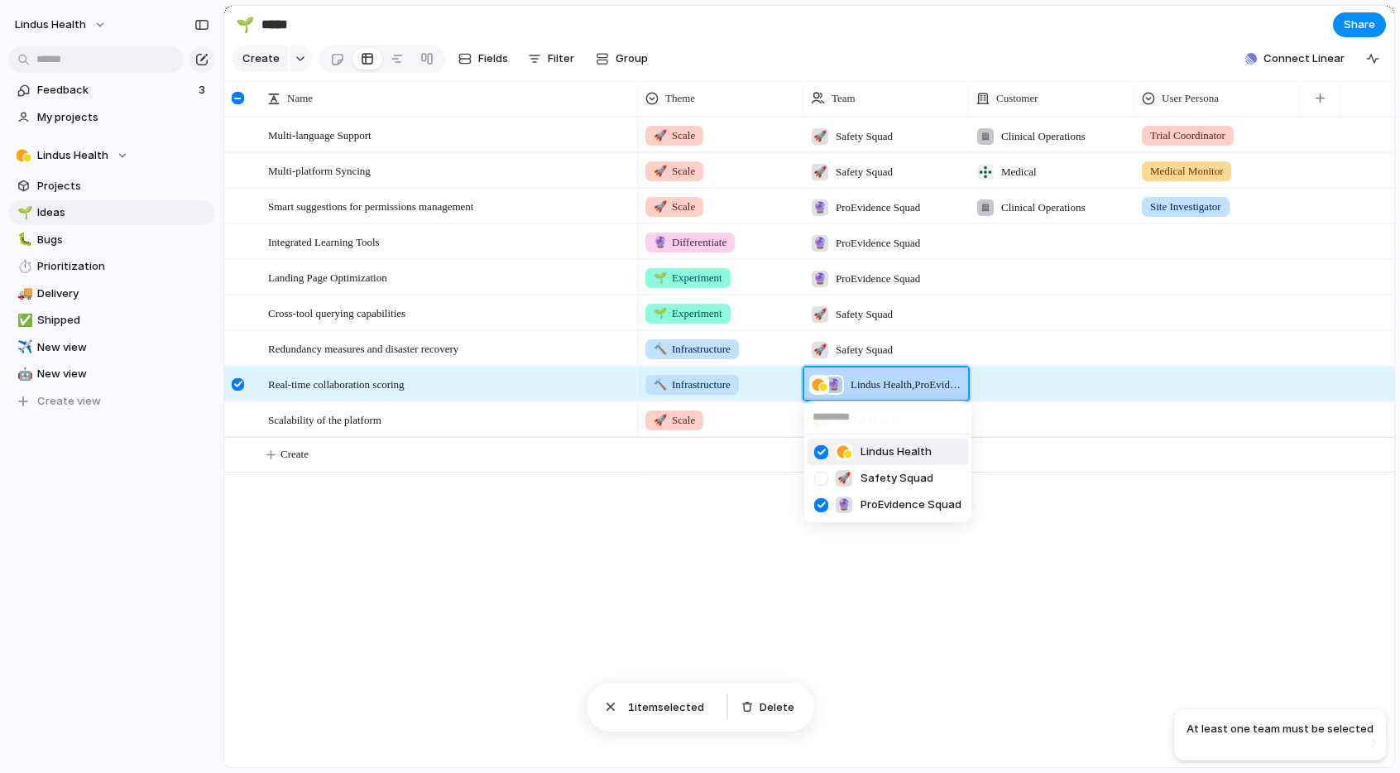
drag, startPoint x: 823, startPoint y: 449, endPoint x: 918, endPoint y: 545, distance: 134.0
click at [824, 450] on div at bounding box center [821, 452] width 29 height 29
click at [1032, 640] on div "Lindus Health 🚀 Safety Squad 🔮 ProEvidence Squad" at bounding box center [700, 386] width 1400 height 773
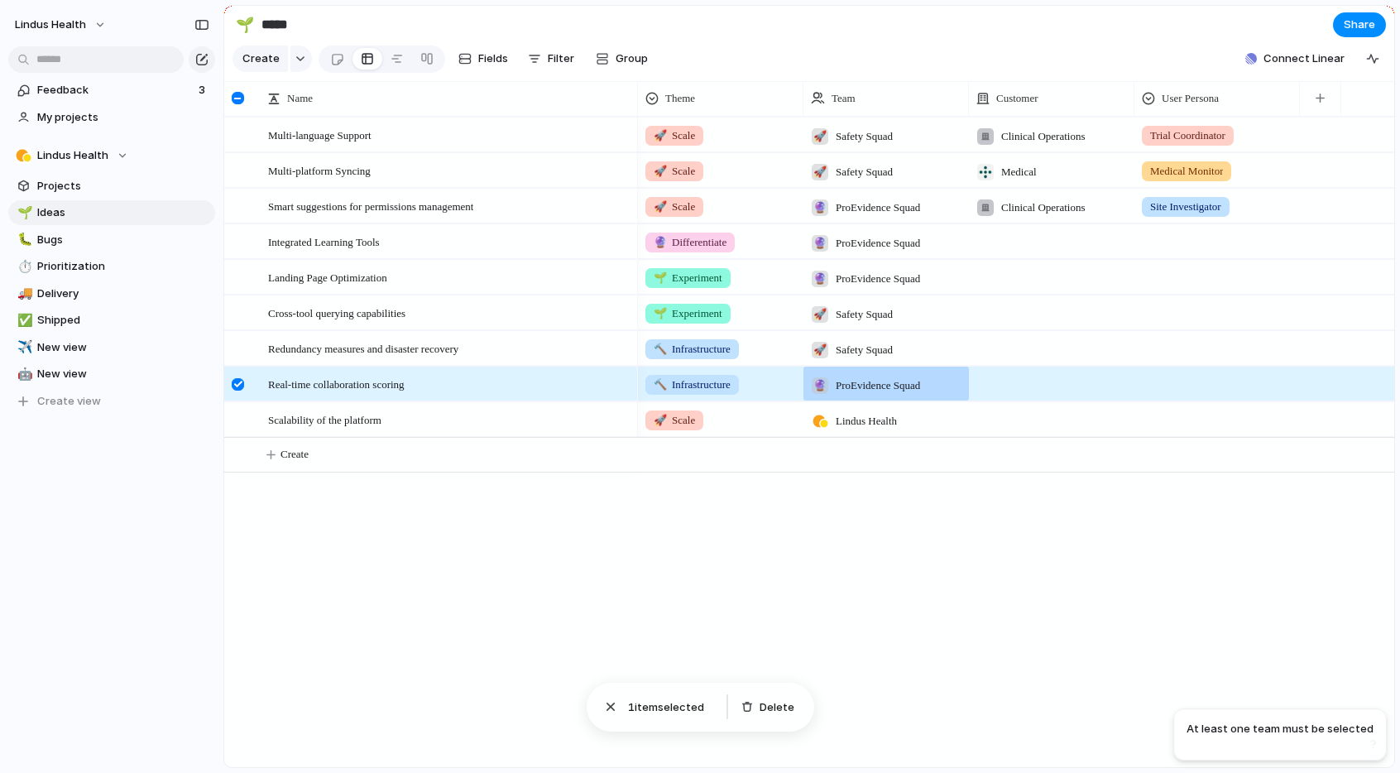
click at [886, 413] on span "Lindus Health" at bounding box center [866, 421] width 61 height 17
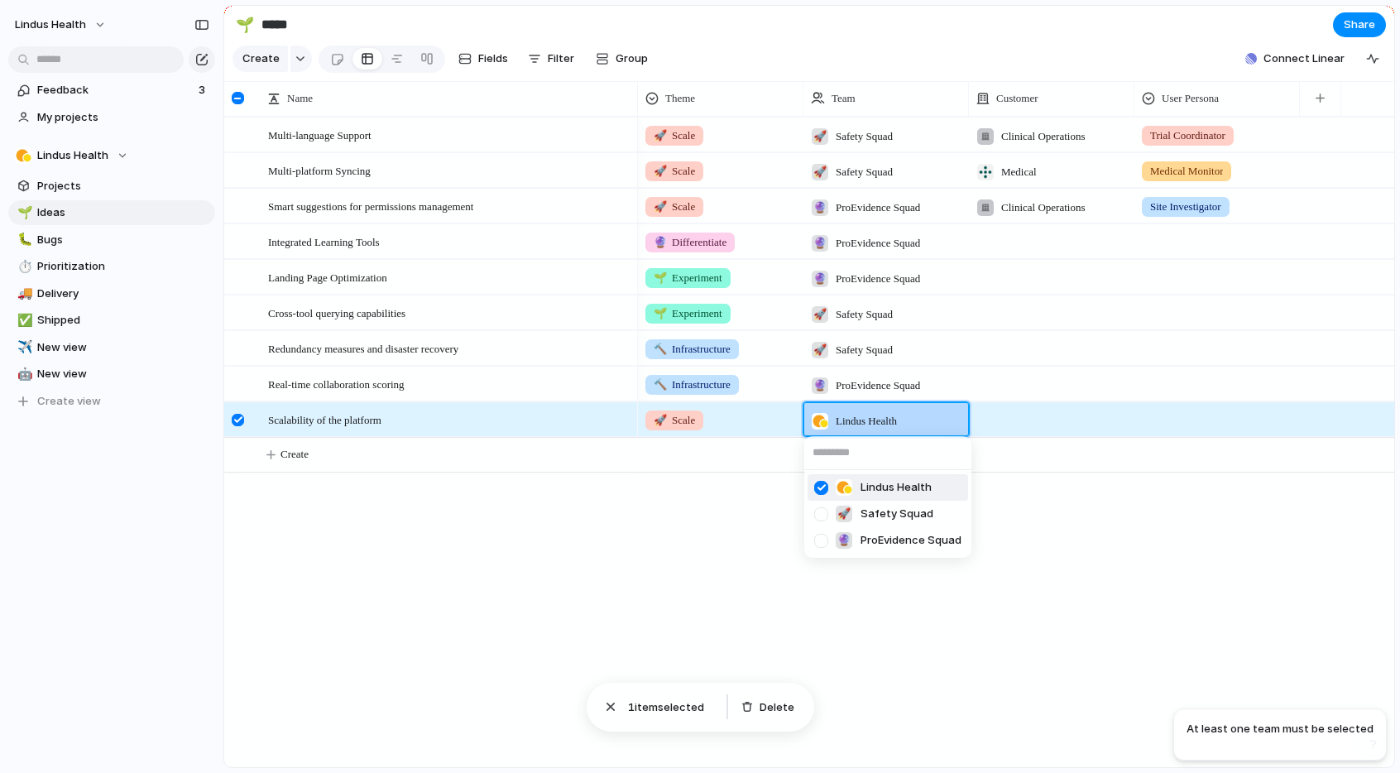
drag, startPoint x: 820, startPoint y: 487, endPoint x: 824, endPoint y: 506, distance: 19.5
click at [821, 487] on div at bounding box center [821, 487] width 29 height 29
click at [824, 537] on div at bounding box center [821, 540] width 29 height 29
drag, startPoint x: 828, startPoint y: 487, endPoint x: 962, endPoint y: 576, distance: 161.8
click at [828, 487] on div at bounding box center [821, 487] width 29 height 29
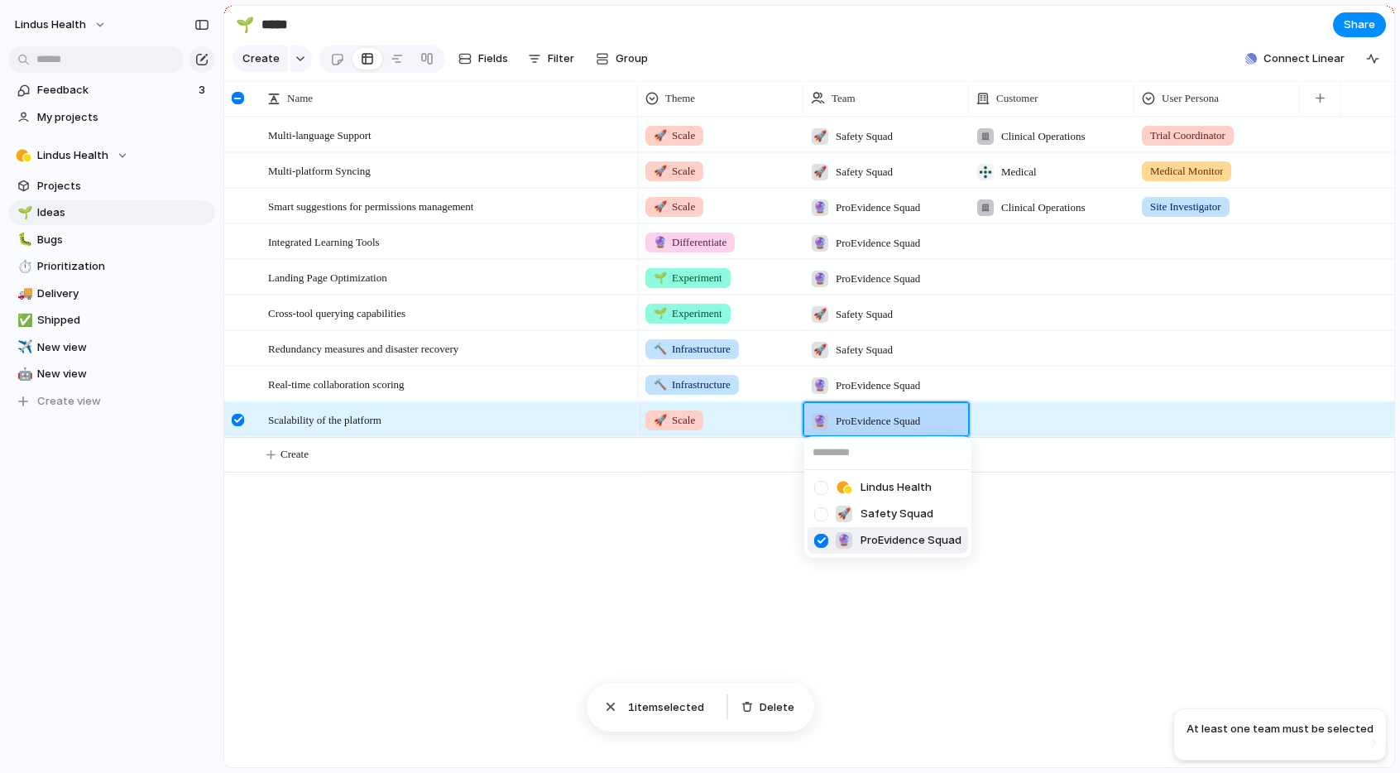
click at [1057, 618] on div "Lindus Health 🚀 Safety Squad 🔮 ProEvidence Squad" at bounding box center [700, 386] width 1400 height 773
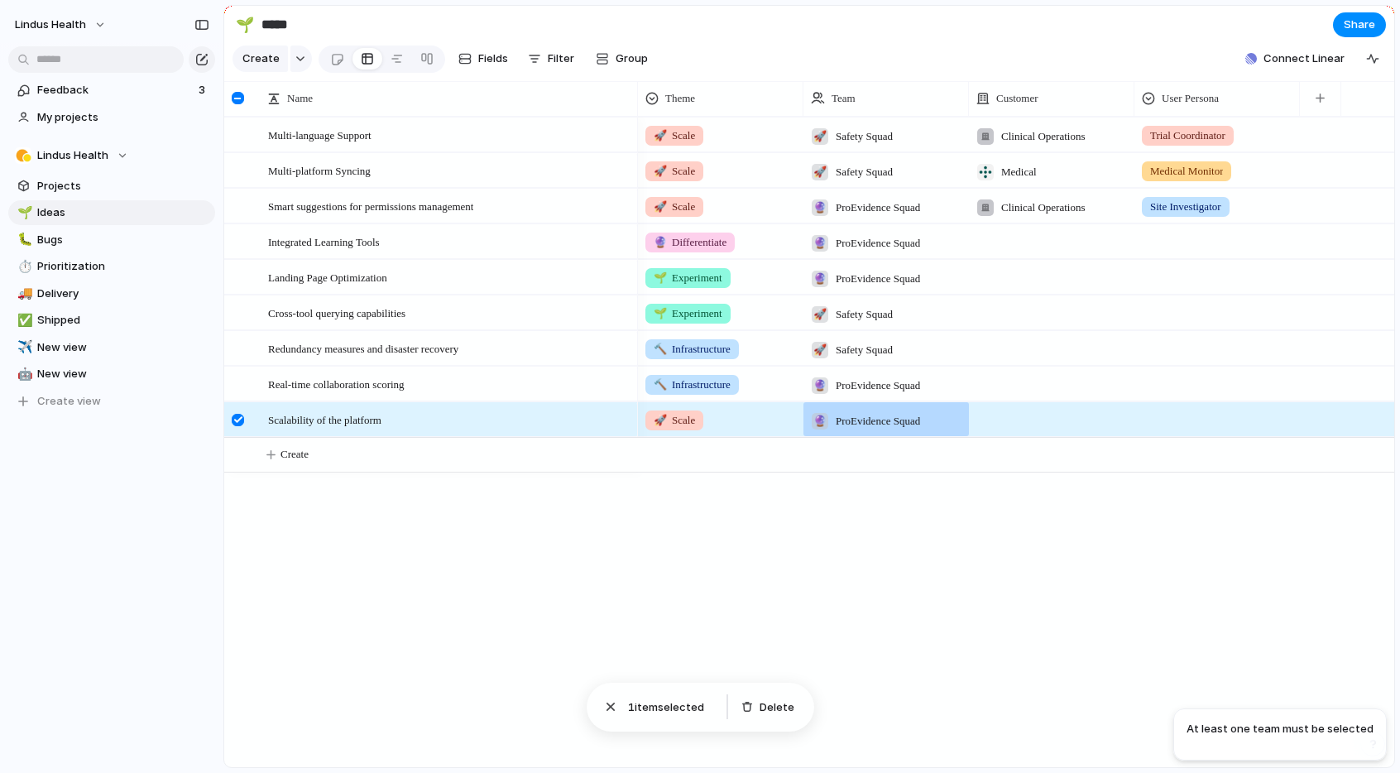
drag, startPoint x: 1131, startPoint y: 607, endPoint x: 1092, endPoint y: 555, distance: 64.4
click at [1130, 606] on div "🚀 Scale 🚀 Safety Squad Clinical Operations Trial Coordinator 🚀 Scale 🚀 Safety S…" at bounding box center [1016, 442] width 756 height 650
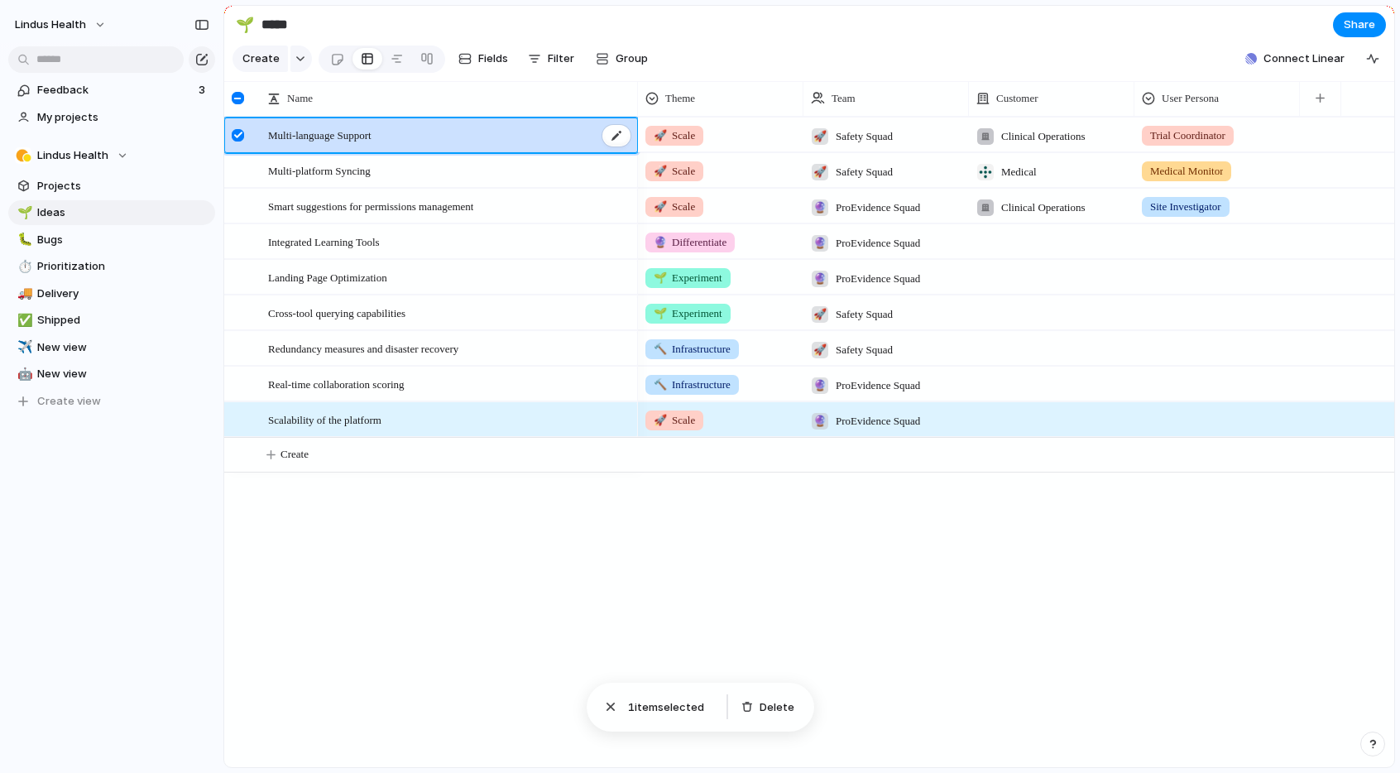
click at [320, 146] on div "Multi-language Support" at bounding box center [450, 135] width 364 height 34
click at [357, 132] on span "Multi-language Support" at bounding box center [319, 134] width 103 height 19
drag, startPoint x: 559, startPoint y: 531, endPoint x: 296, endPoint y: 227, distance: 402.5
click at [557, 529] on div "Multi-language Support Multi-platform Syncing Smart suggestions for permissions…" at bounding box center [809, 442] width 1170 height 650
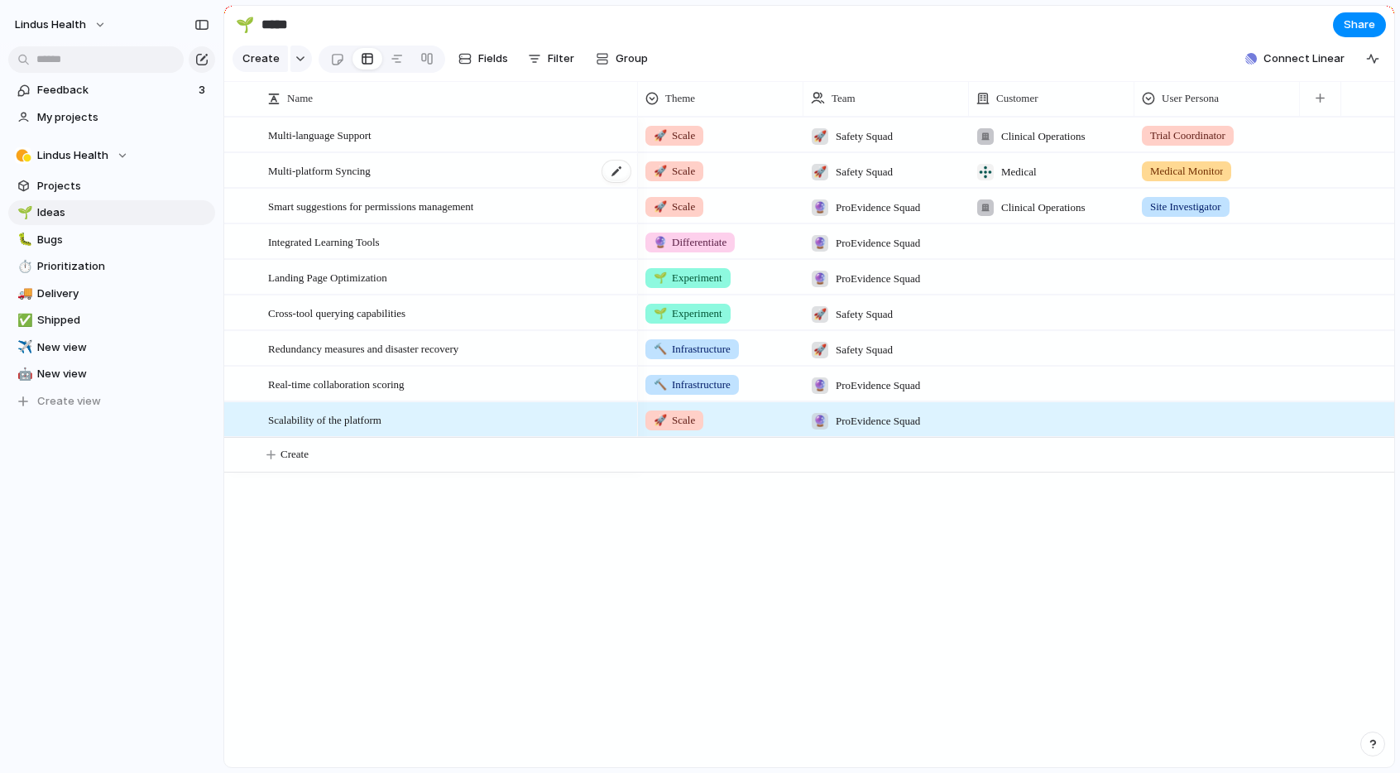
click at [300, 170] on span "Multi-platform Syncing" at bounding box center [319, 170] width 103 height 19
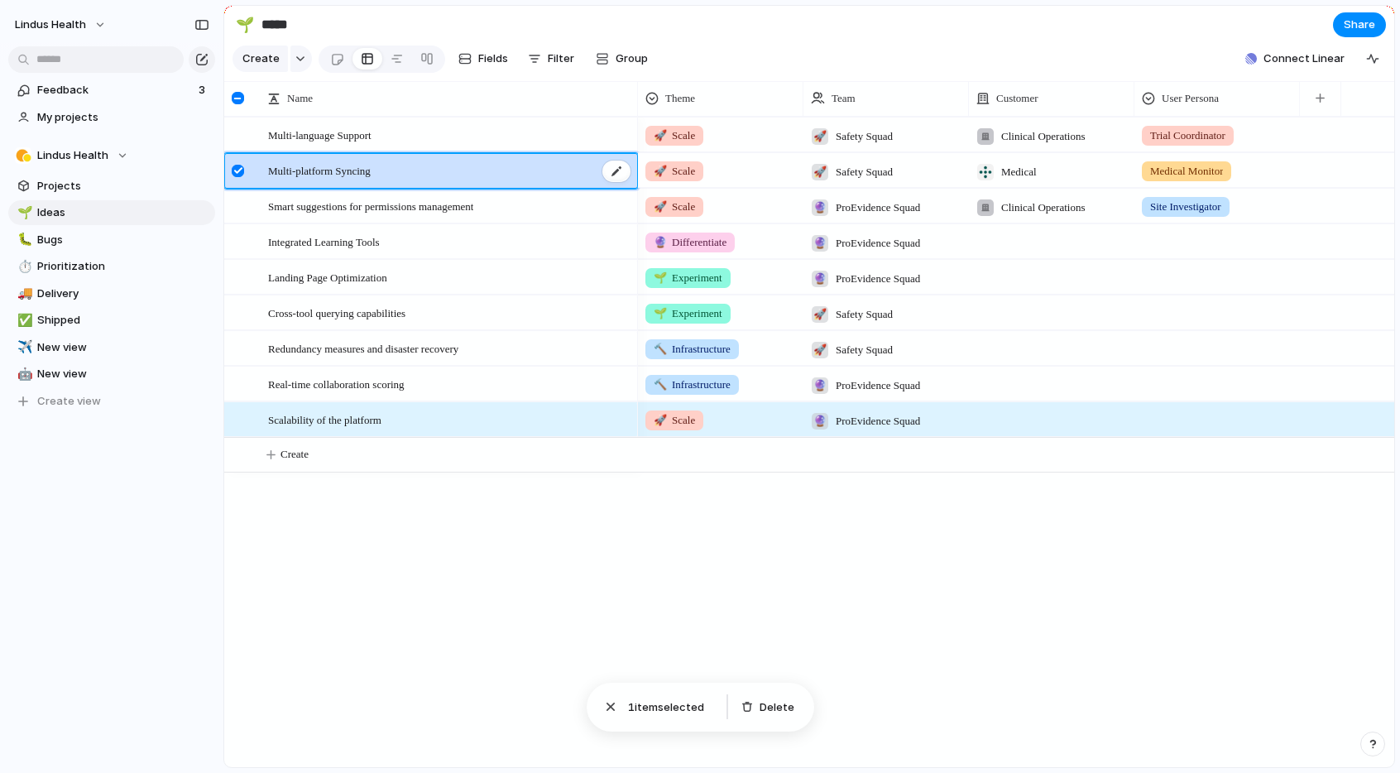
click at [300, 170] on span "Multi-platform Syncing" at bounding box center [319, 170] width 103 height 19
click at [245, 168] on div at bounding box center [240, 176] width 30 height 45
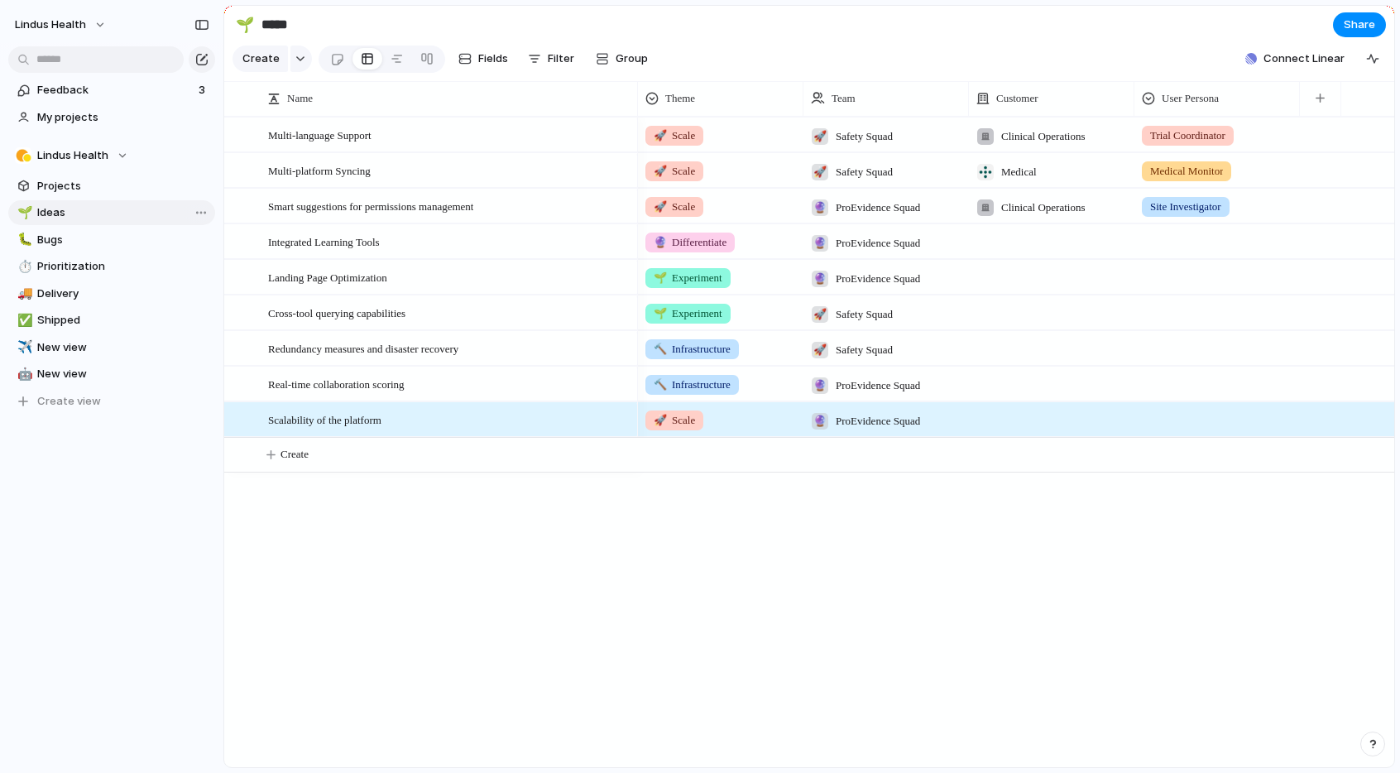
click at [64, 208] on span "Ideas" at bounding box center [123, 212] width 172 height 17
click at [78, 188] on span "Projects" at bounding box center [123, 186] width 172 height 17
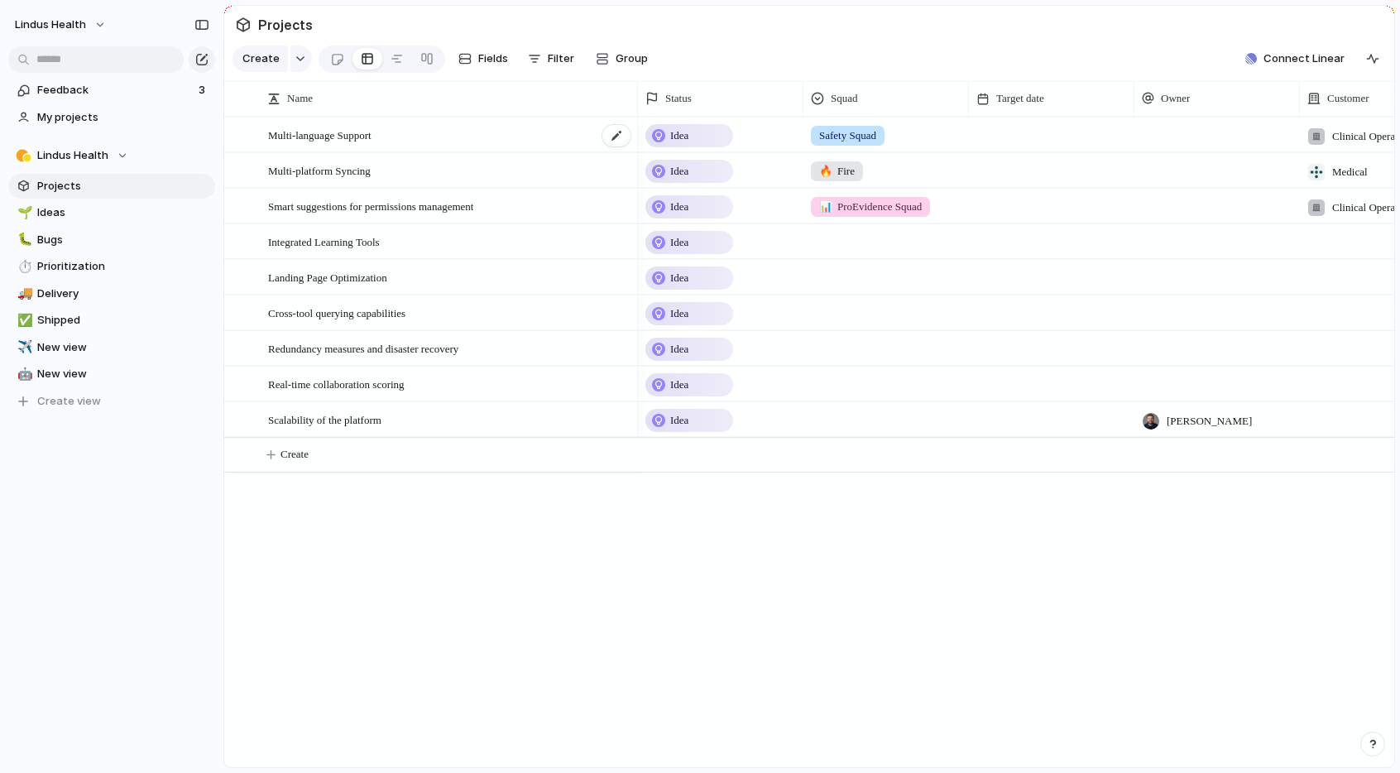
click at [372, 136] on span "Multi-language Support" at bounding box center [319, 134] width 103 height 19
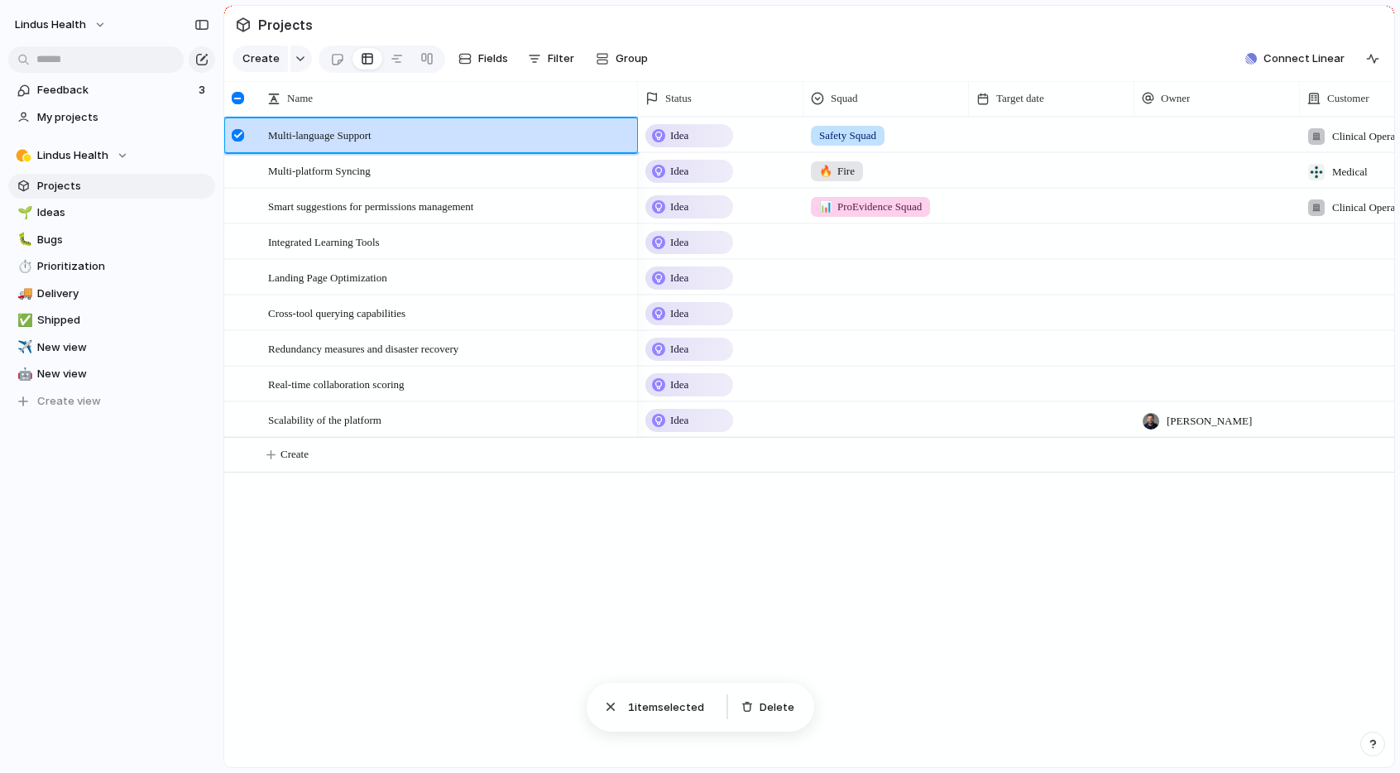
click at [238, 131] on div at bounding box center [238, 135] width 12 height 12
click at [65, 210] on span "Ideas" at bounding box center [123, 212] width 172 height 17
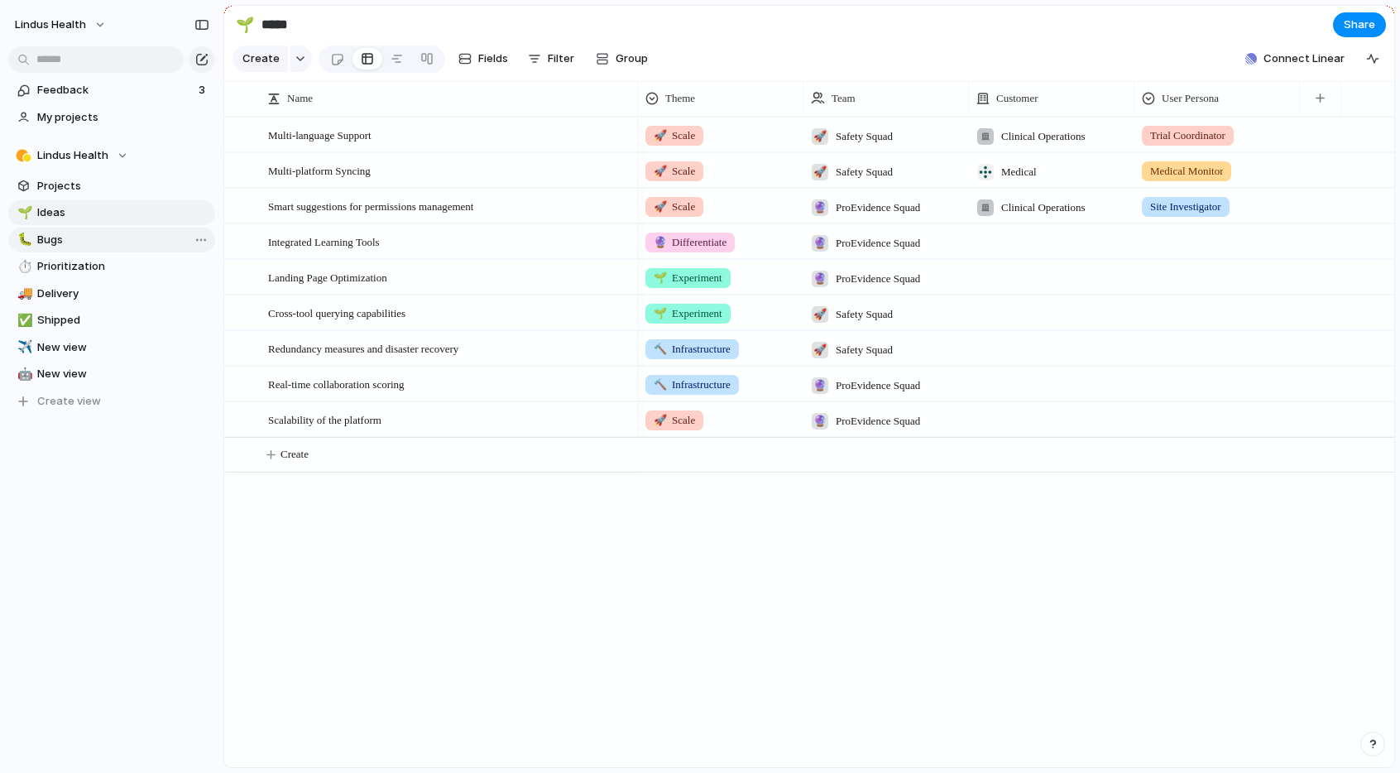
click at [83, 244] on span "Bugs" at bounding box center [123, 240] width 172 height 17
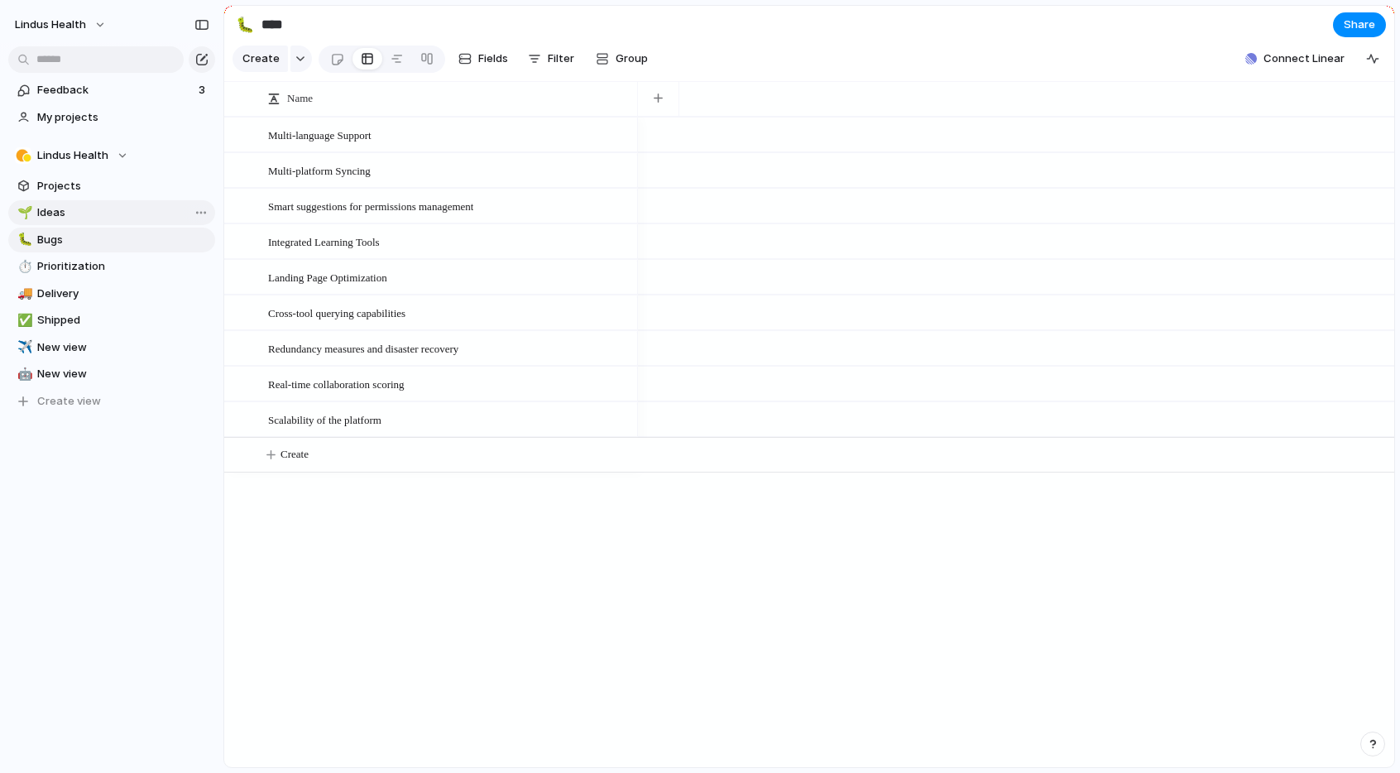
click at [73, 213] on span "Ideas" at bounding box center [123, 212] width 172 height 17
type input "*****"
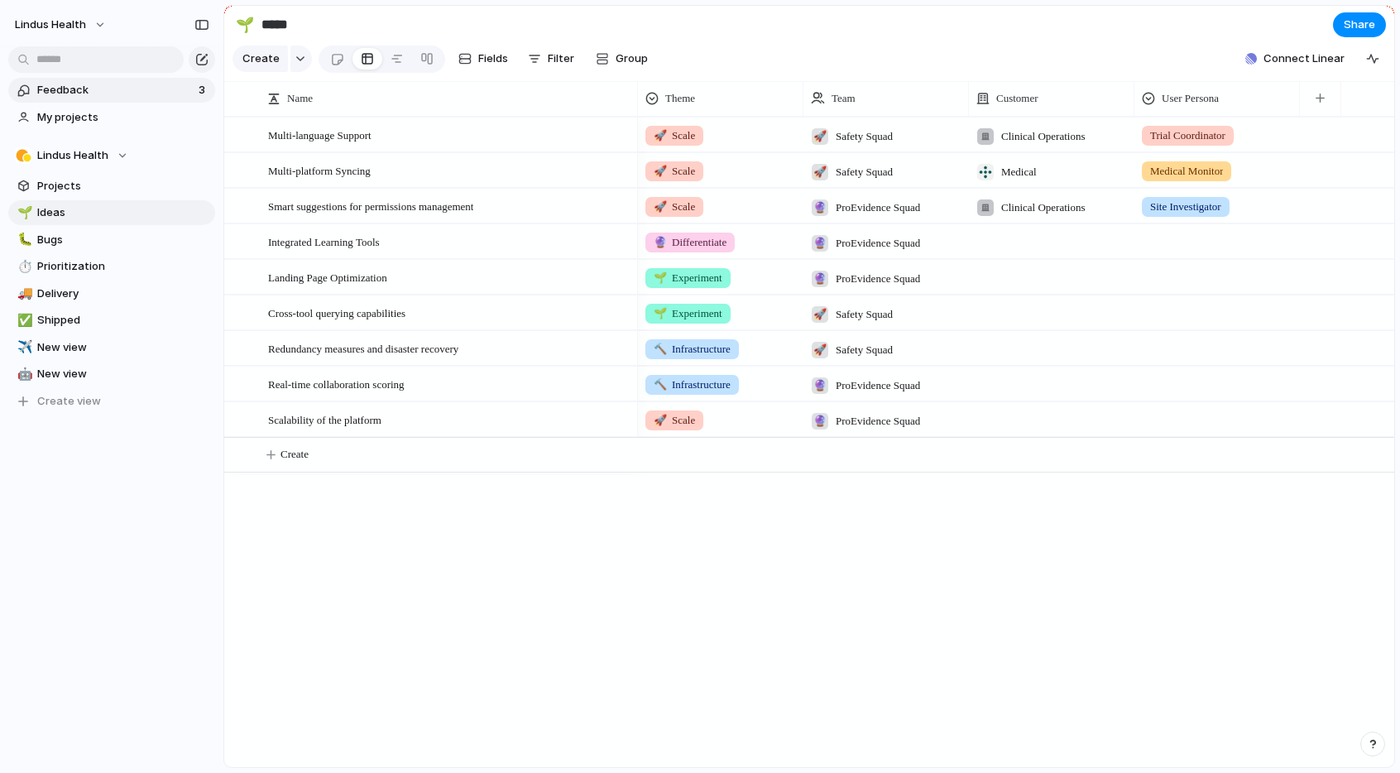
click at [79, 94] on span "Feedback" at bounding box center [115, 90] width 156 height 17
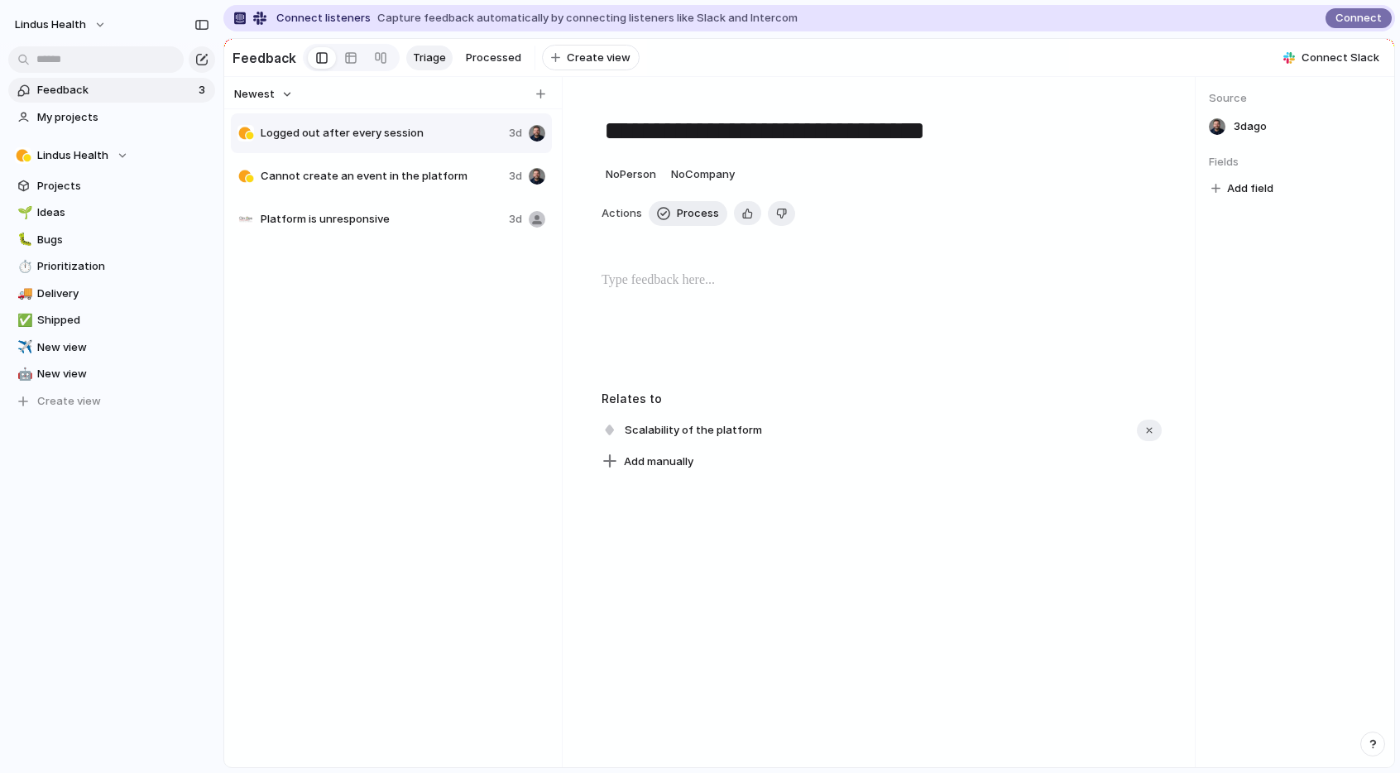
click at [386, 173] on span "Cannot create an event in the platform" at bounding box center [382, 176] width 242 height 17
click at [379, 145] on div "Logged out after every session 3d" at bounding box center [391, 133] width 321 height 40
click at [386, 178] on span "Cannot create an event in the platform" at bounding box center [382, 176] width 242 height 17
click at [370, 122] on div "Logged out after every session 3d" at bounding box center [391, 133] width 321 height 40
type textarea "**********"
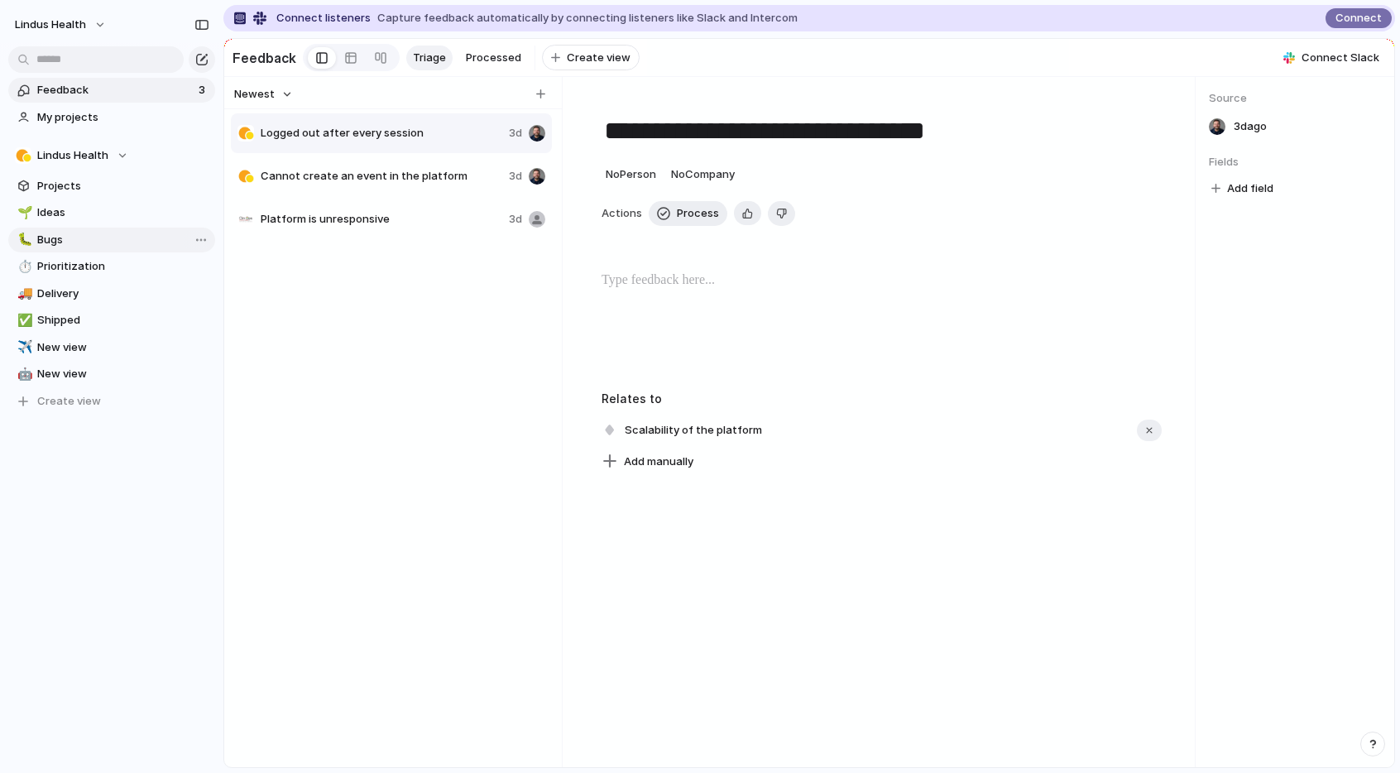
click at [67, 242] on span "Bugs" at bounding box center [123, 240] width 172 height 17
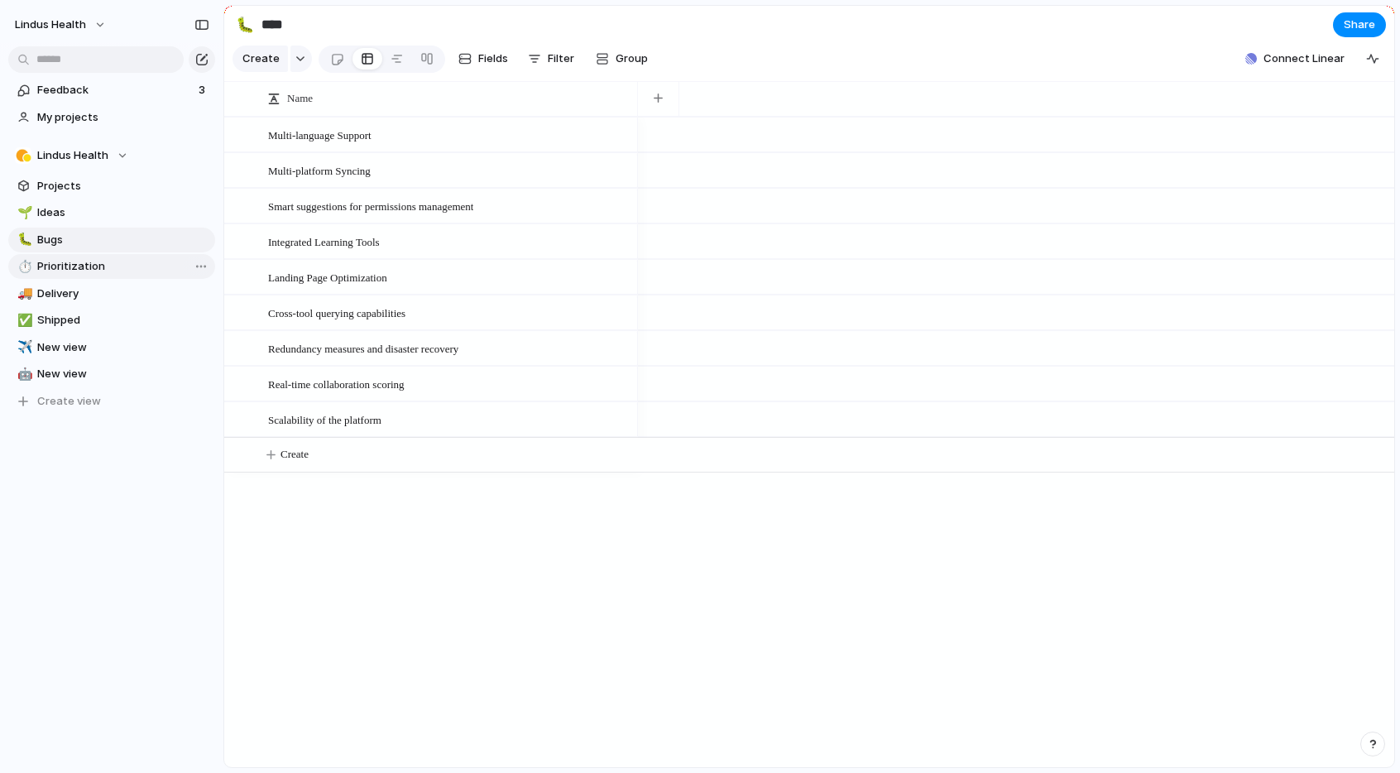
click at [98, 271] on span "Prioritization" at bounding box center [123, 266] width 172 height 17
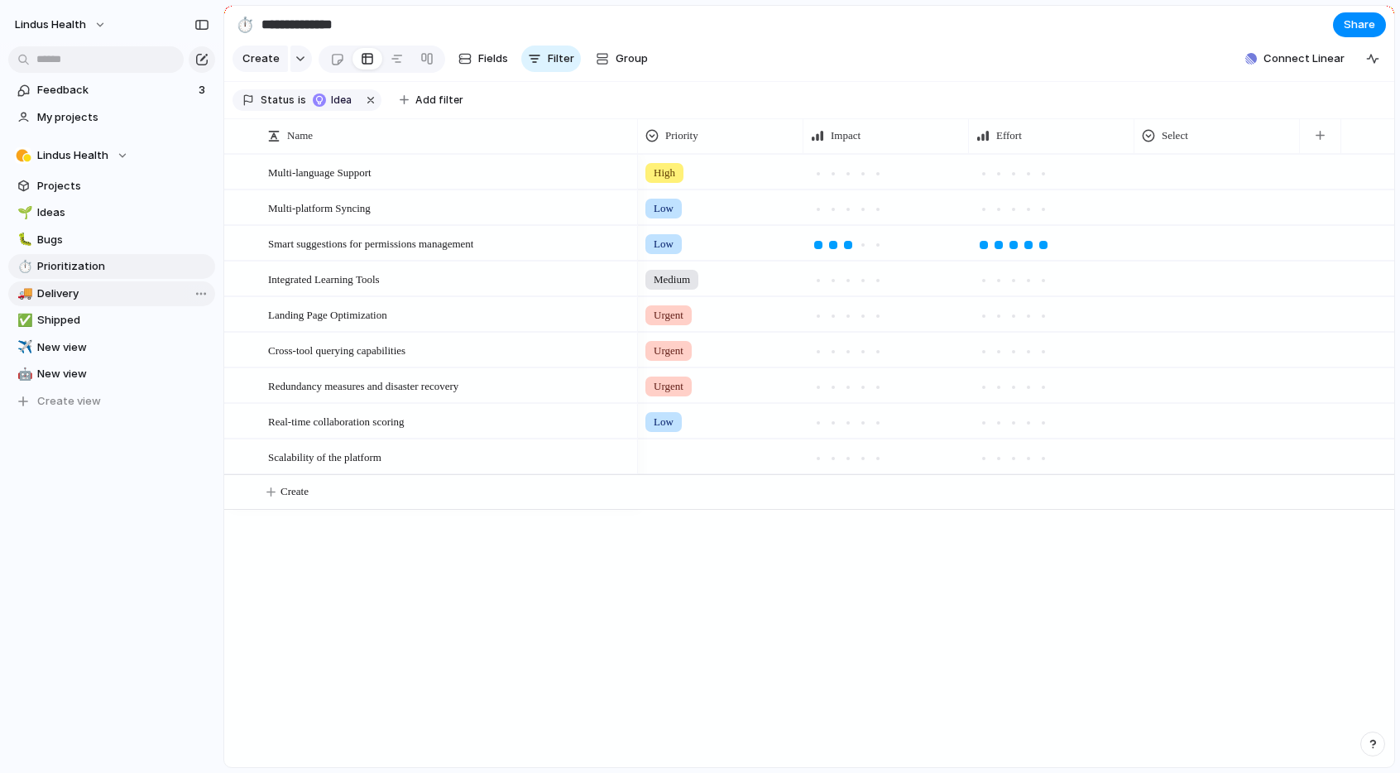
click at [84, 300] on span "Delivery" at bounding box center [123, 293] width 172 height 17
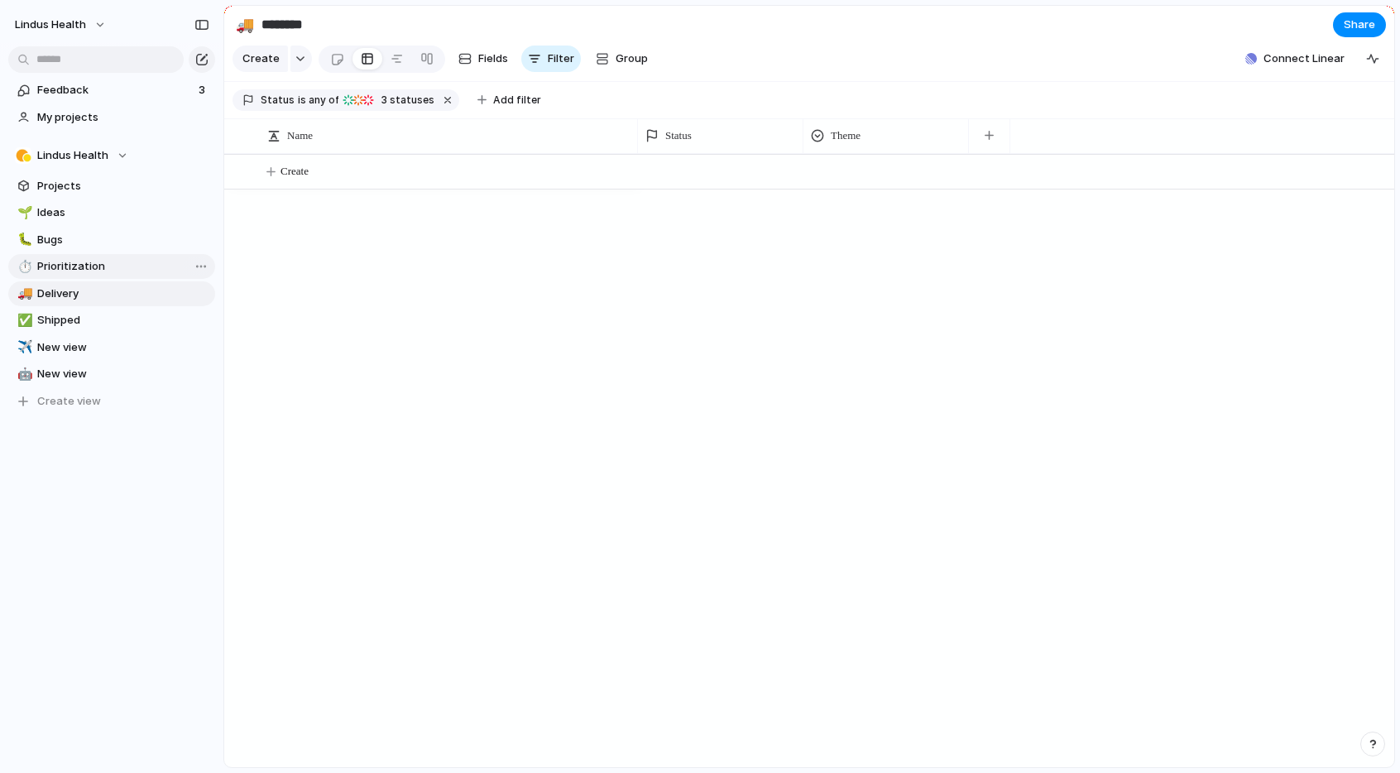
click at [78, 267] on span "Prioritization" at bounding box center [123, 266] width 172 height 17
type input "**********"
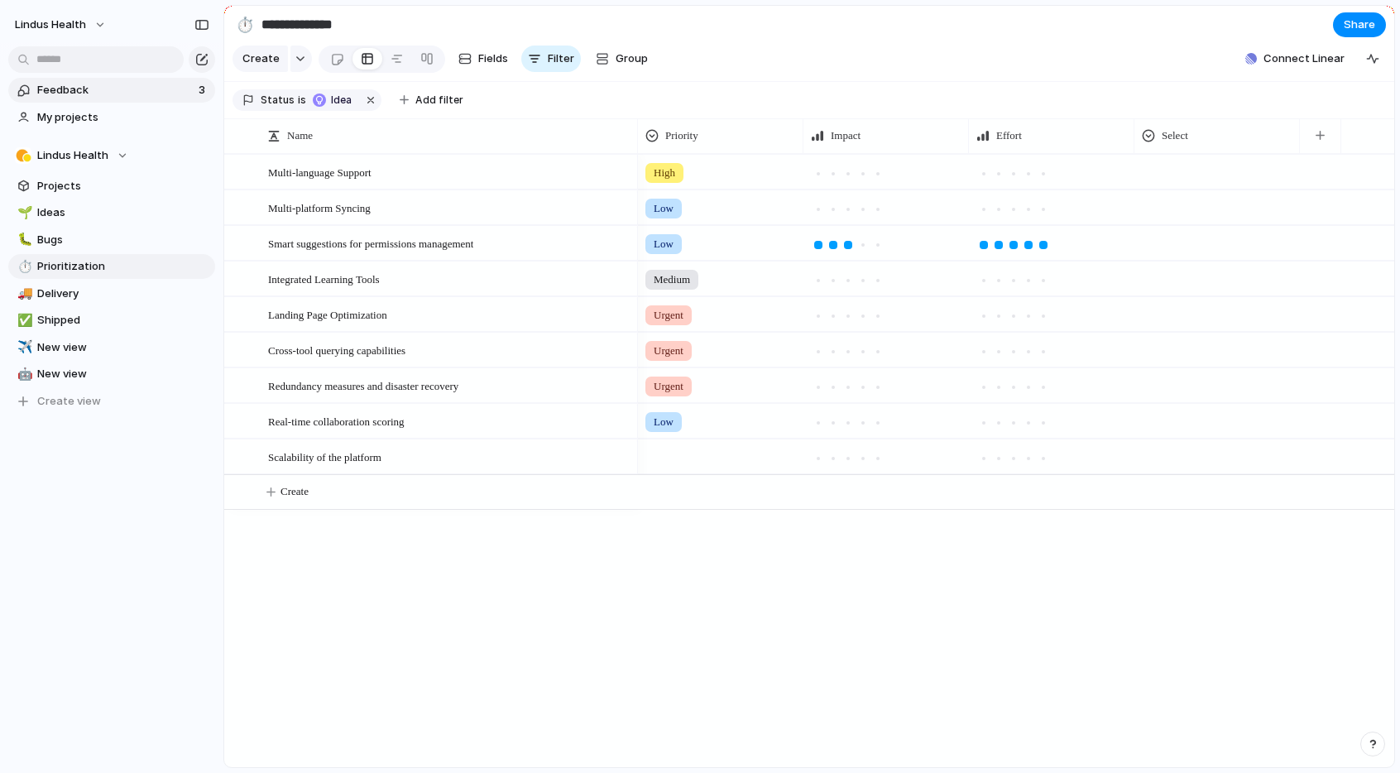
click at [70, 91] on span "Feedback" at bounding box center [115, 90] width 156 height 17
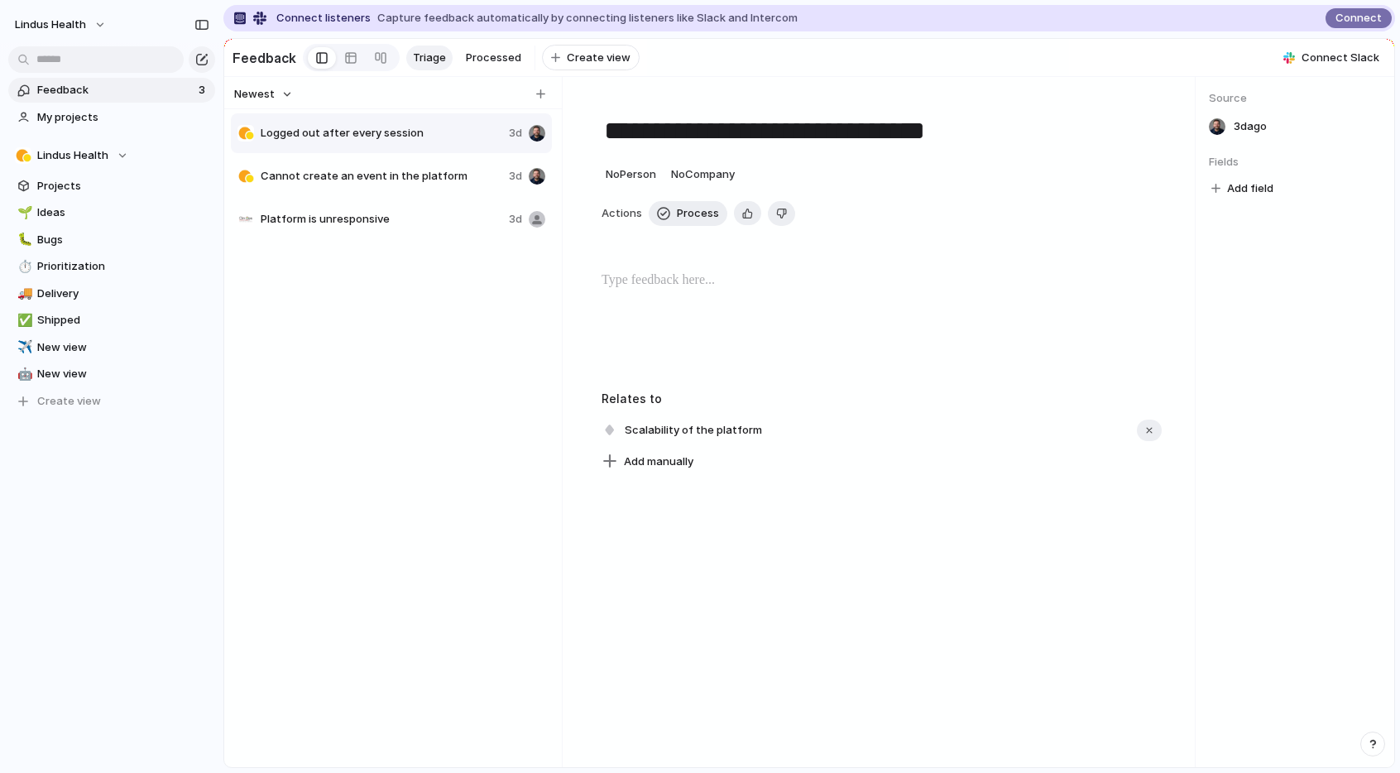
click at [382, 134] on span "Logged out after every session" at bounding box center [382, 133] width 242 height 17
click at [347, 137] on span "Logged out after every session" at bounding box center [382, 133] width 242 height 17
click at [480, 56] on span "Processed" at bounding box center [493, 58] width 55 height 17
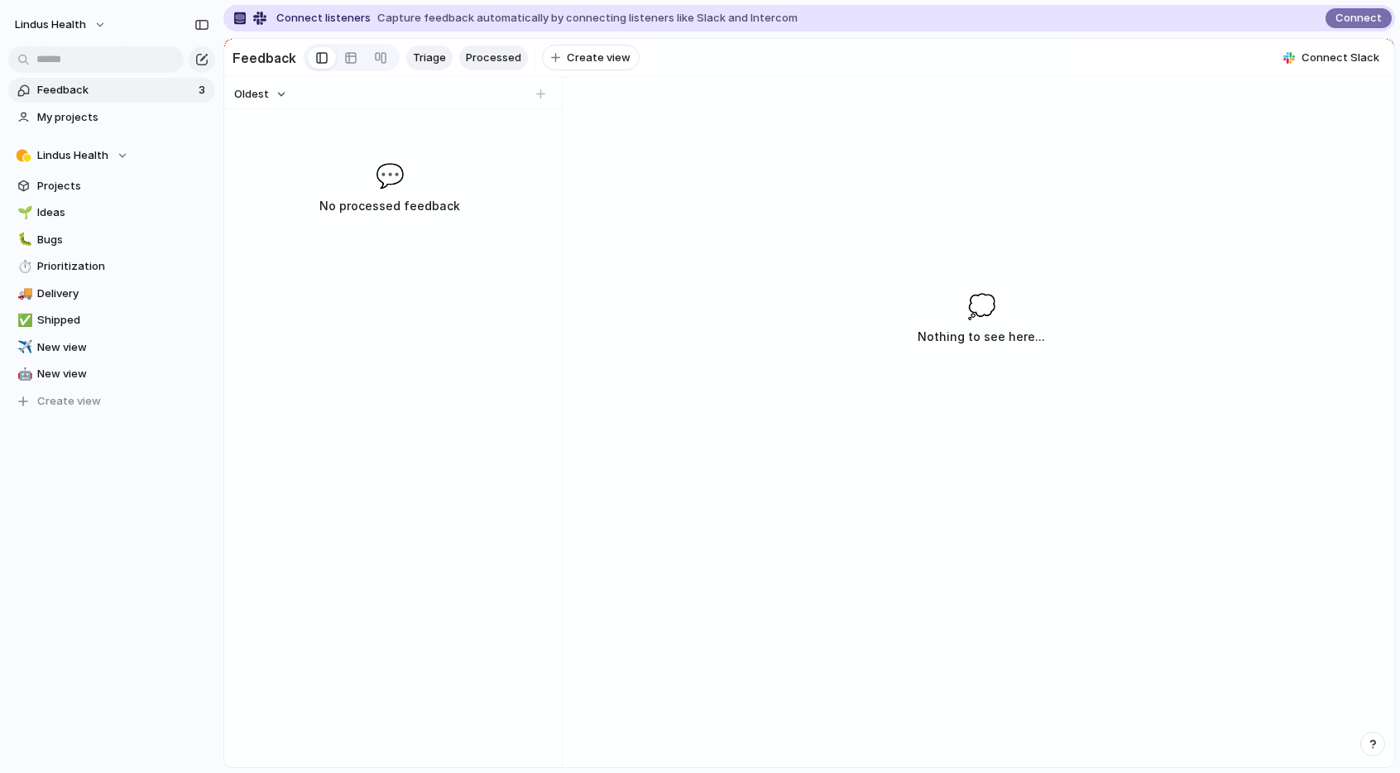
click at [431, 57] on span "Triage" at bounding box center [429, 58] width 33 height 17
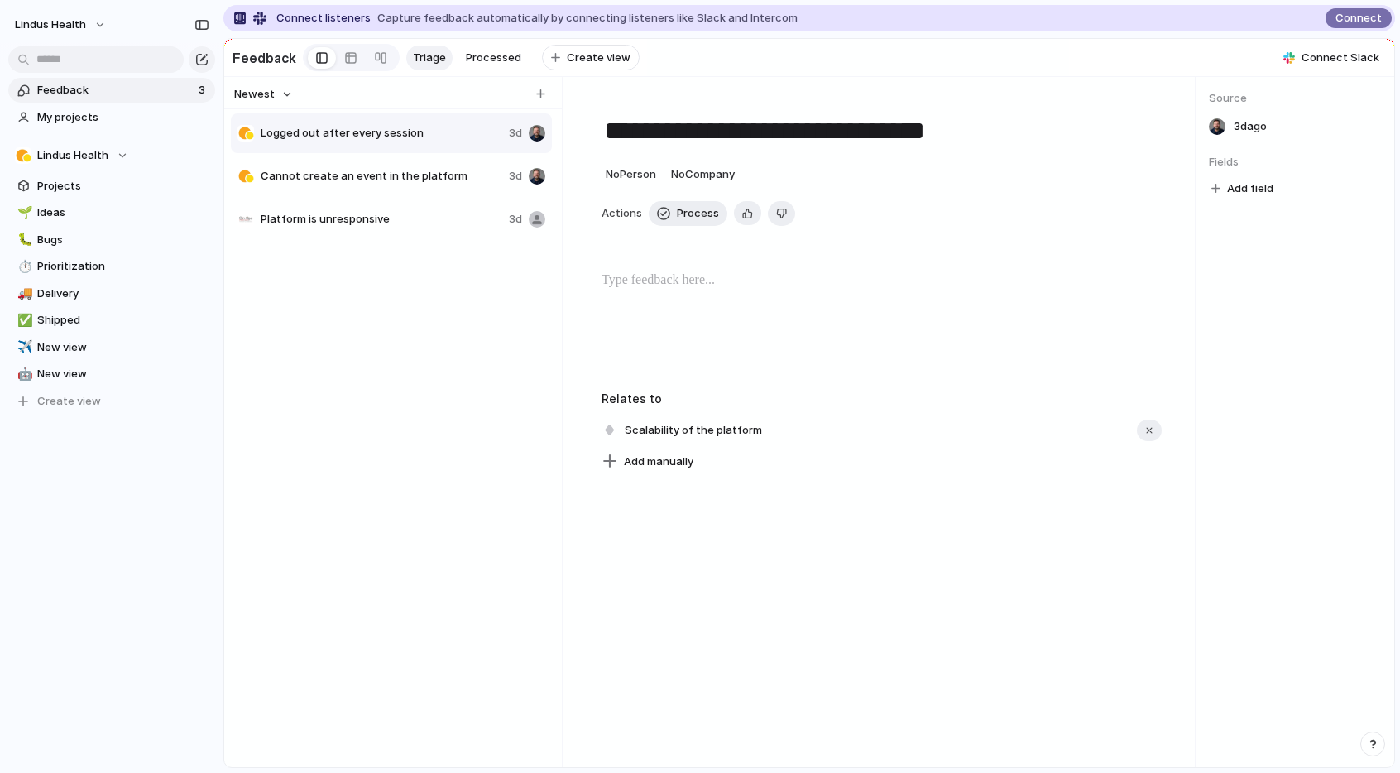
click at [391, 131] on span "Logged out after every session" at bounding box center [382, 133] width 242 height 17
drag, startPoint x: 411, startPoint y: 126, endPoint x: 486, endPoint y: 142, distance: 76.3
click at [412, 127] on div "Copy link Delete" at bounding box center [700, 386] width 1400 height 773
drag, startPoint x: 411, startPoint y: 132, endPoint x: 453, endPoint y: 132, distance: 41.4
click at [453, 132] on span "Logged out after every session" at bounding box center [382, 133] width 242 height 17
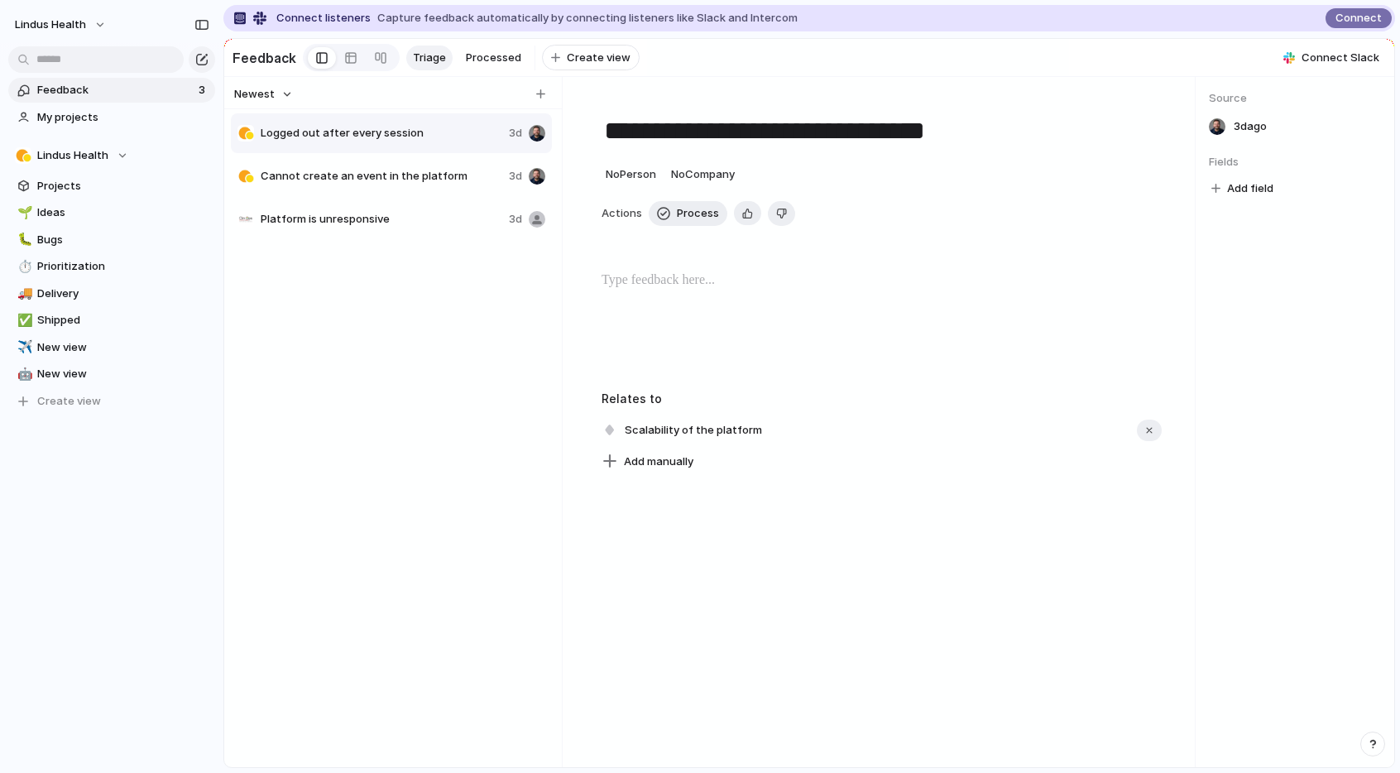
click at [447, 132] on span "Logged out after every session" at bounding box center [382, 133] width 242 height 17
click at [441, 211] on span "Platform is unresponsive" at bounding box center [382, 219] width 242 height 17
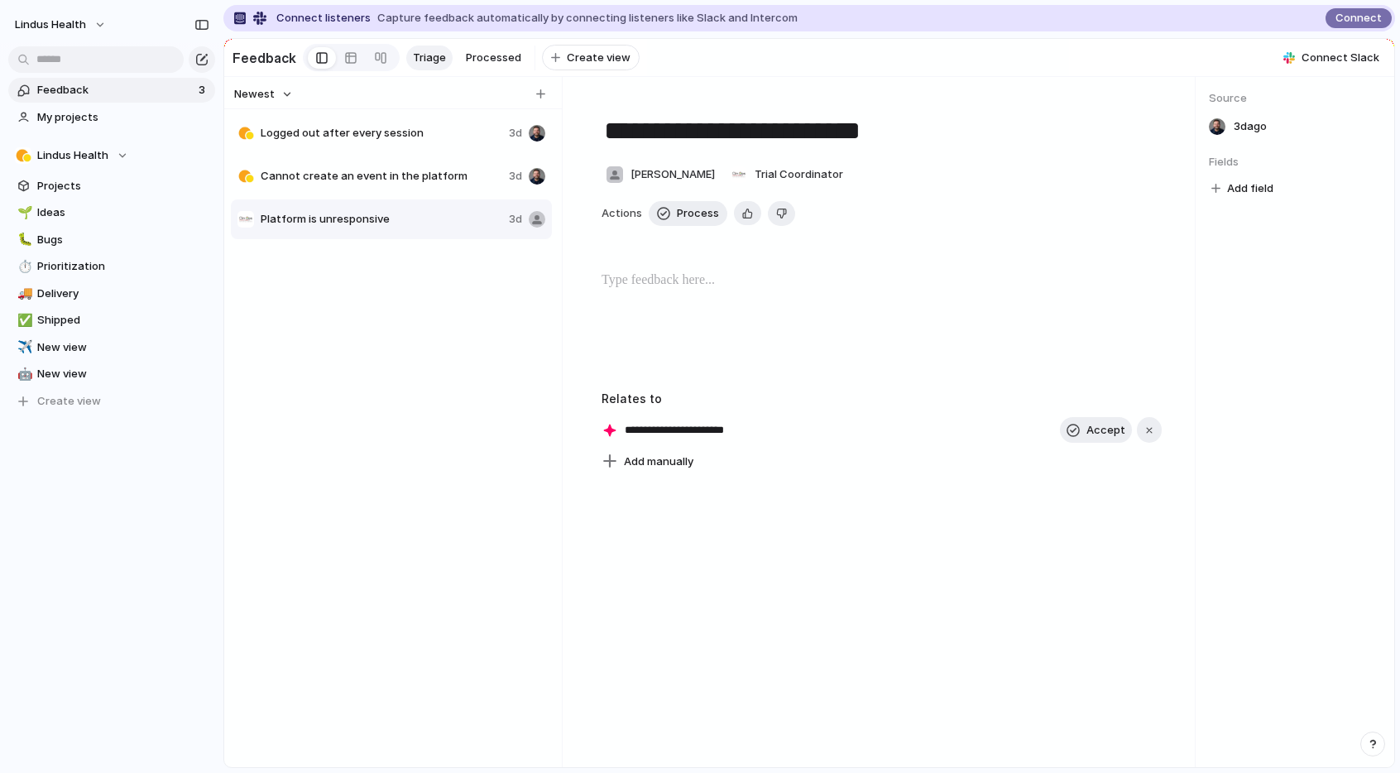
click at [396, 168] on span "Cannot create an event in the platform" at bounding box center [382, 176] width 242 height 17
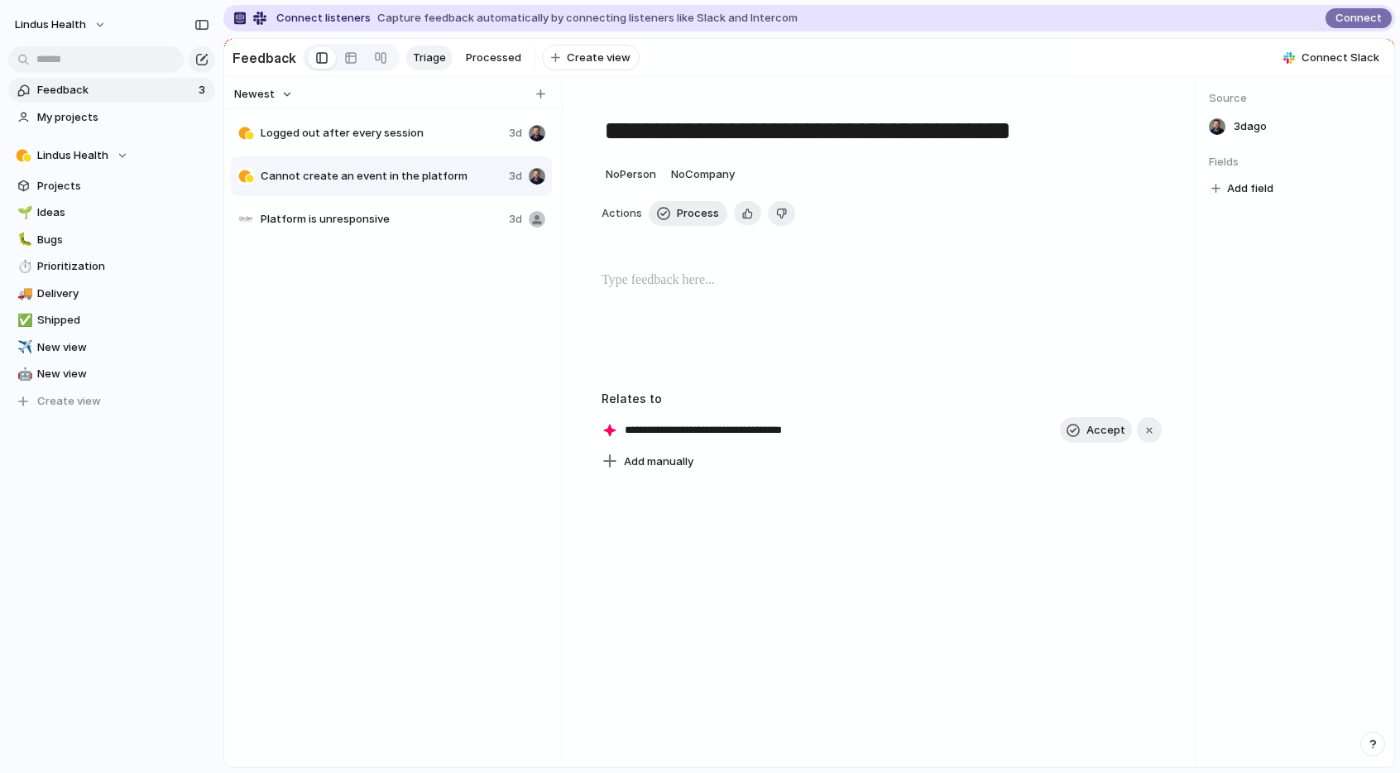
click at [381, 141] on span "Logged out after every session" at bounding box center [382, 133] width 242 height 17
type textarea "**********"
click at [674, 285] on p at bounding box center [882, 281] width 560 height 20
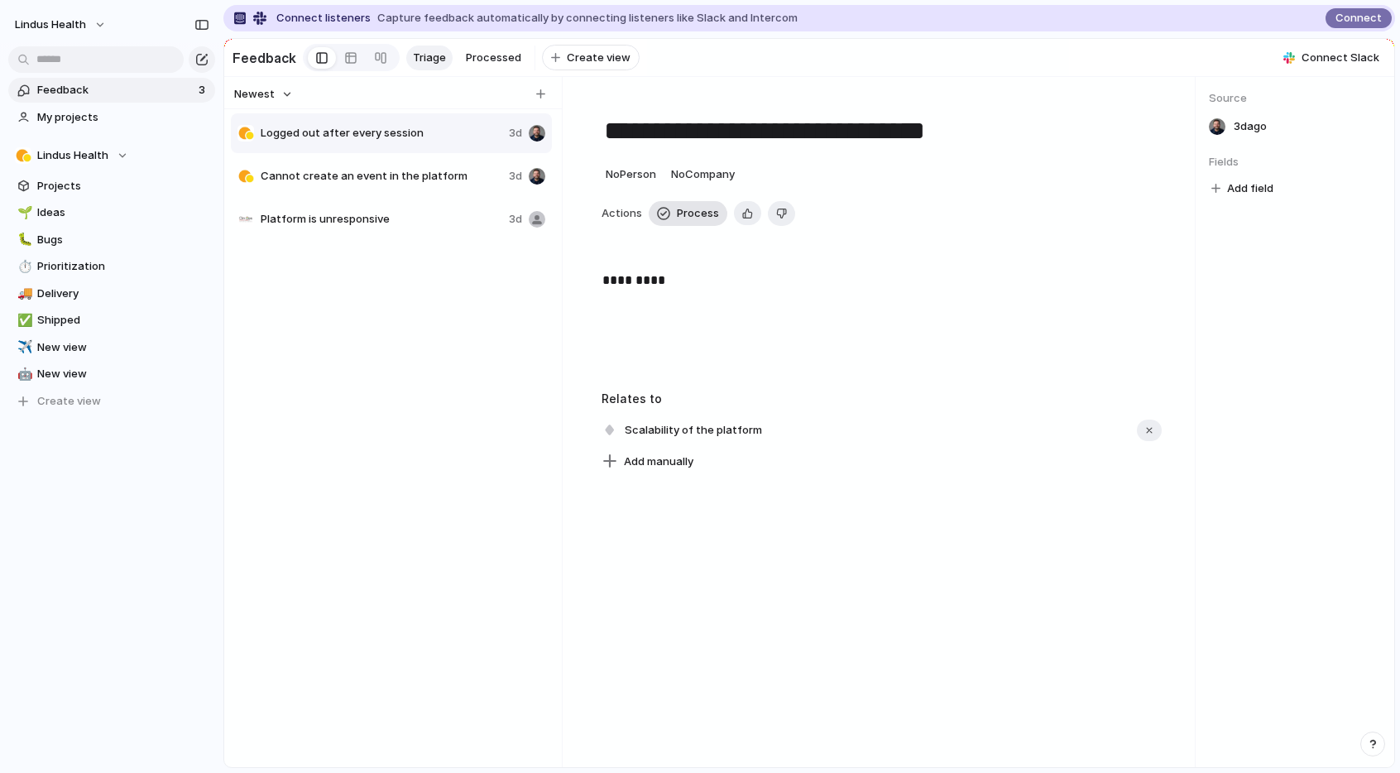
click at [688, 213] on span "Process" at bounding box center [698, 213] width 42 height 17
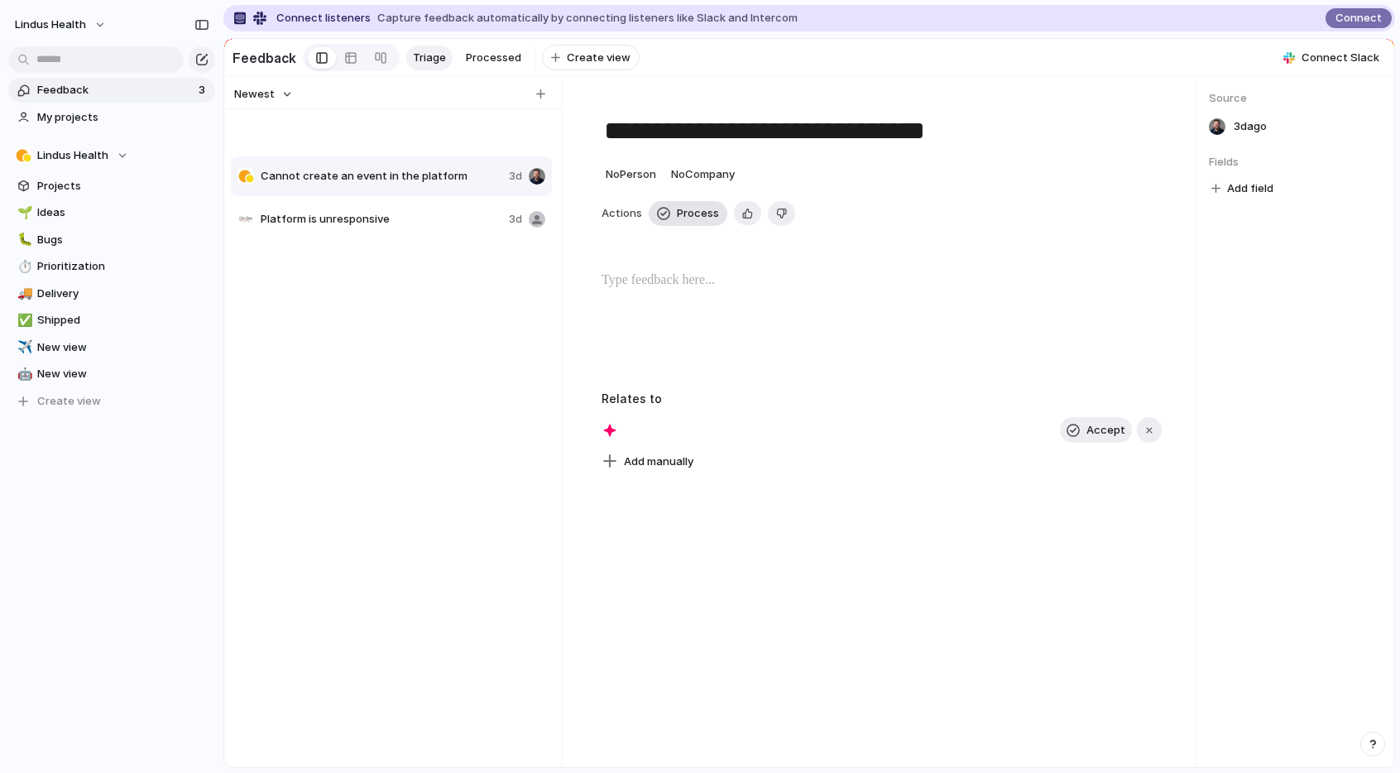
type textarea "**********"
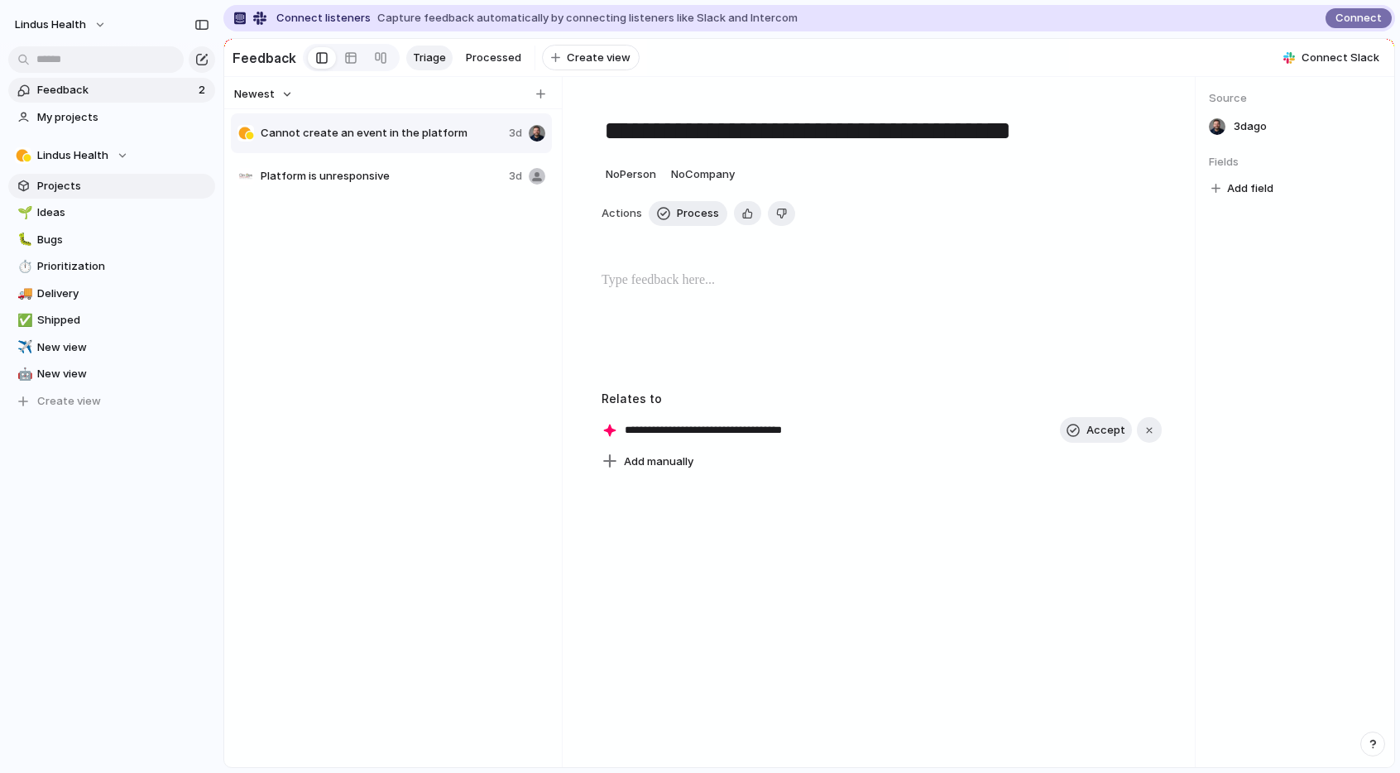
click at [41, 187] on span "Projects" at bounding box center [123, 186] width 172 height 17
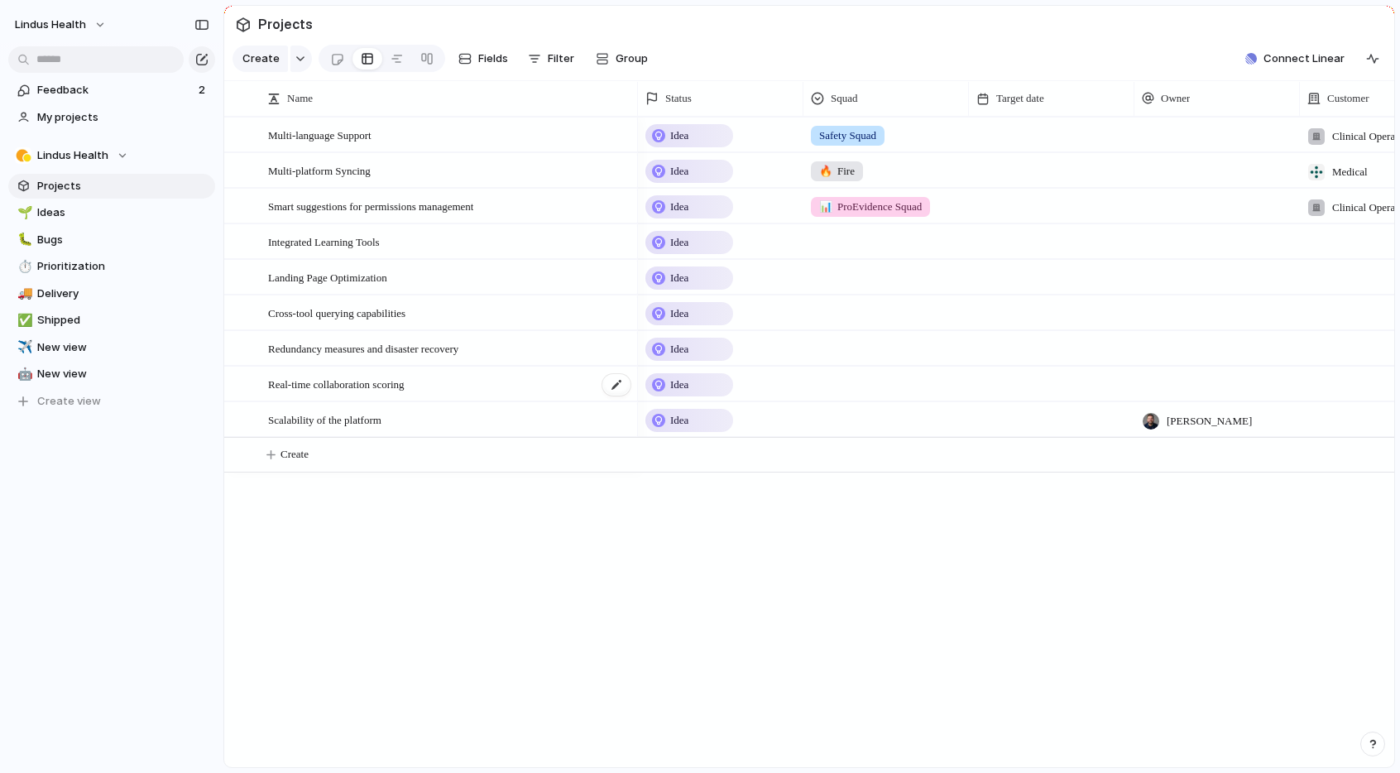
scroll to position [0, 2]
click at [64, 208] on span "Ideas" at bounding box center [123, 212] width 172 height 17
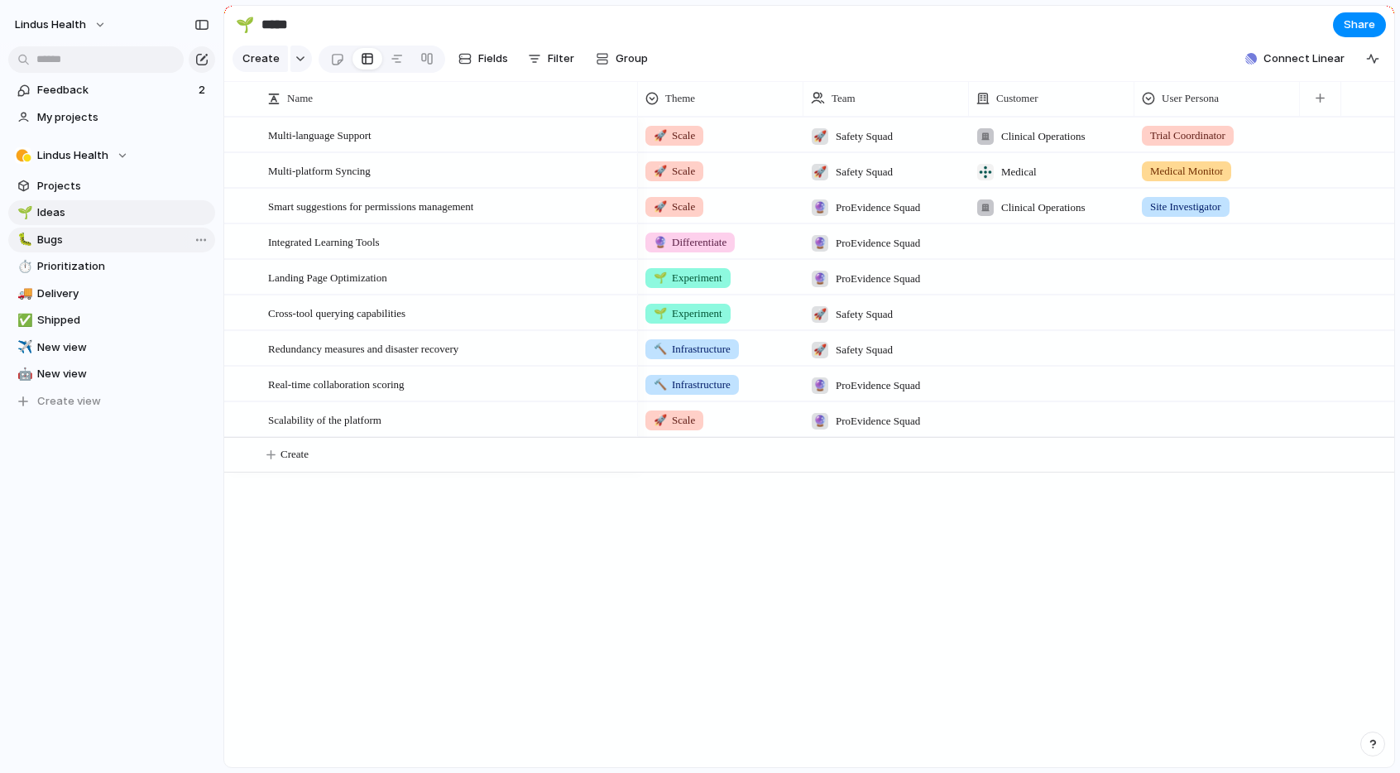
click at [92, 235] on span "Bugs" at bounding box center [123, 240] width 172 height 17
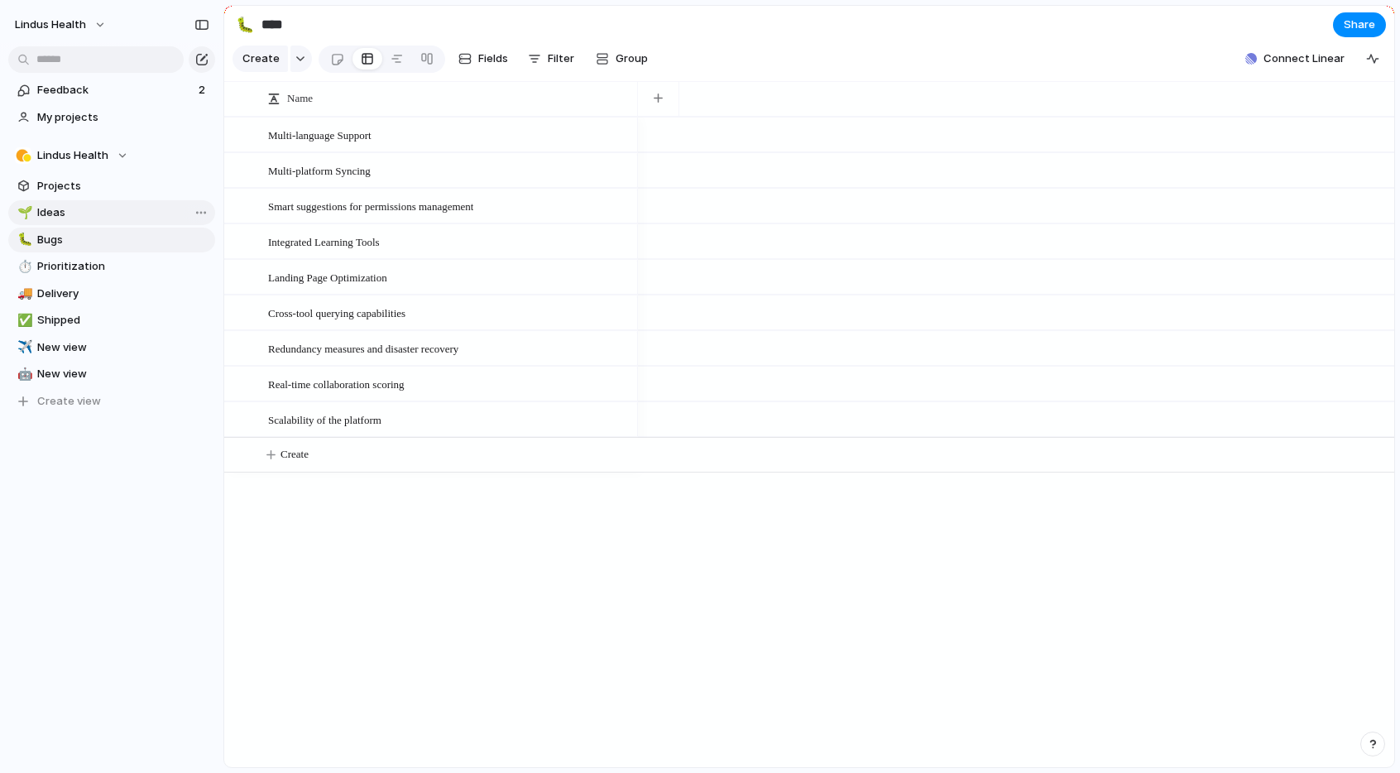
click at [93, 214] on span "Ideas" at bounding box center [123, 212] width 172 height 17
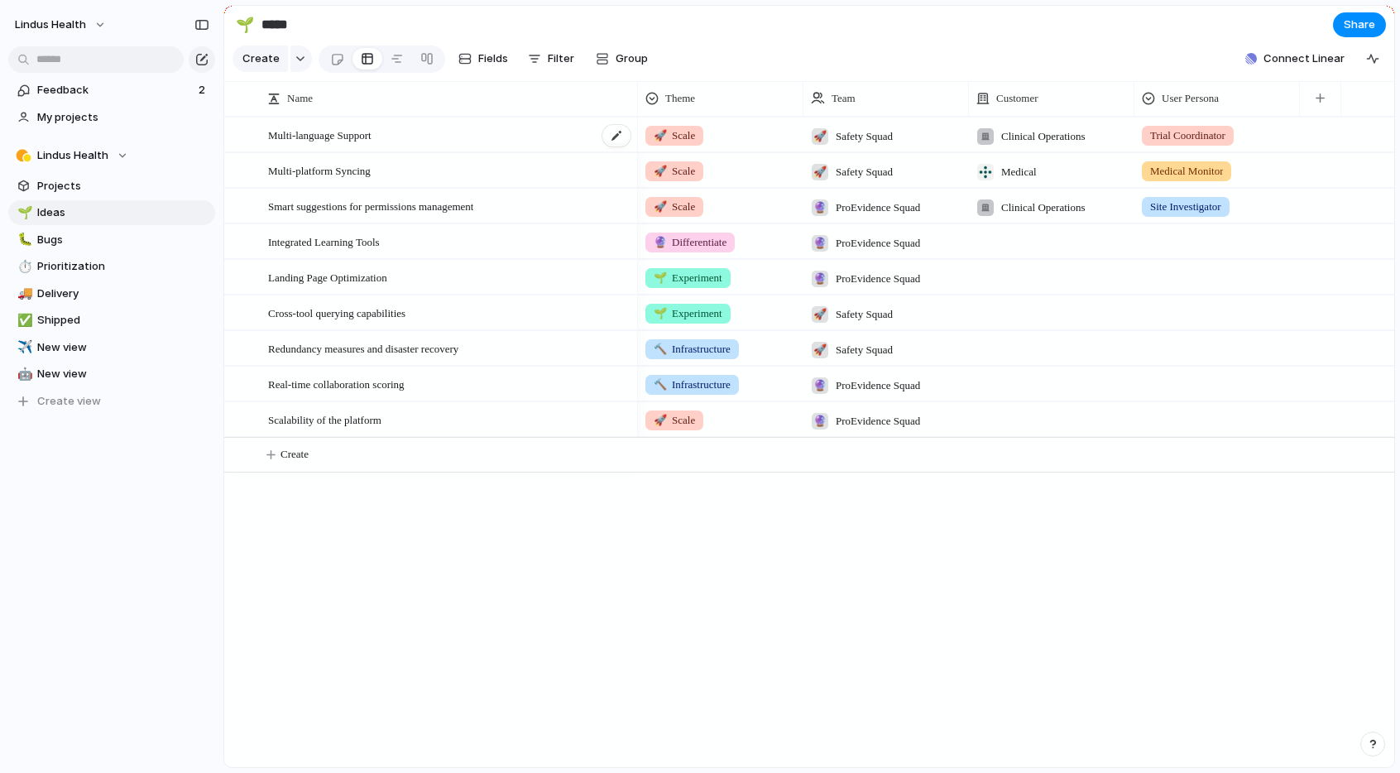
click at [319, 136] on span "Multi-language Support" at bounding box center [319, 134] width 103 height 19
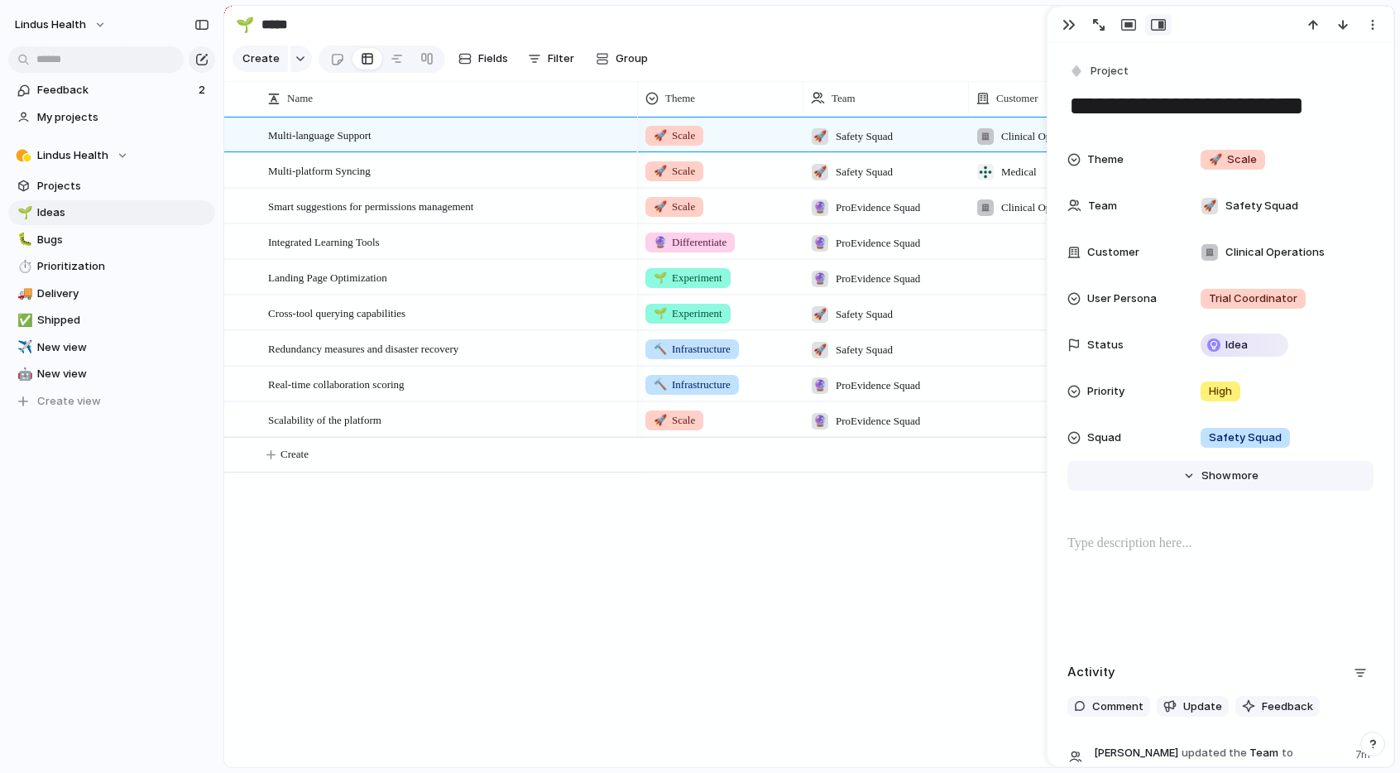
click at [1216, 473] on span "Show" at bounding box center [1217, 476] width 30 height 17
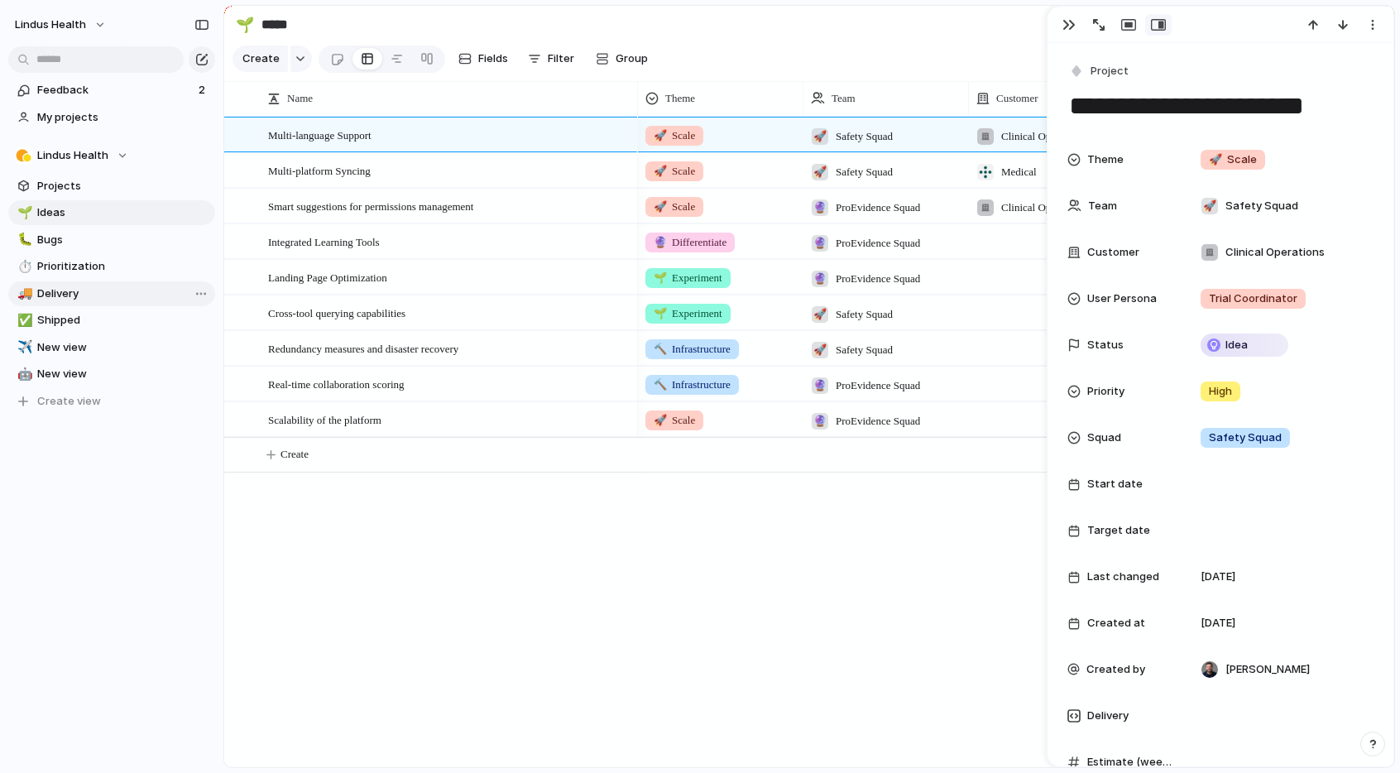
click at [53, 294] on span "Delivery" at bounding box center [123, 293] width 172 height 17
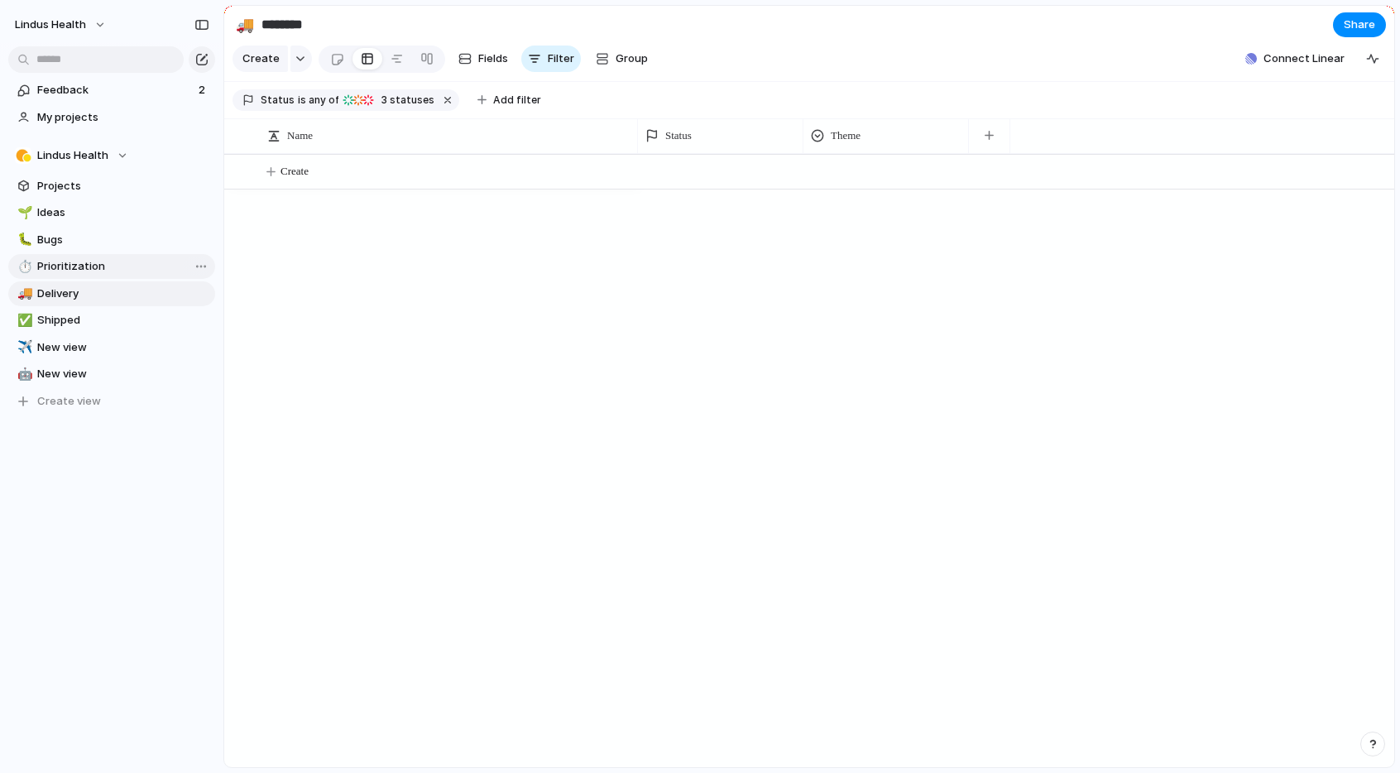
click at [65, 266] on span "Prioritization" at bounding box center [123, 266] width 172 height 17
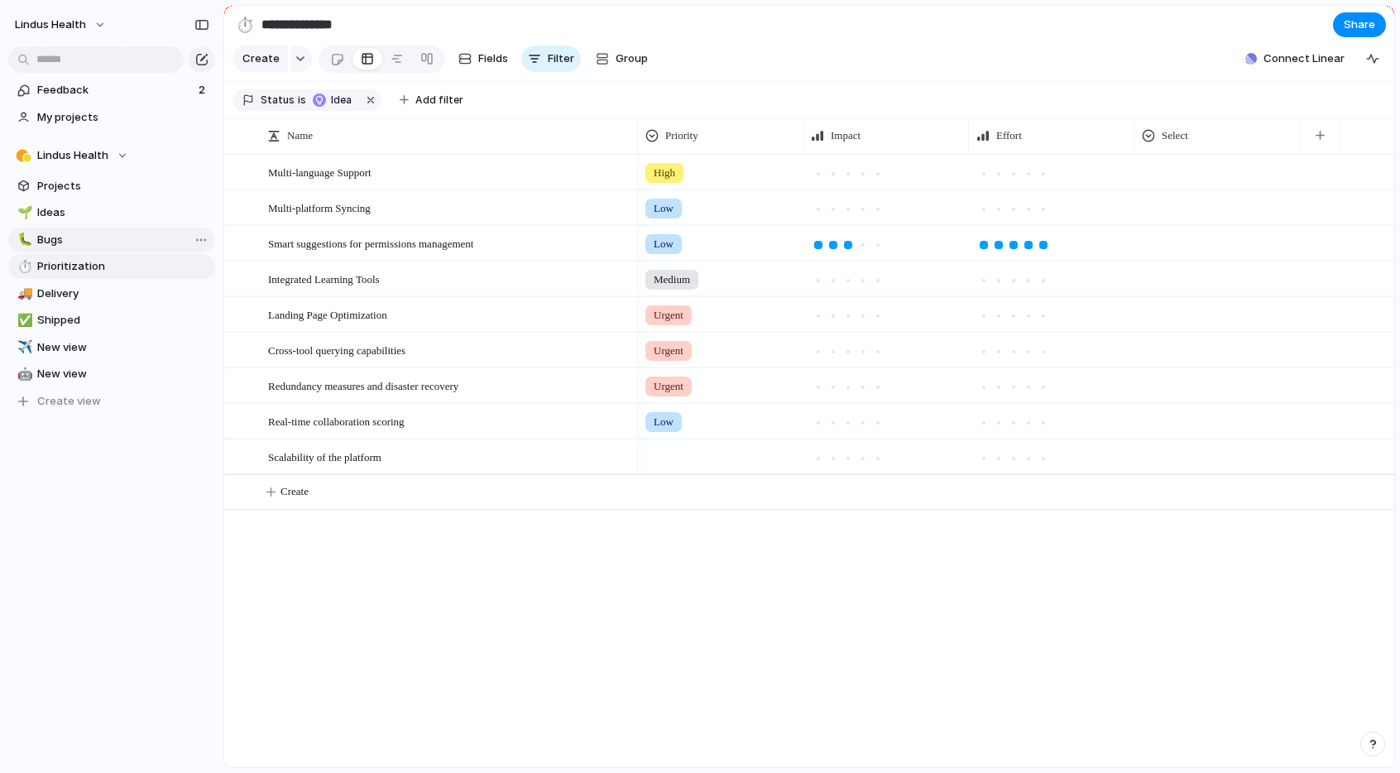
click at [61, 237] on span "Bugs" at bounding box center [123, 240] width 172 height 17
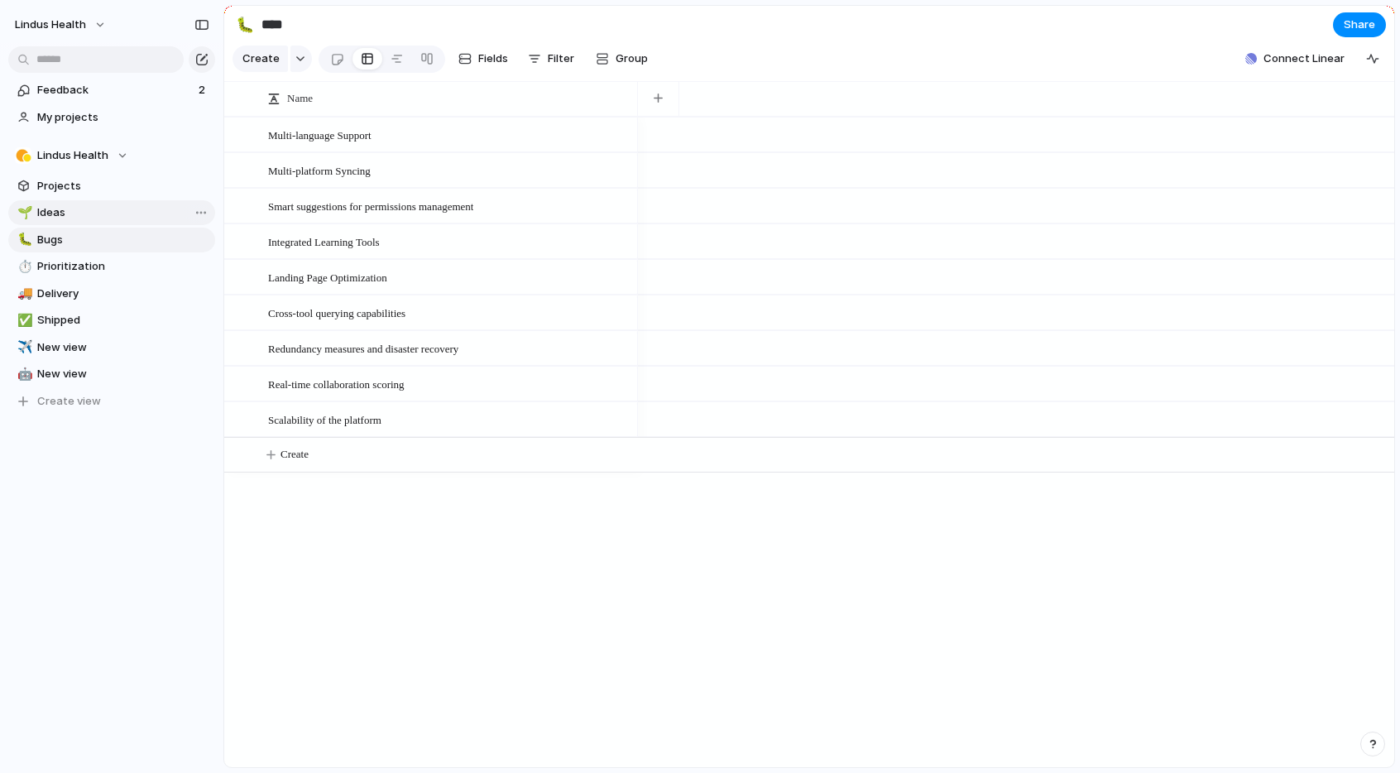
click at [62, 209] on span "Ideas" at bounding box center [123, 212] width 172 height 17
type input "*****"
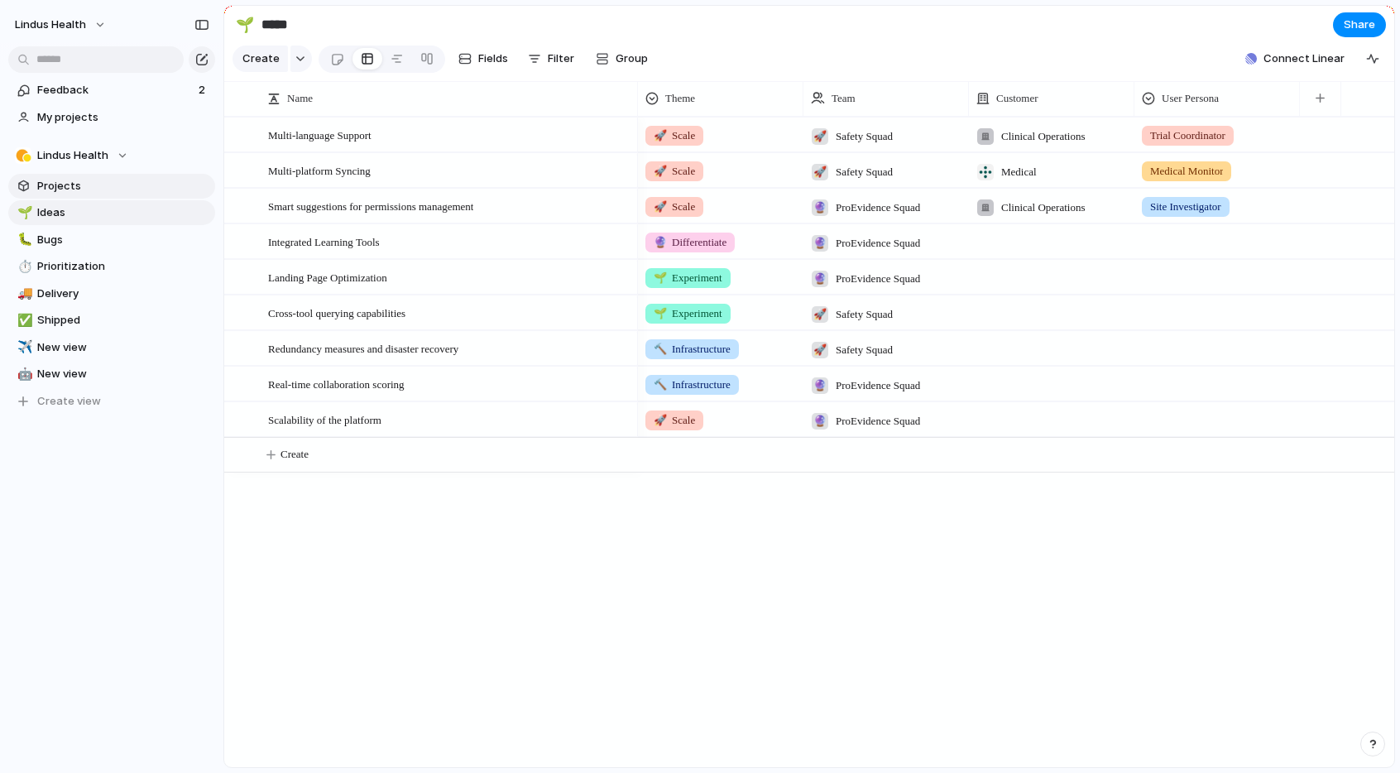
click at [59, 173] on section "Lindus Health Projects 🌱 Ideas 🐛 Bugs ⏱️ Prioritization 🚚 Delivery ✅ Shipped ✈️…" at bounding box center [111, 272] width 223 height 284
click at [65, 216] on span "Ideas" at bounding box center [123, 212] width 172 height 17
click at [60, 190] on span "Projects" at bounding box center [123, 186] width 172 height 17
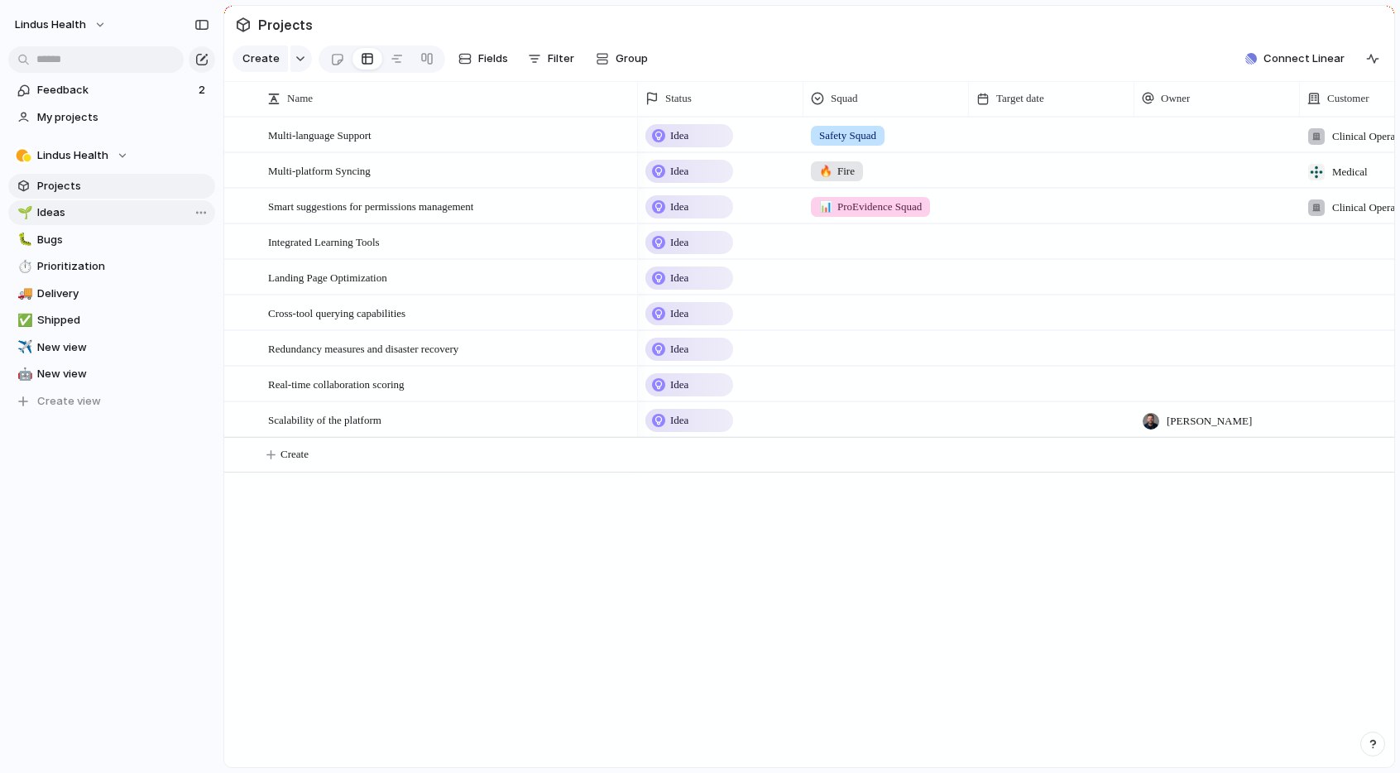
click at [70, 212] on span "Ideas" at bounding box center [123, 212] width 172 height 17
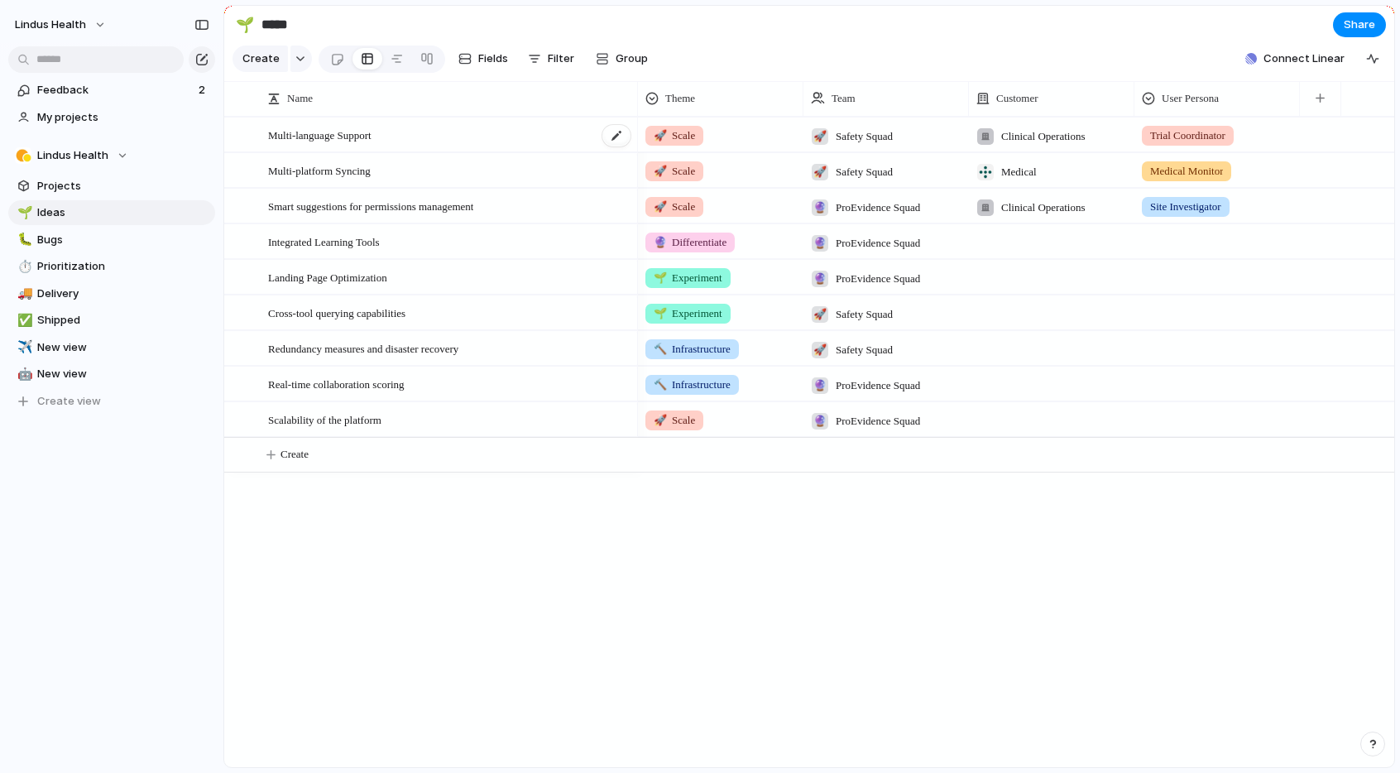
click at [360, 137] on span "Multi-language Support" at bounding box center [319, 134] width 103 height 19
